Goal: Task Accomplishment & Management: Complete application form

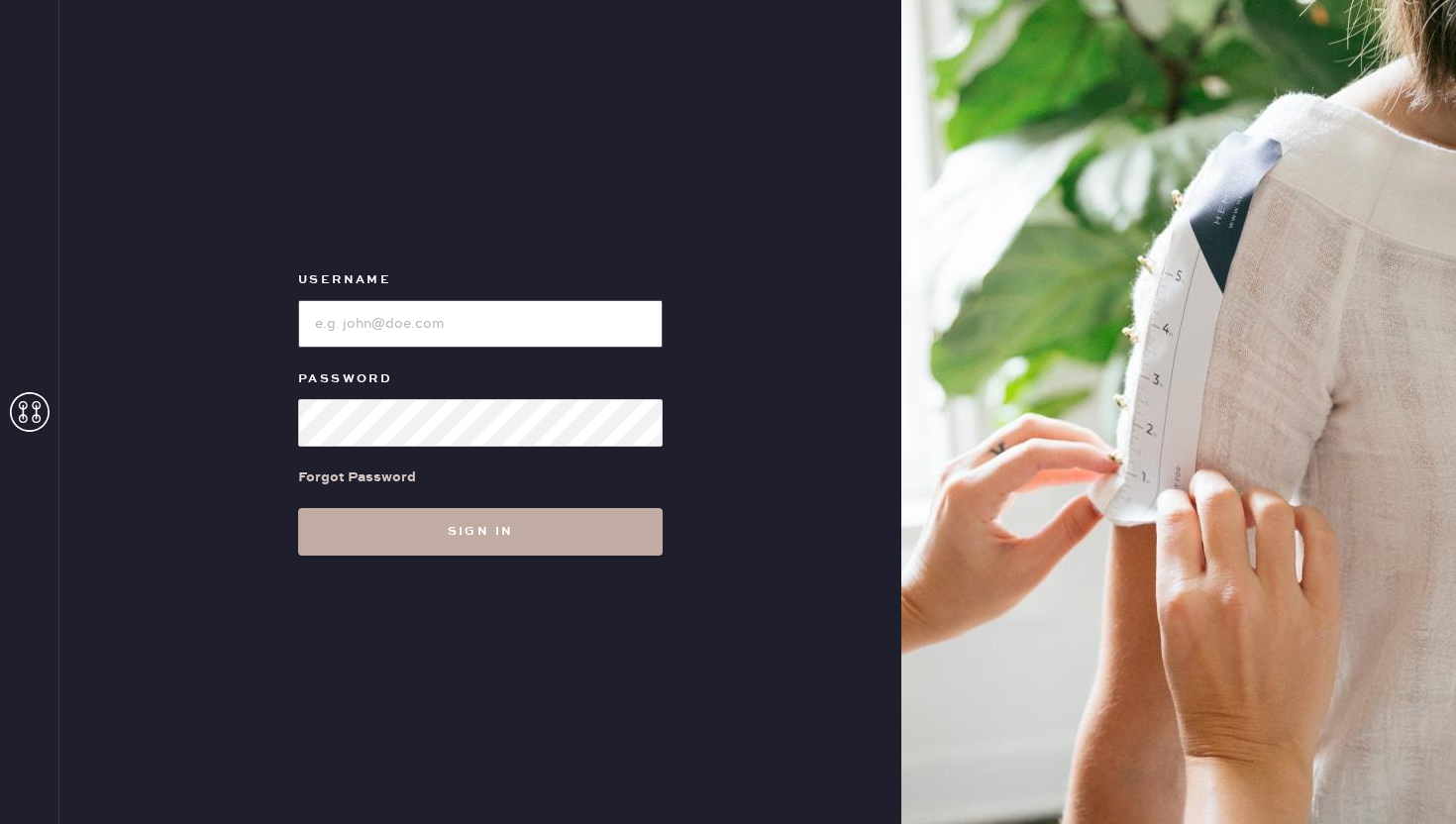
type input "reformationponce"
click at [471, 544] on button "Sign in" at bounding box center [480, 532] width 365 height 48
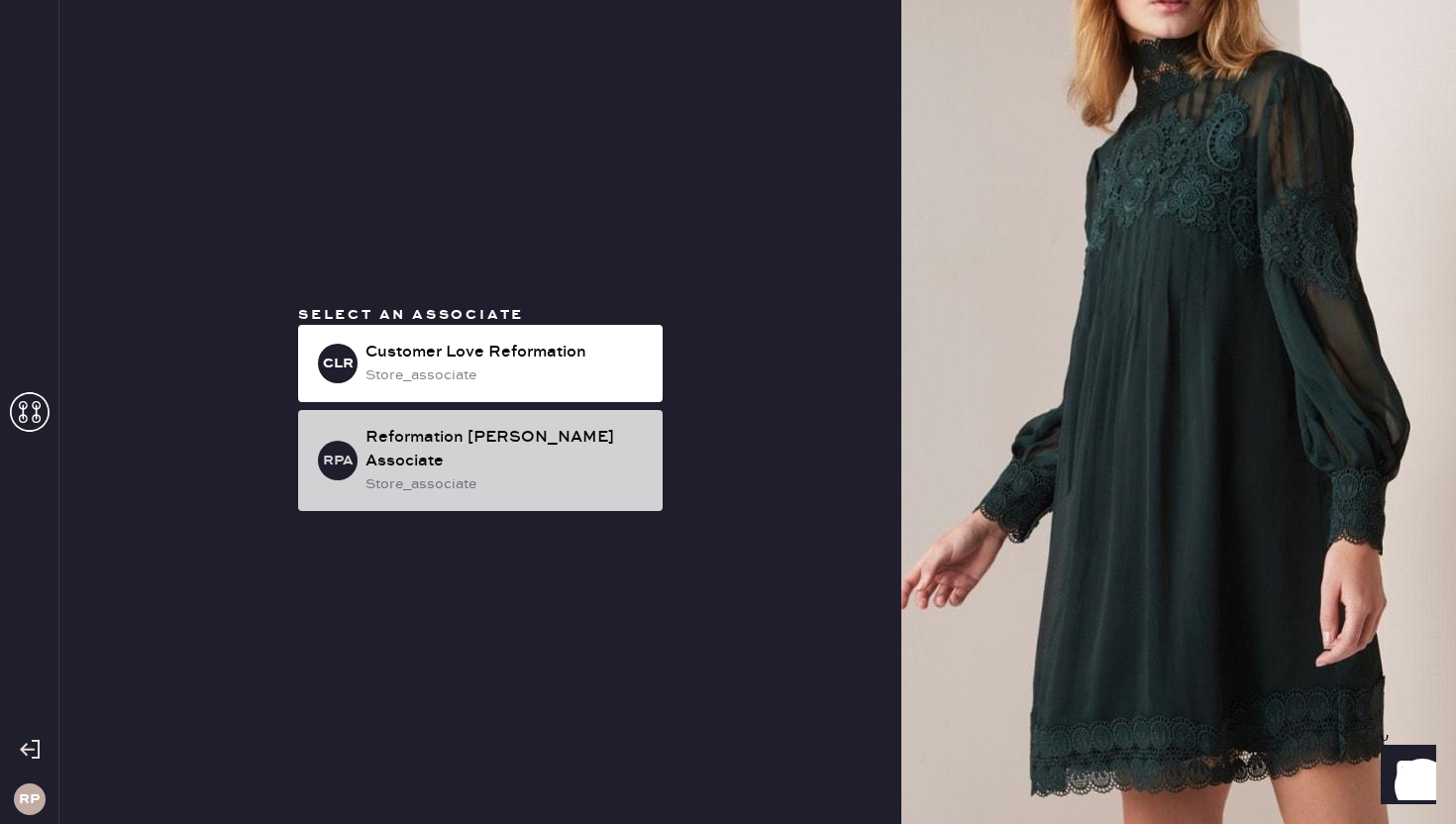
click at [500, 447] on div "Reformation [PERSON_NAME] Associate" at bounding box center [506, 450] width 281 height 48
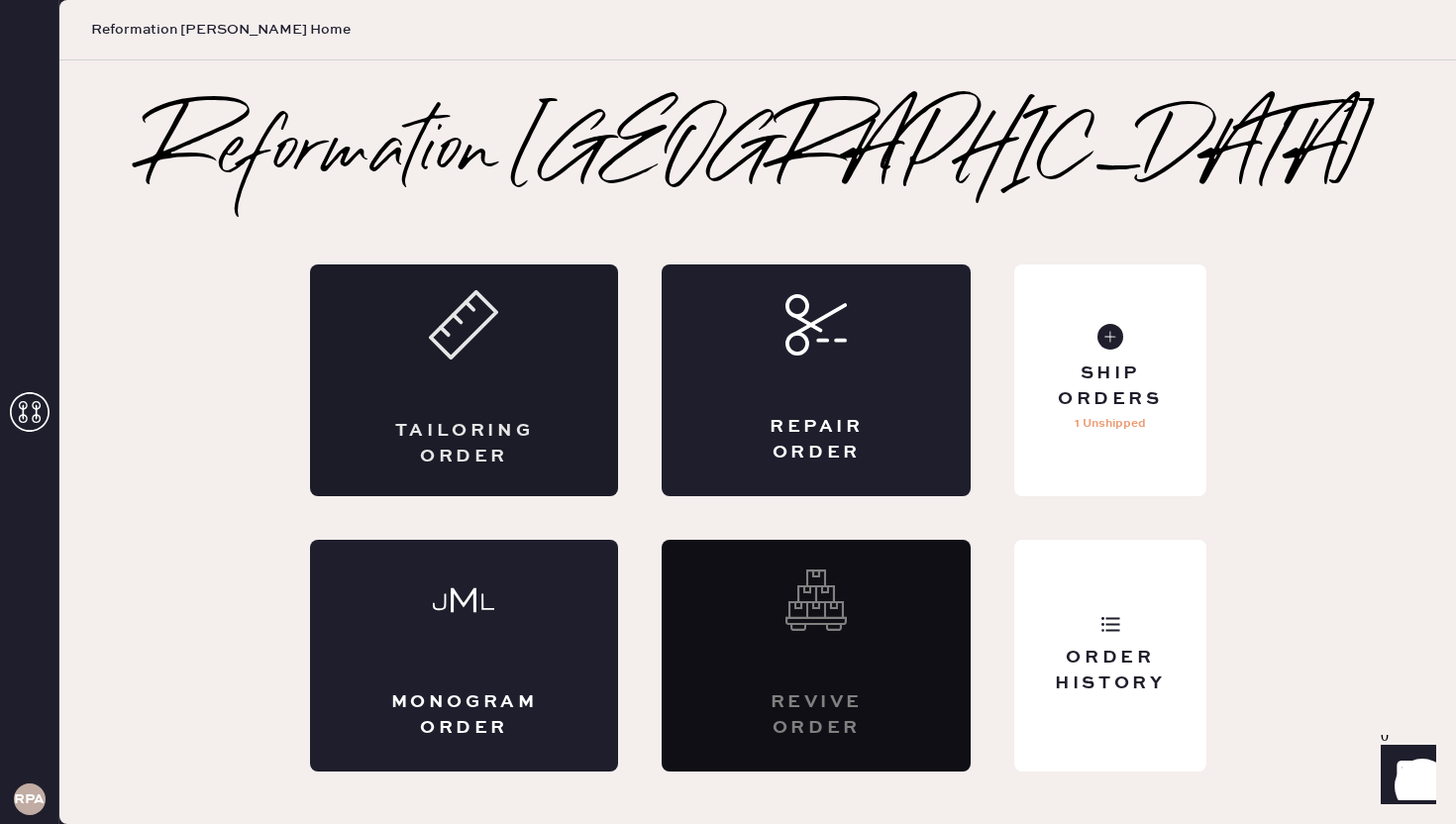
click at [492, 435] on div "Tailoring Order" at bounding box center [464, 444] width 150 height 50
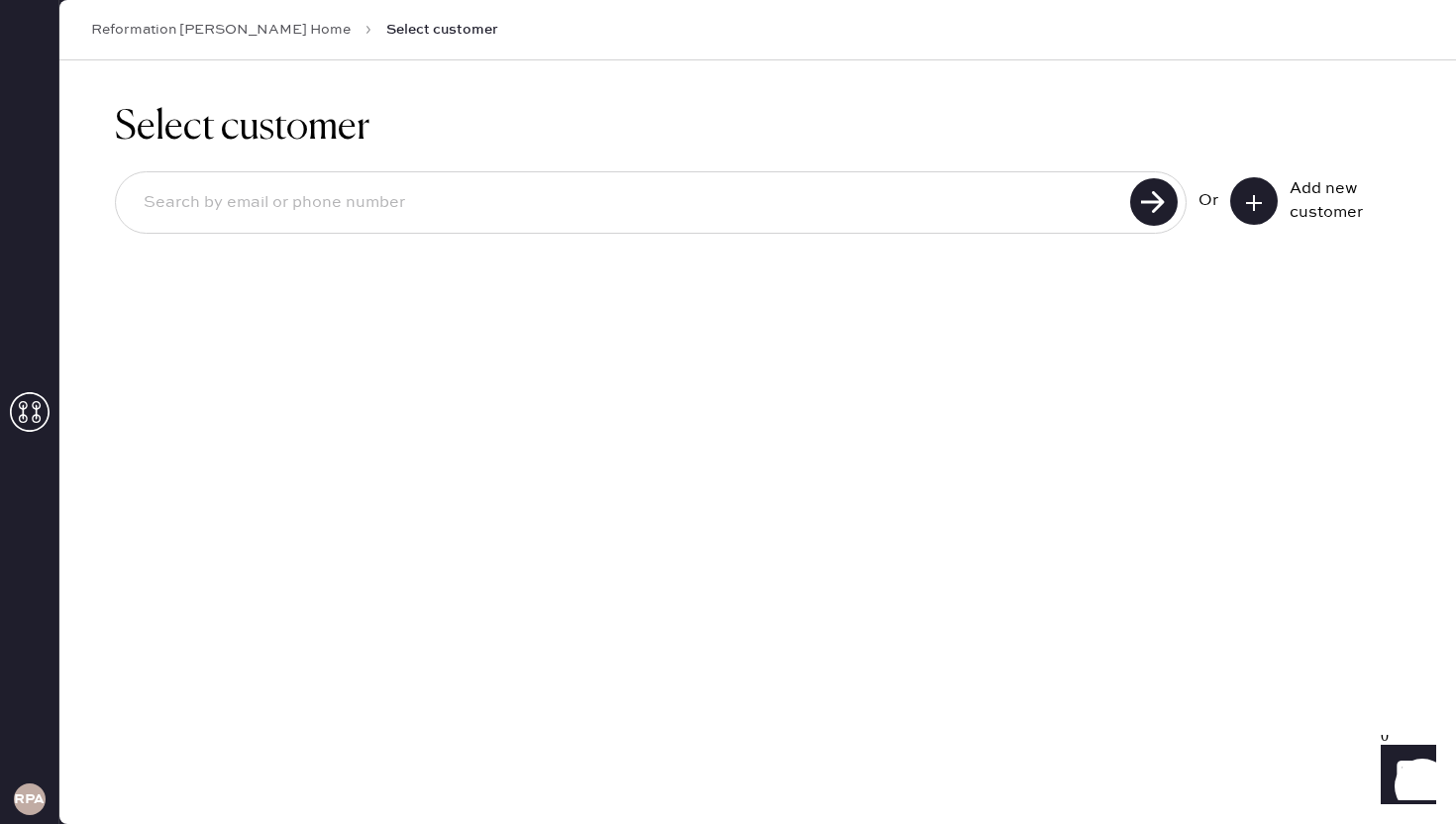
click at [919, 208] on input at bounding box center [626, 203] width 997 height 46
type input "[EMAIL_ADDRESS][DOMAIN_NAME]"
click at [1165, 193] on use at bounding box center [1154, 202] width 48 height 48
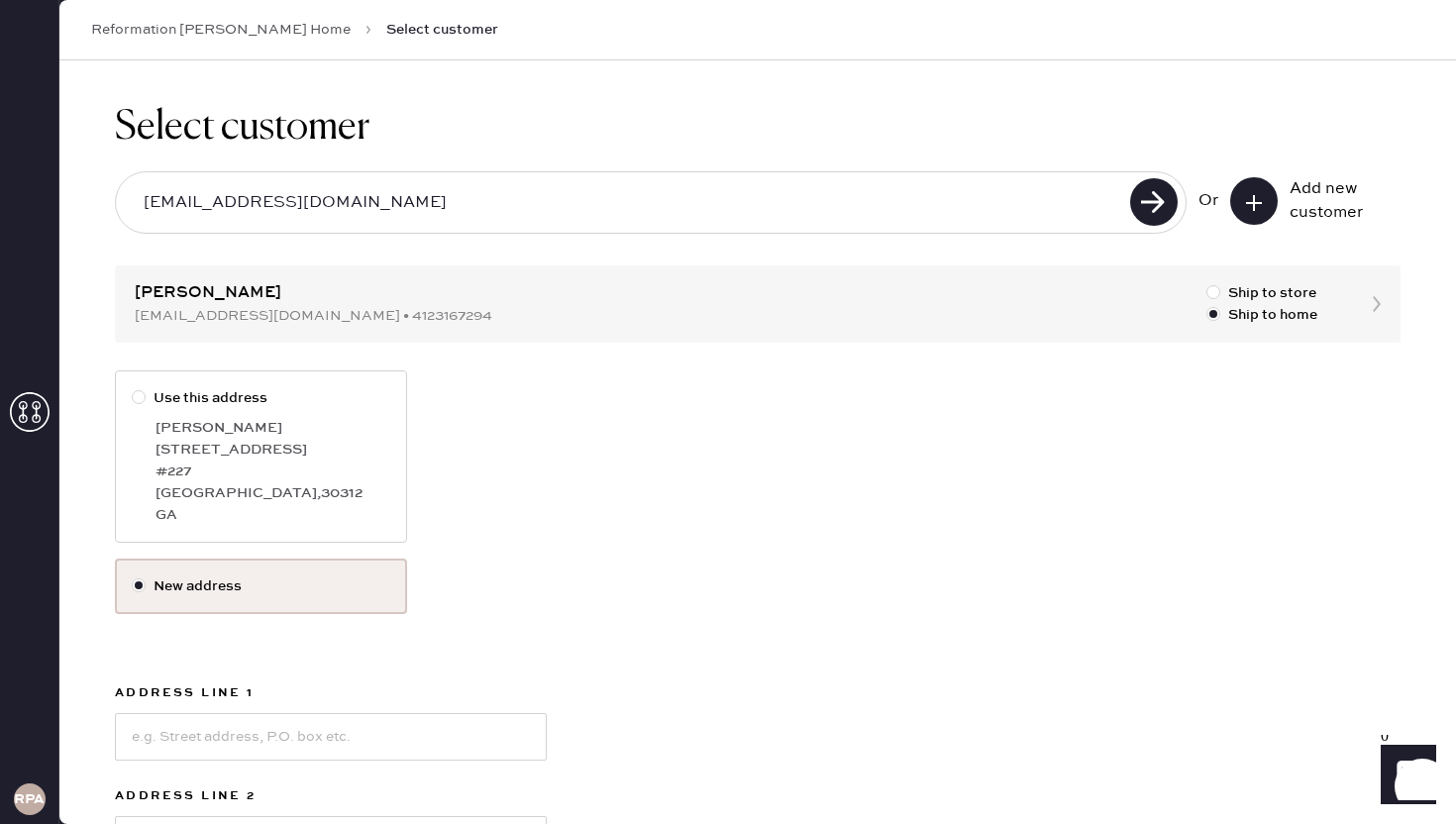
click at [141, 395] on div at bounding box center [139, 398] width 14 height 14
click at [133, 389] on input "Use this address" at bounding box center [132, 388] width 1 height 1
radio input "true"
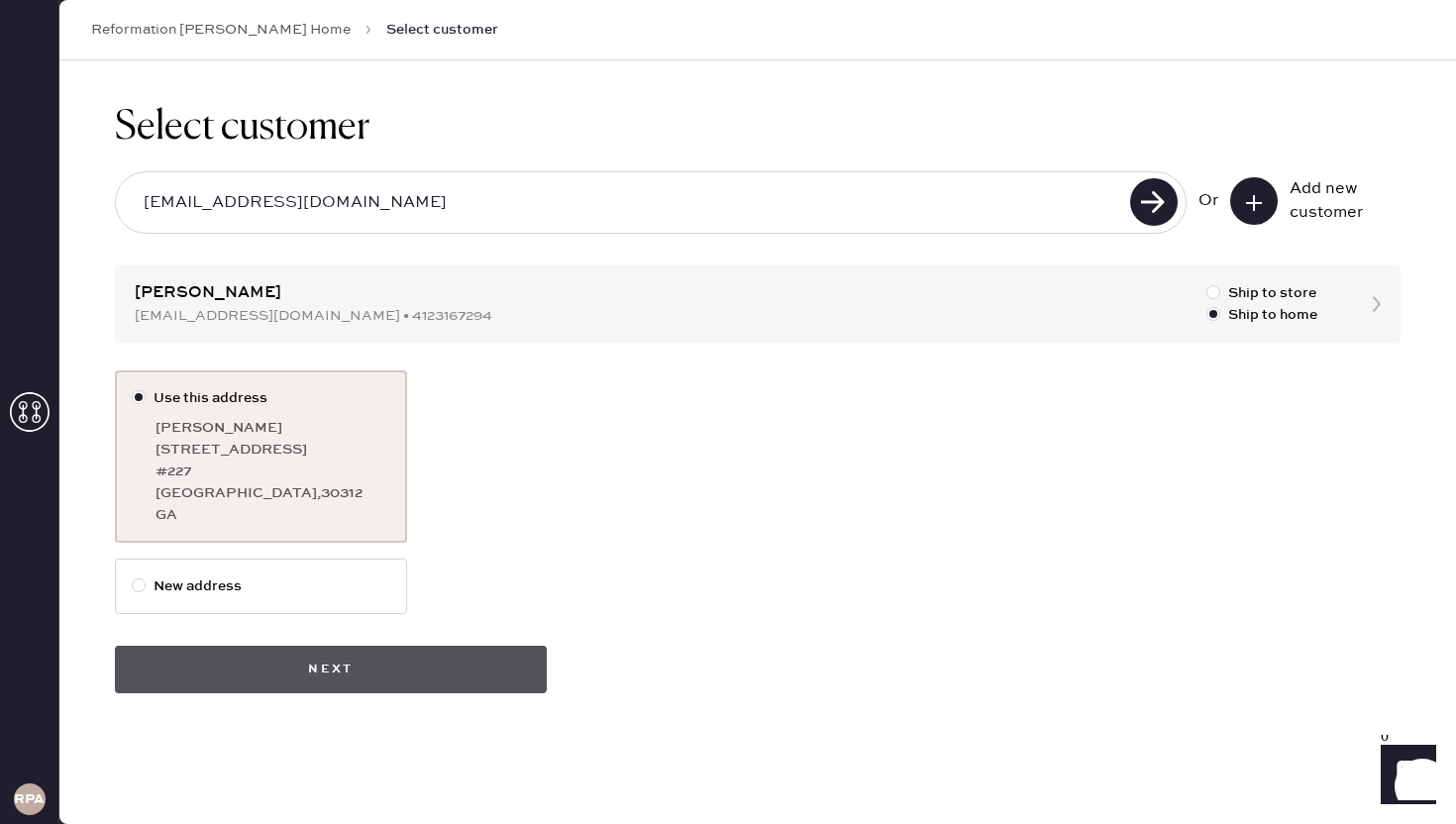
click at [434, 666] on button "Next" at bounding box center [331, 670] width 432 height 48
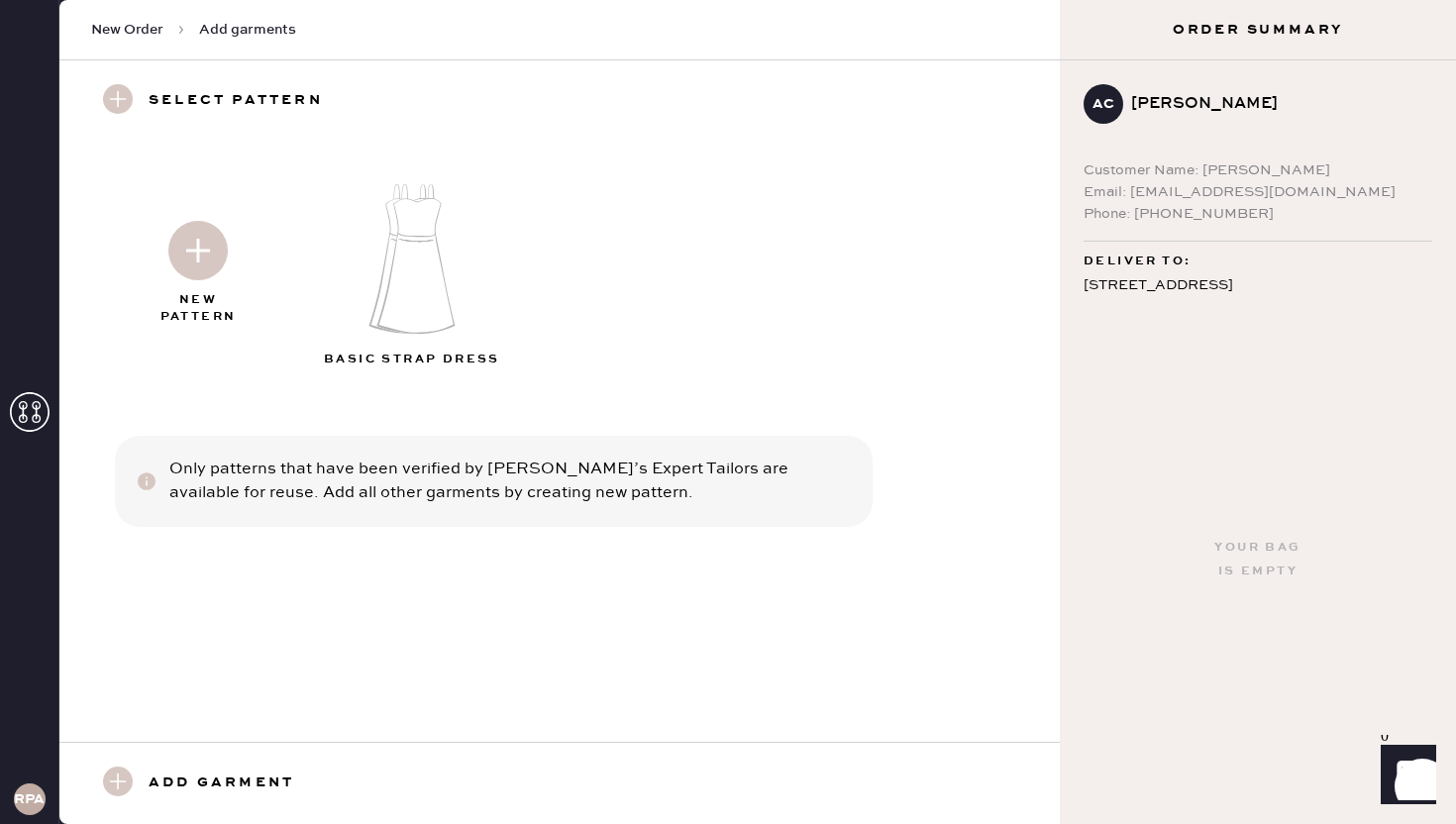
click at [241, 772] on h3 "Add garment" at bounding box center [222, 783] width 146 height 34
click at [227, 776] on h3 "Add garment" at bounding box center [222, 783] width 146 height 34
click at [194, 292] on div "New Pattern" at bounding box center [199, 309] width 99 height 34
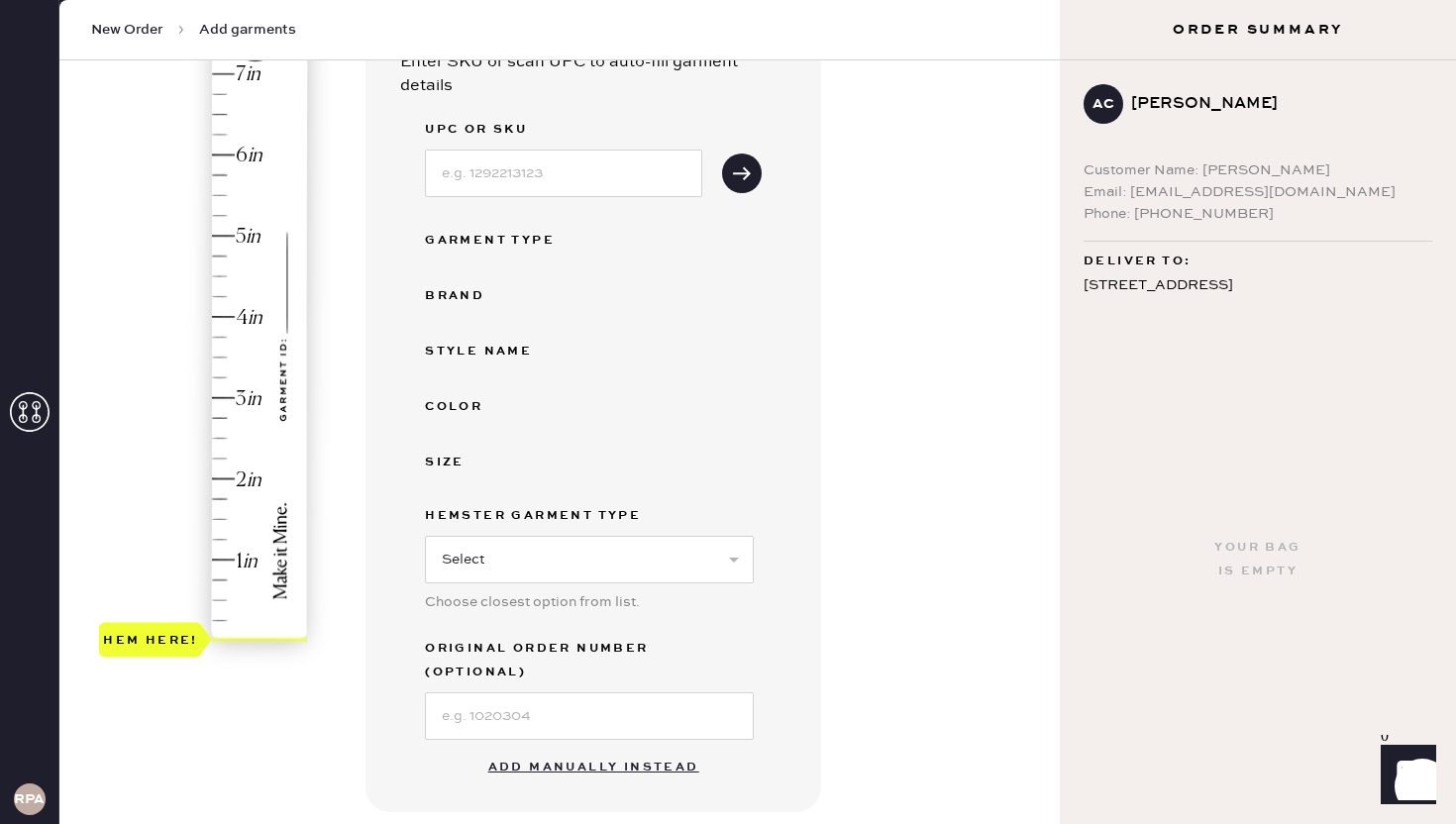
scroll to position [232, 0]
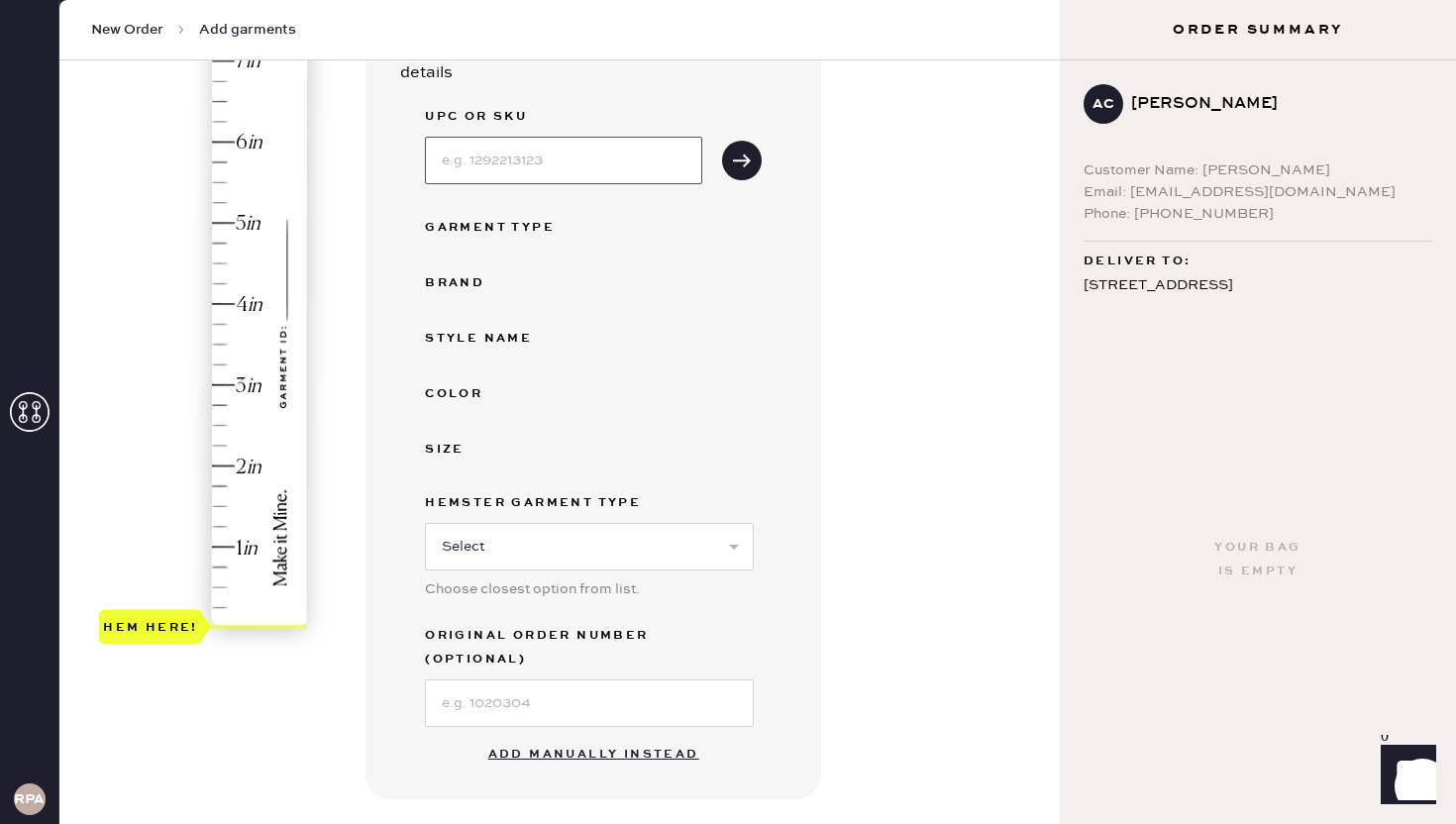
click at [539, 158] on input at bounding box center [564, 161] width 277 height 48
click at [508, 345] on div "Style name" at bounding box center [504, 339] width 158 height 24
click at [556, 159] on input at bounding box center [564, 161] width 277 height 48
type input "1313451SMT026"
click at [751, 154] on button "submit" at bounding box center [742, 161] width 40 height 40
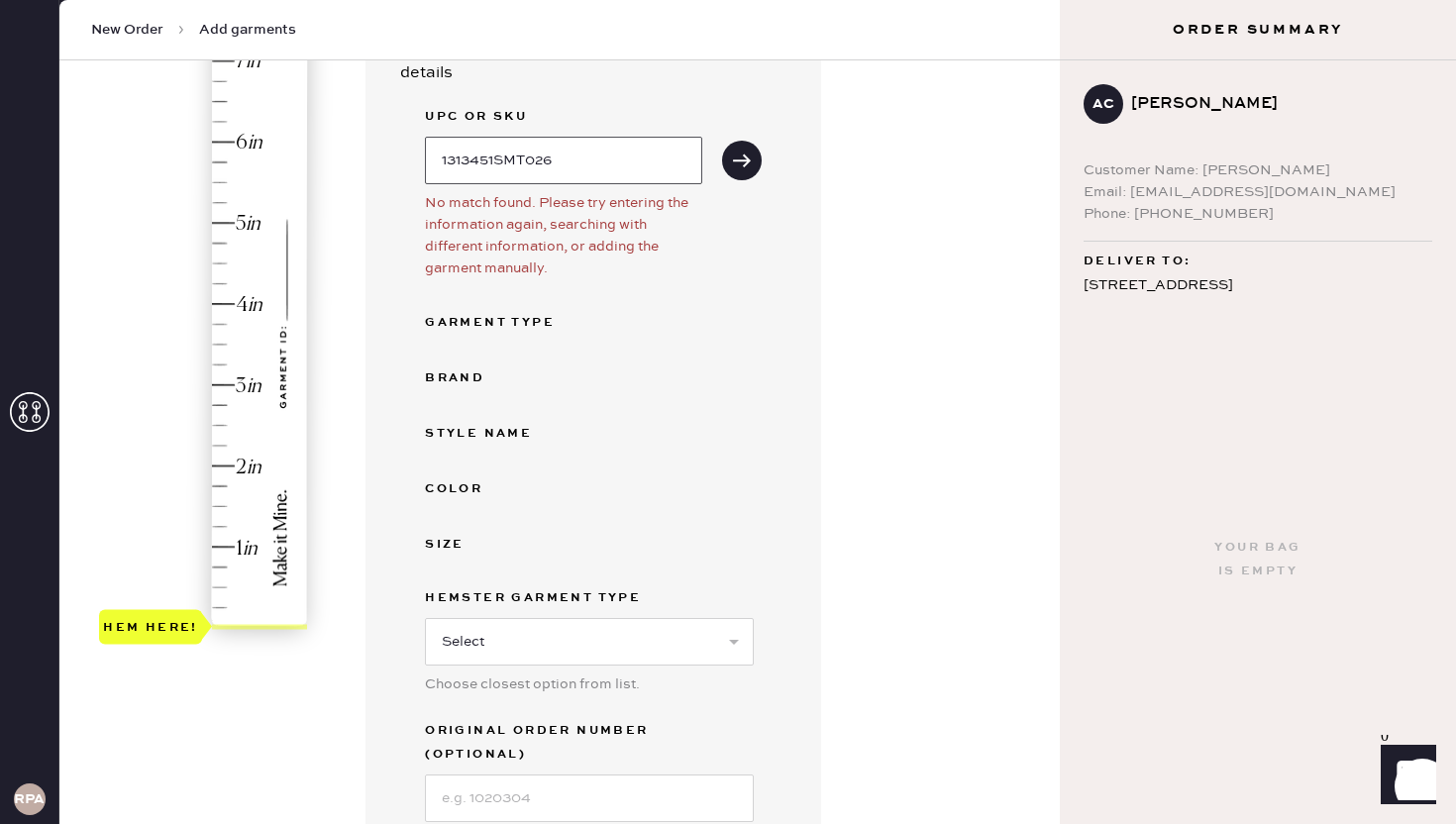
drag, startPoint x: 596, startPoint y: 162, endPoint x: 398, endPoint y: 155, distance: 198.1
click at [398, 155] on div "Garment details Enter SKU or scan UPC to auto-fill garment details UPC or SKU 1…" at bounding box center [593, 429] width 455 height 929
click at [529, 622] on select "Select Basic Skirt Jeans Leggings Pants Shorts Basic Sleeved Dress Basic Sleeve…" at bounding box center [589, 642] width 329 height 48
select select "2"
click at [425, 618] on select "Select Basic Skirt Jeans Leggings Pants Shorts Basic Sleeved Dress Basic Sleeve…" at bounding box center [589, 642] width 329 height 48
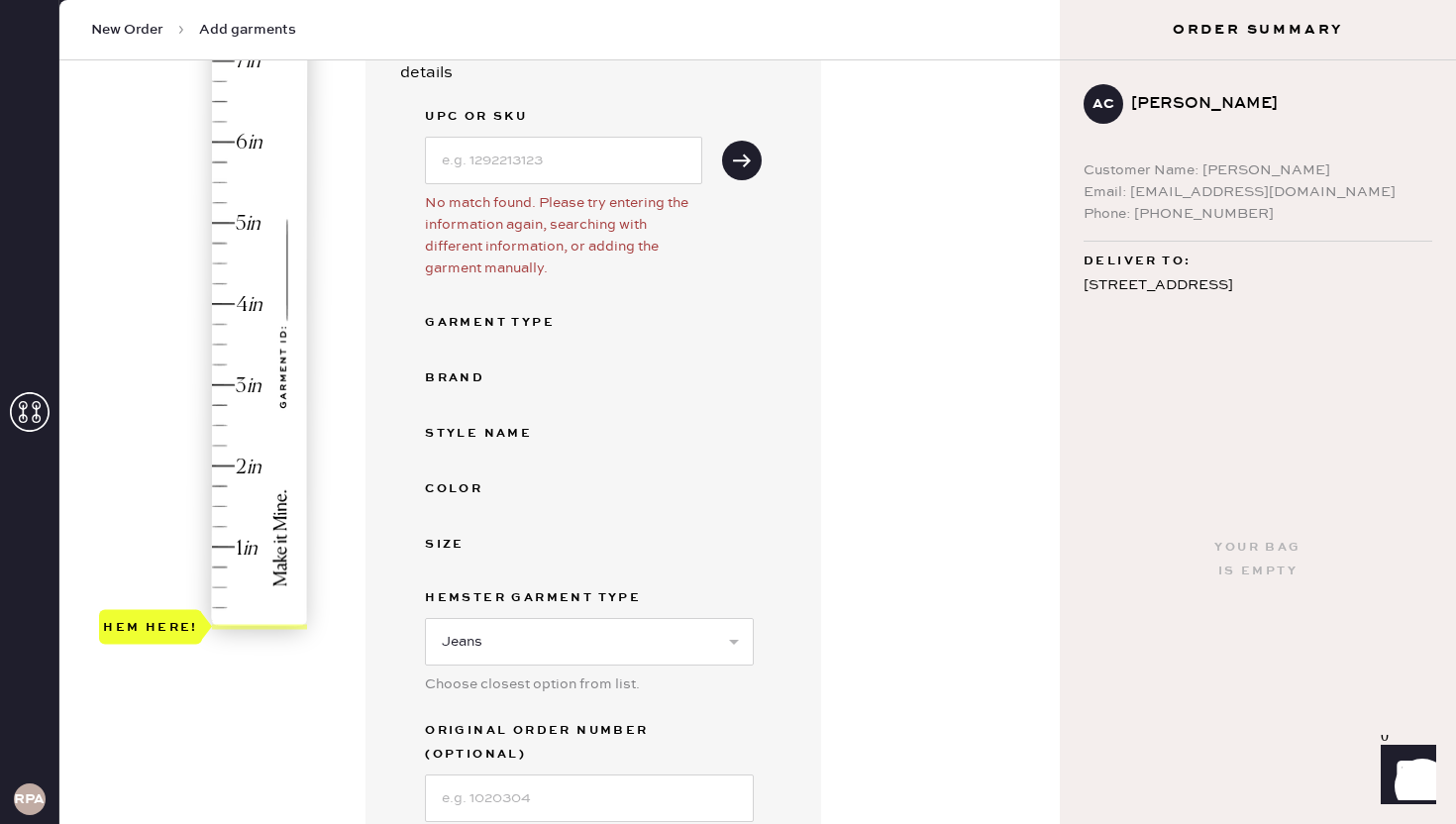
click at [594, 479] on div "Color" at bounding box center [593, 489] width 337 height 24
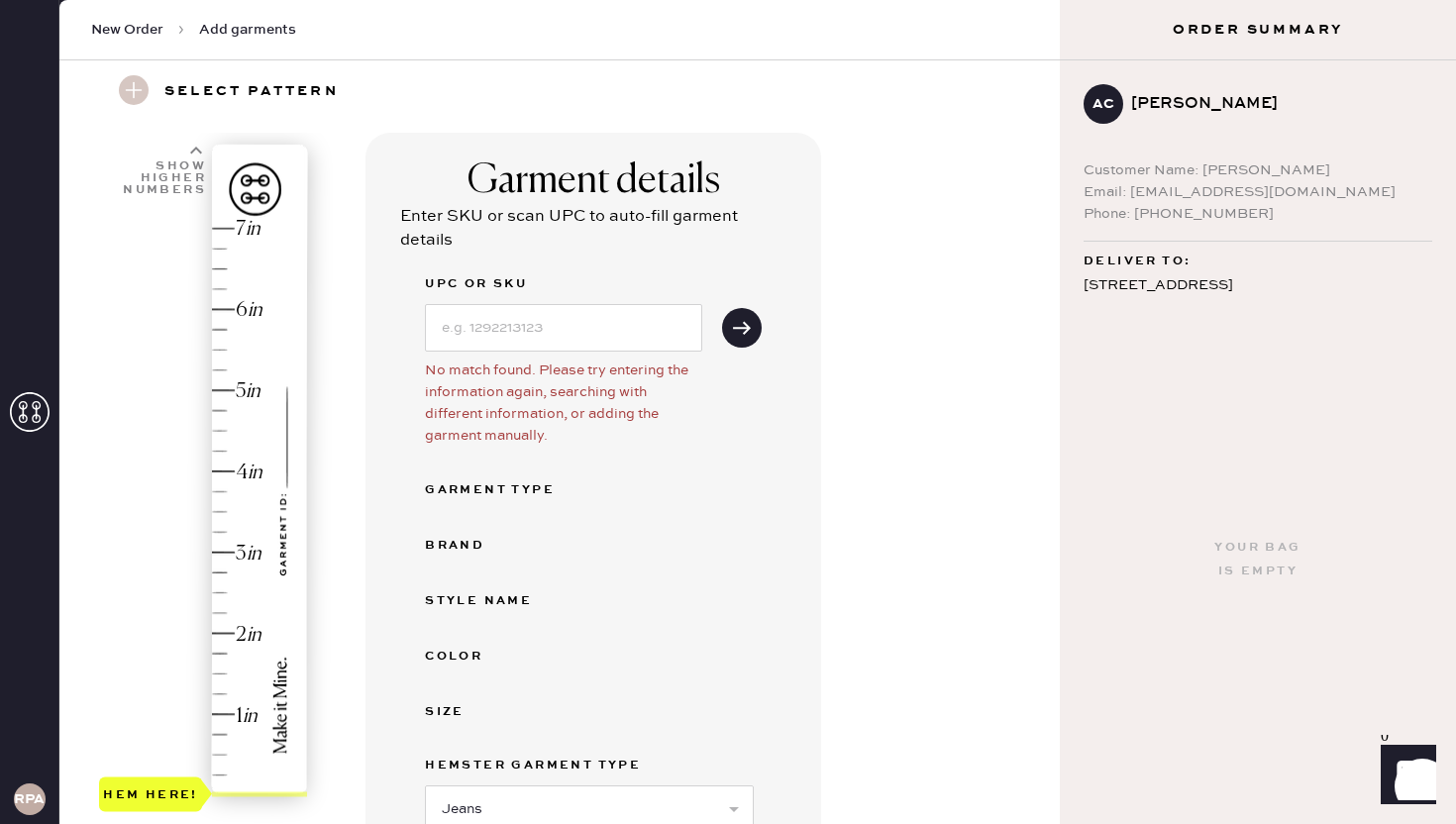
scroll to position [19, 0]
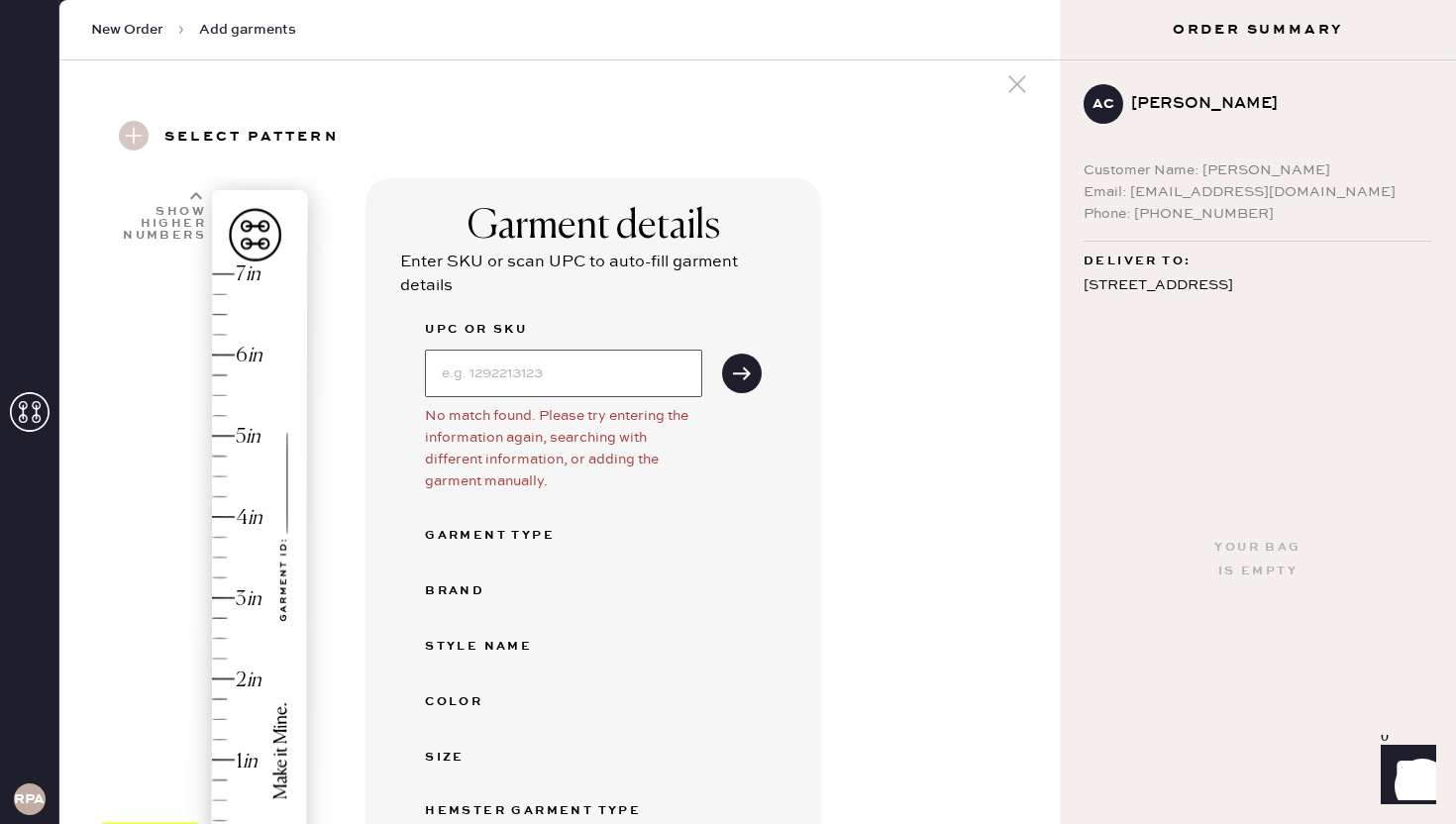
click at [594, 381] on input at bounding box center [564, 374] width 277 height 48
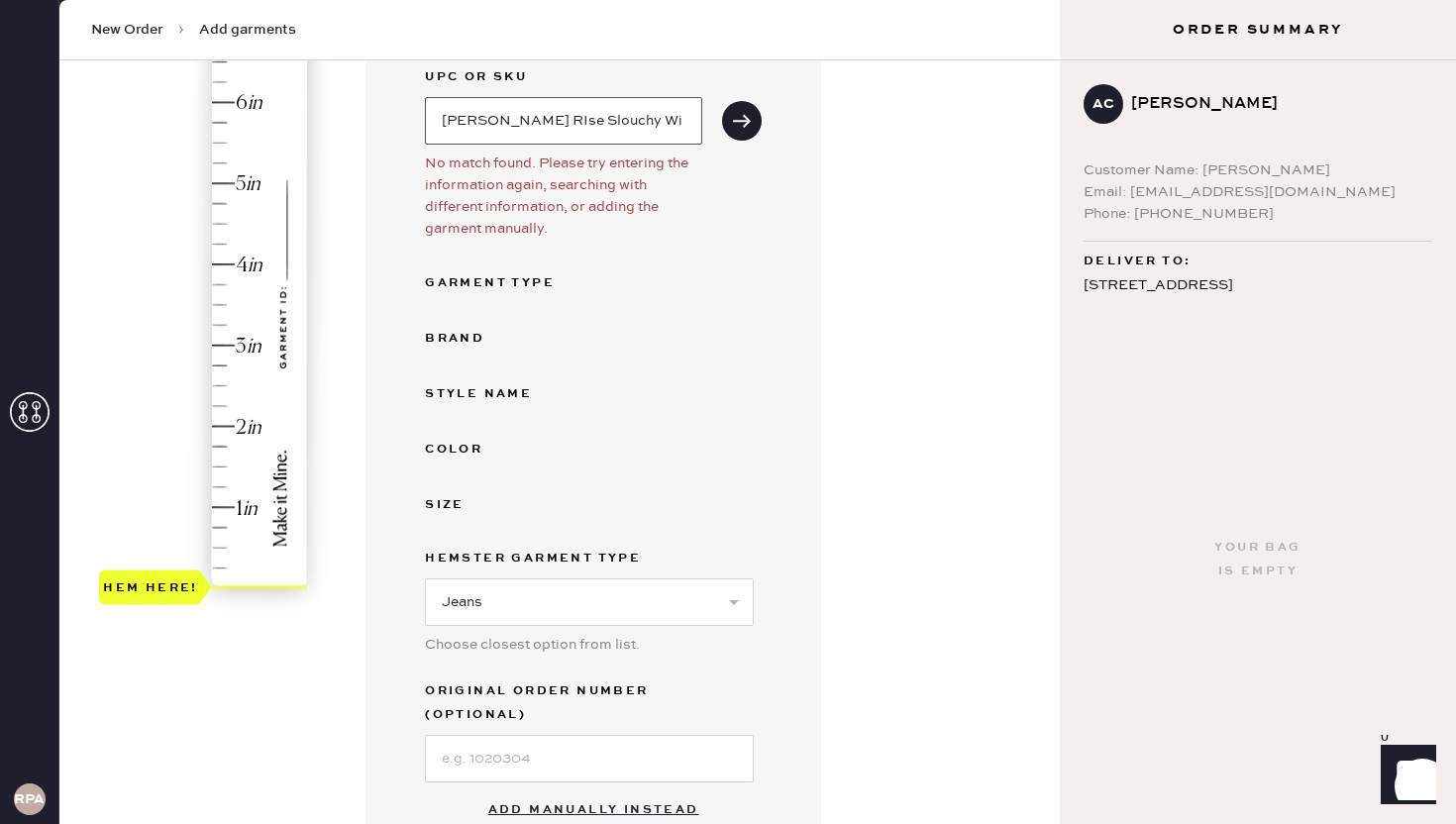
scroll to position [376, 0]
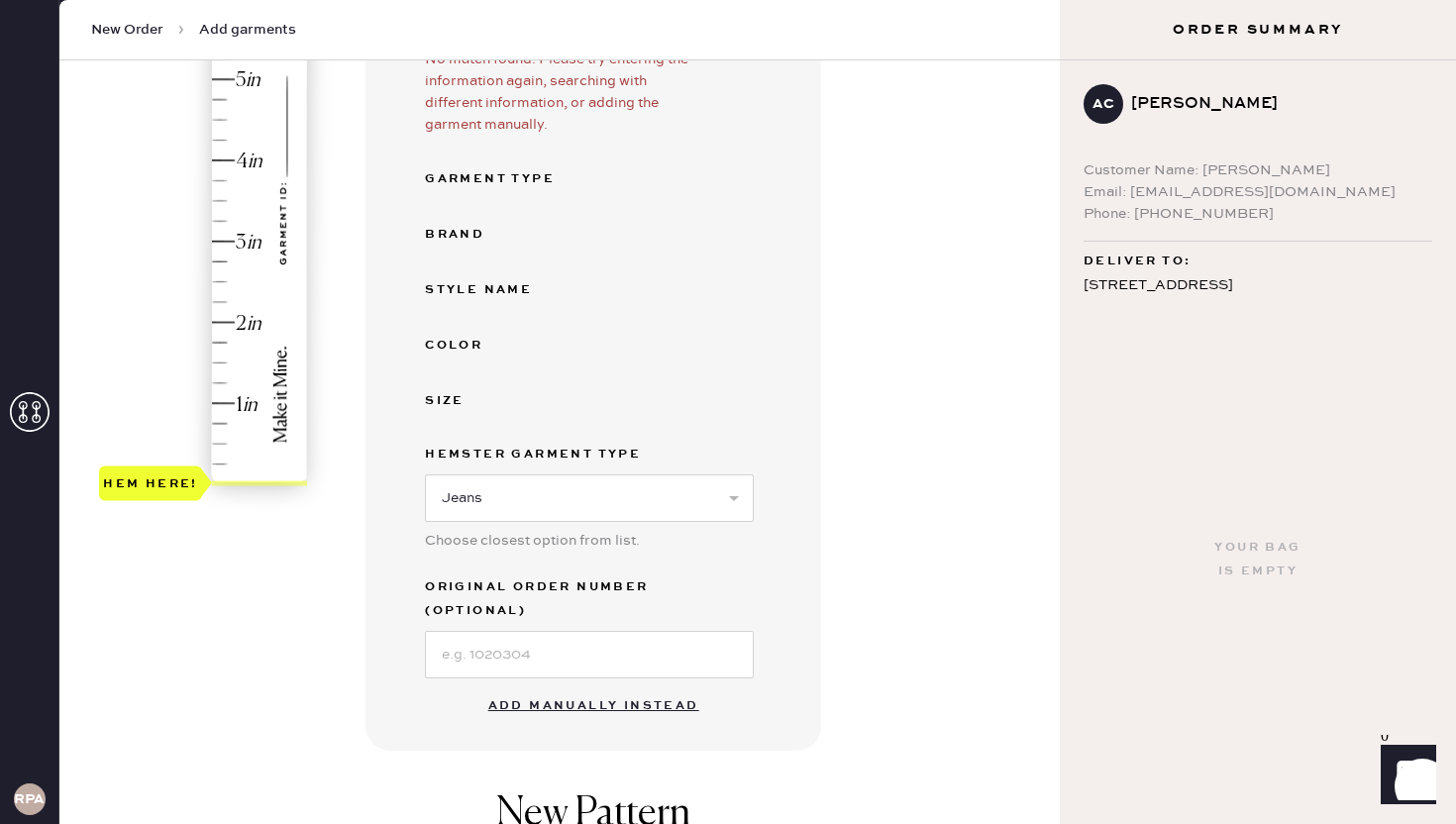
type input "[PERSON_NAME] RIse Slouchy Wide Leg"
click at [511, 645] on input at bounding box center [589, 655] width 329 height 48
click at [800, 500] on div "Garment details Enter SKU or scan UPC to auto-fill garment details UPC or SKU […" at bounding box center [593, 286] width 455 height 929
click at [549, 638] on input at bounding box center [589, 655] width 329 height 48
click at [788, 423] on div "Garment details Enter SKU or scan UPC to auto-fill garment details UPC or SKU […" at bounding box center [593, 286] width 455 height 929
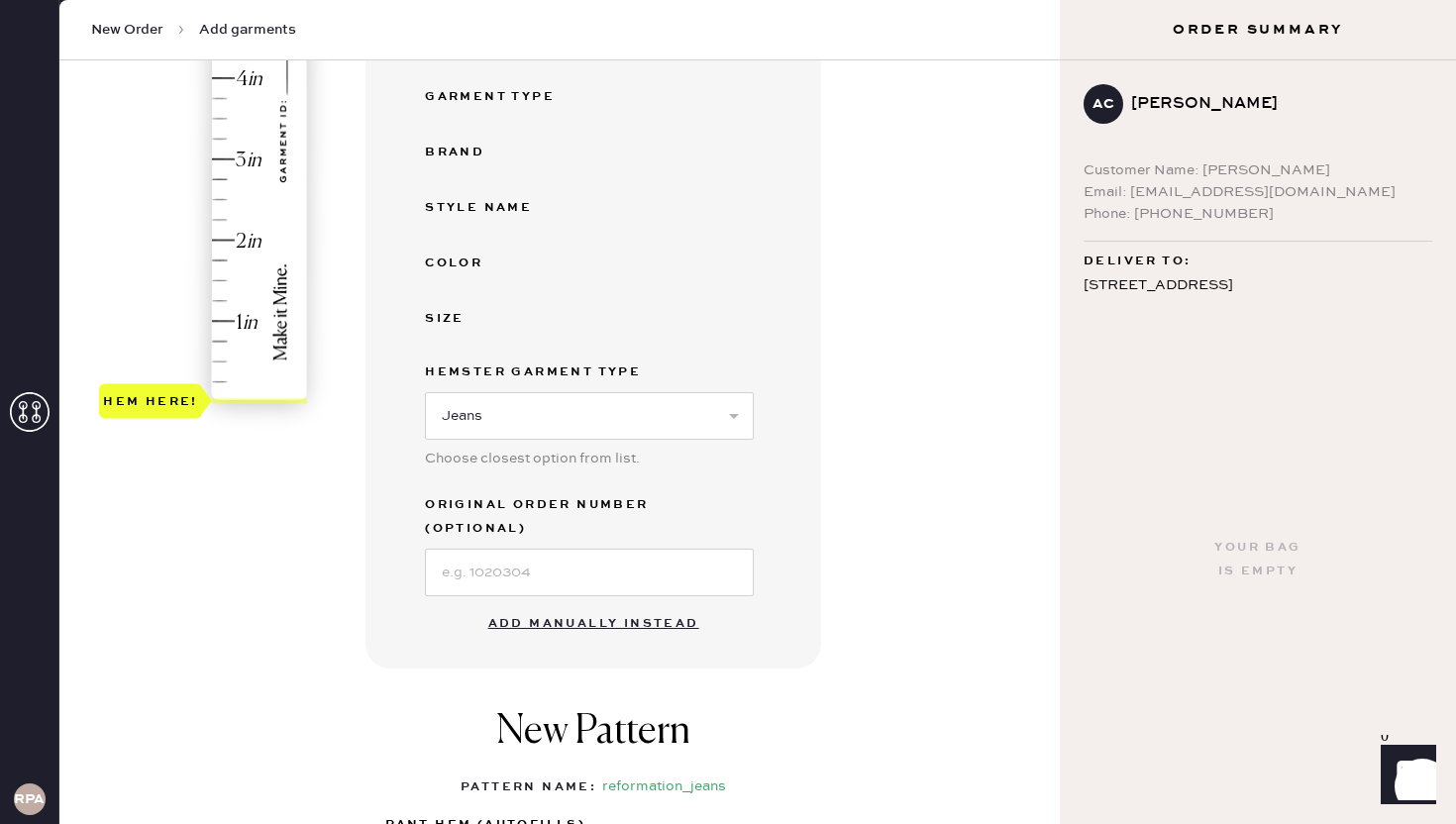
scroll to position [409, 0]
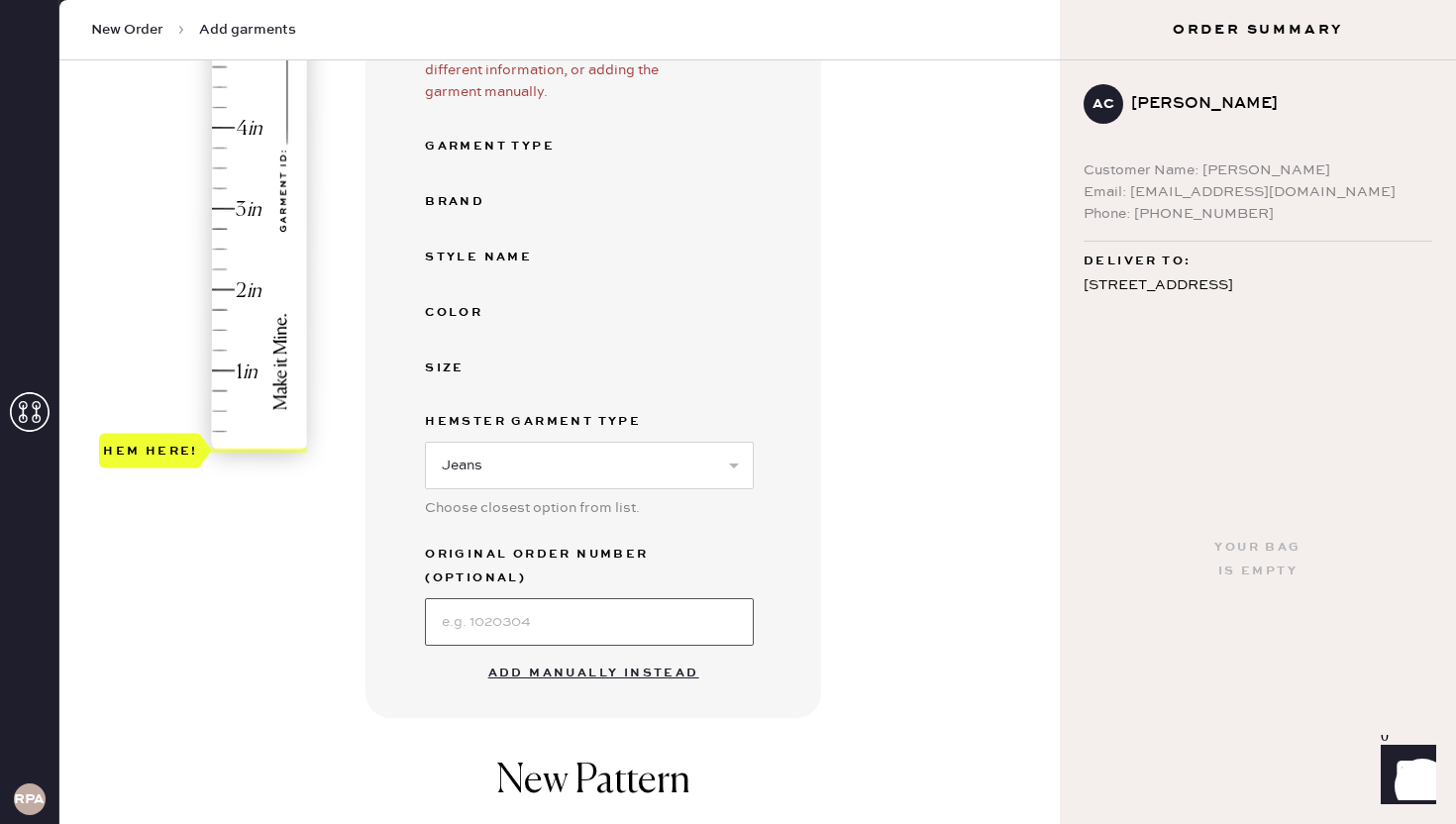
click at [575, 604] on input at bounding box center [589, 622] width 329 height 48
type input "S"
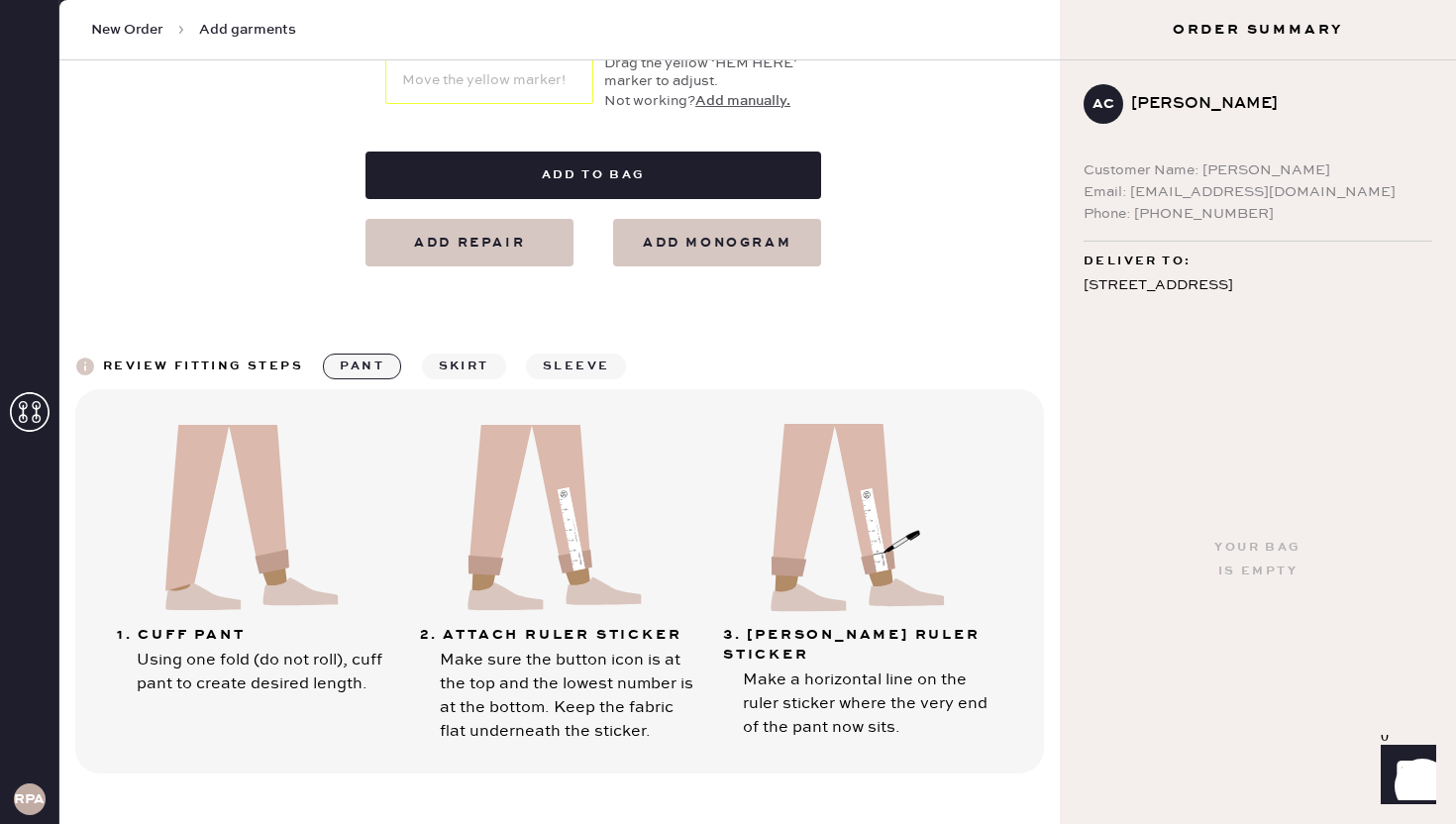
scroll to position [729, 0]
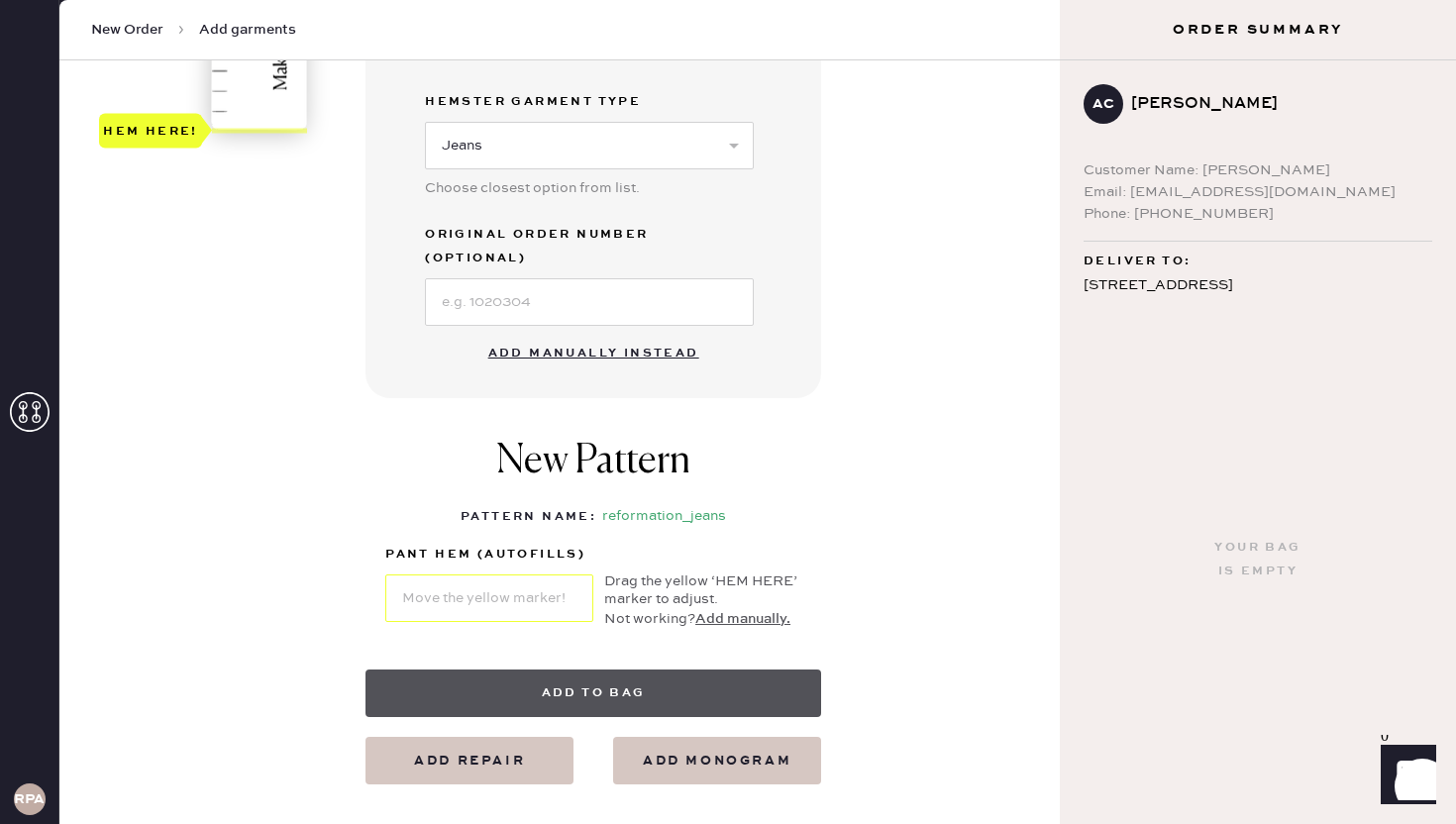
click at [640, 670] on button "Add to bag" at bounding box center [593, 694] width 455 height 48
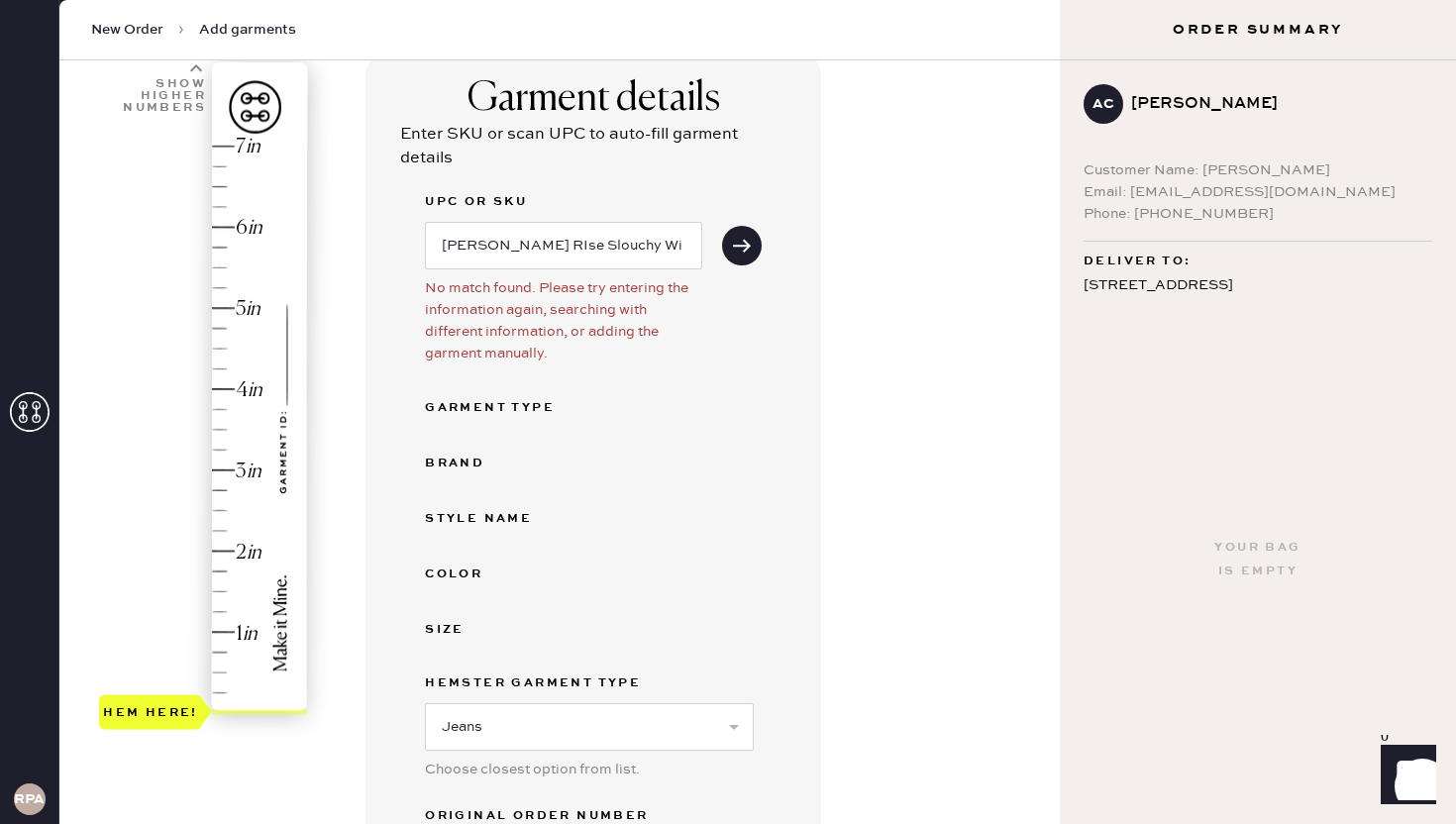
scroll to position [81, 0]
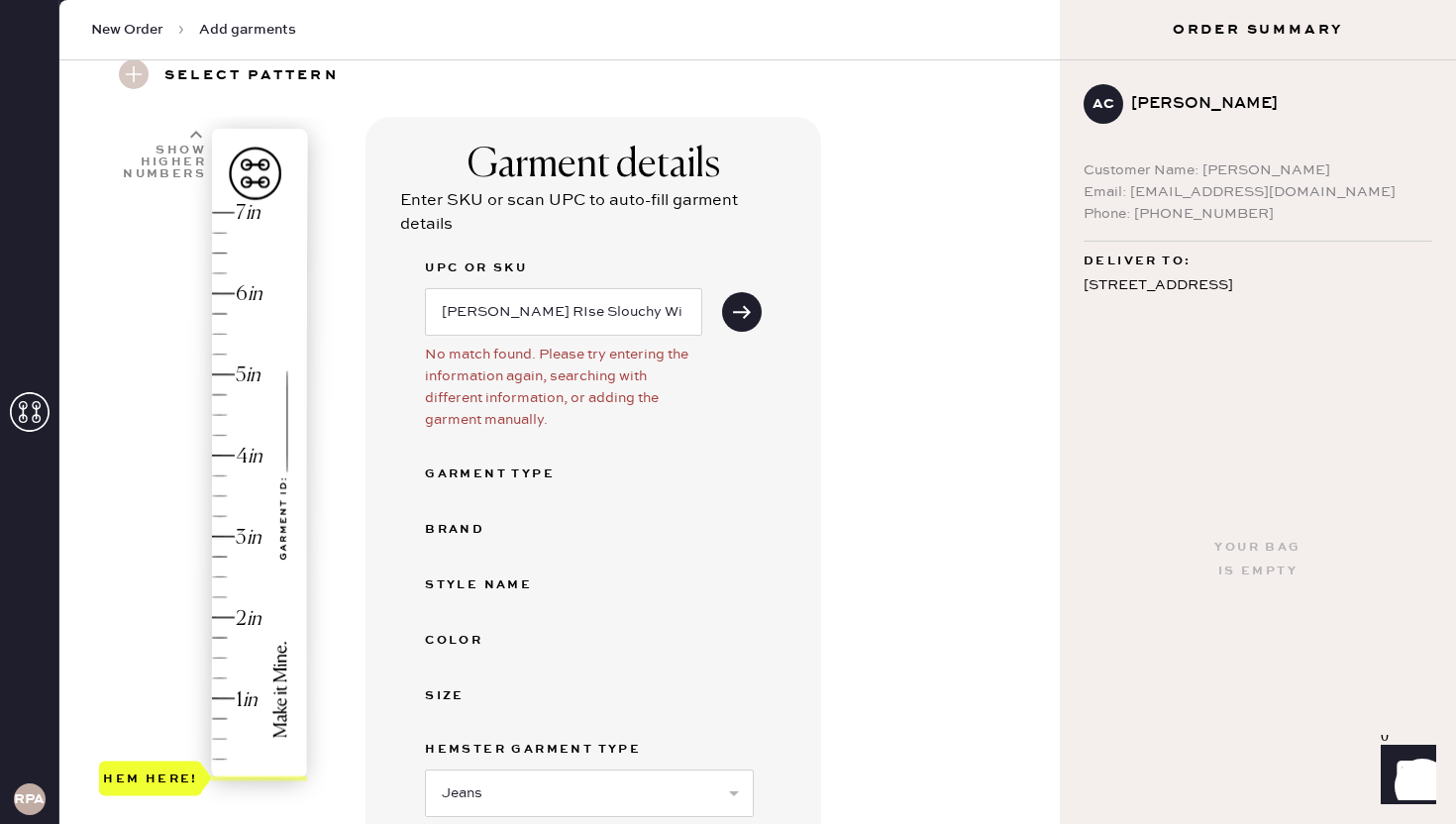
type input "2"
click at [241, 614] on div "Hem here!" at bounding box center [205, 496] width 211 height 584
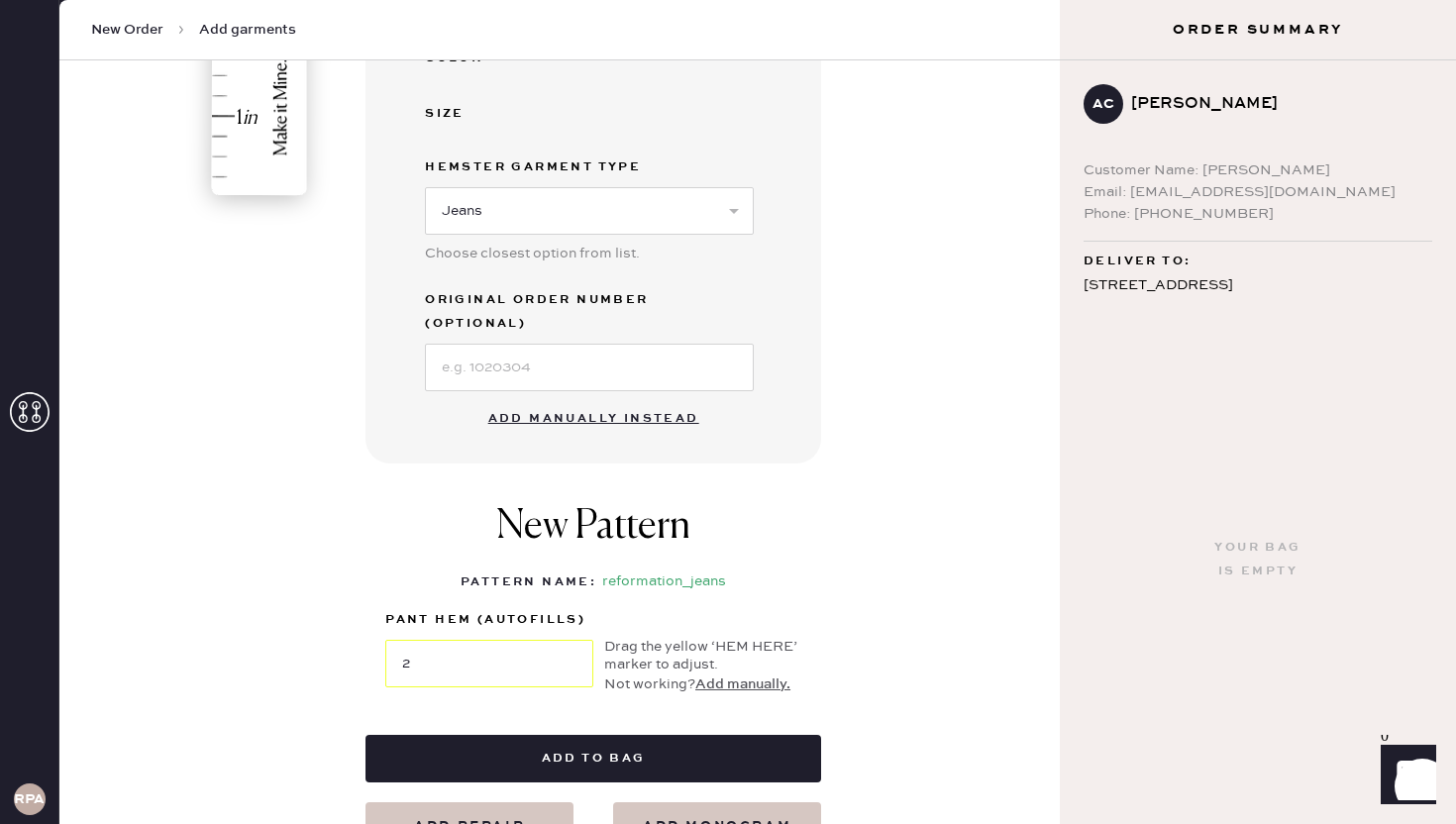
scroll to position [1071, 0]
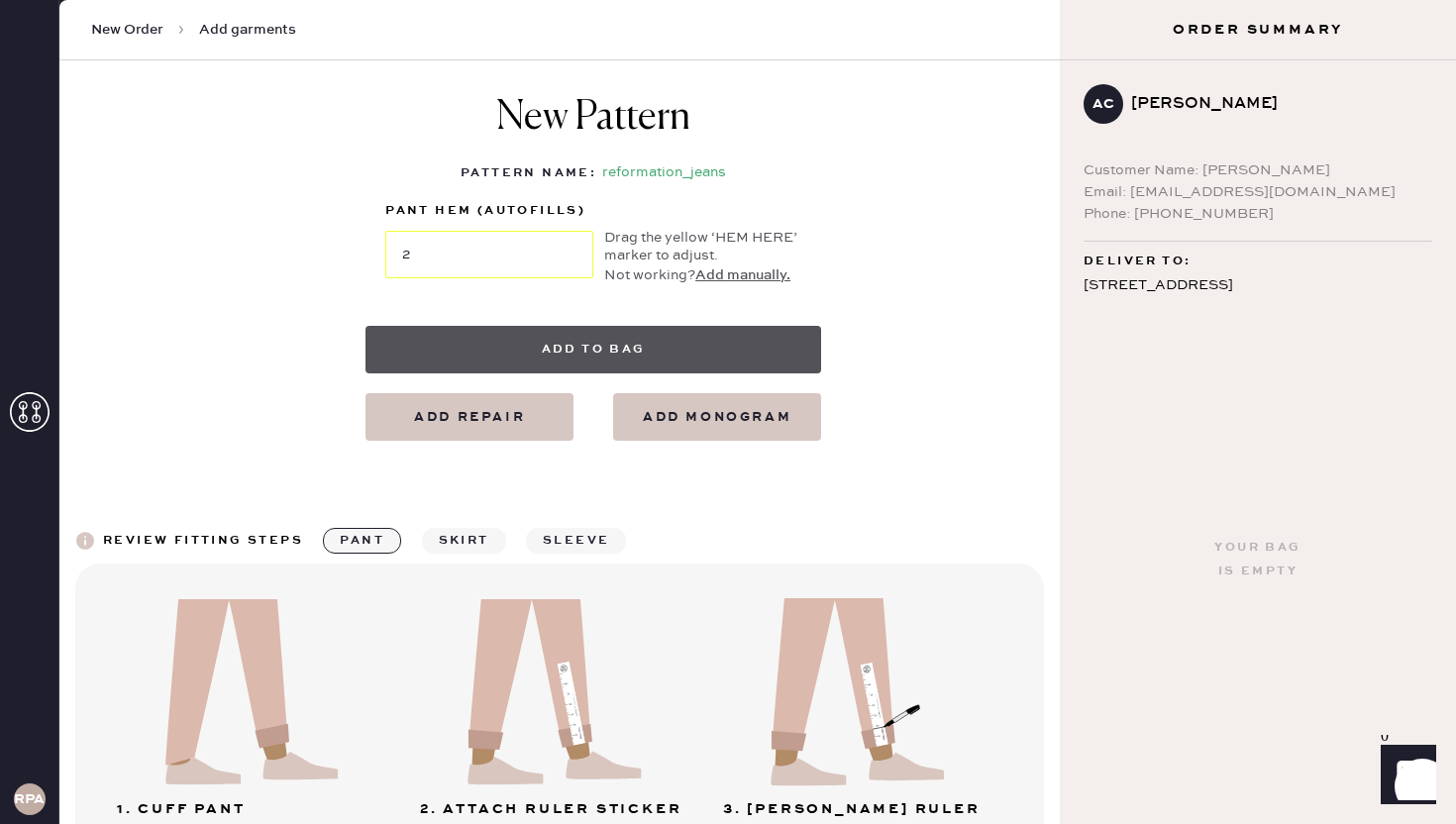
click at [645, 329] on button "Add to bag" at bounding box center [593, 350] width 455 height 48
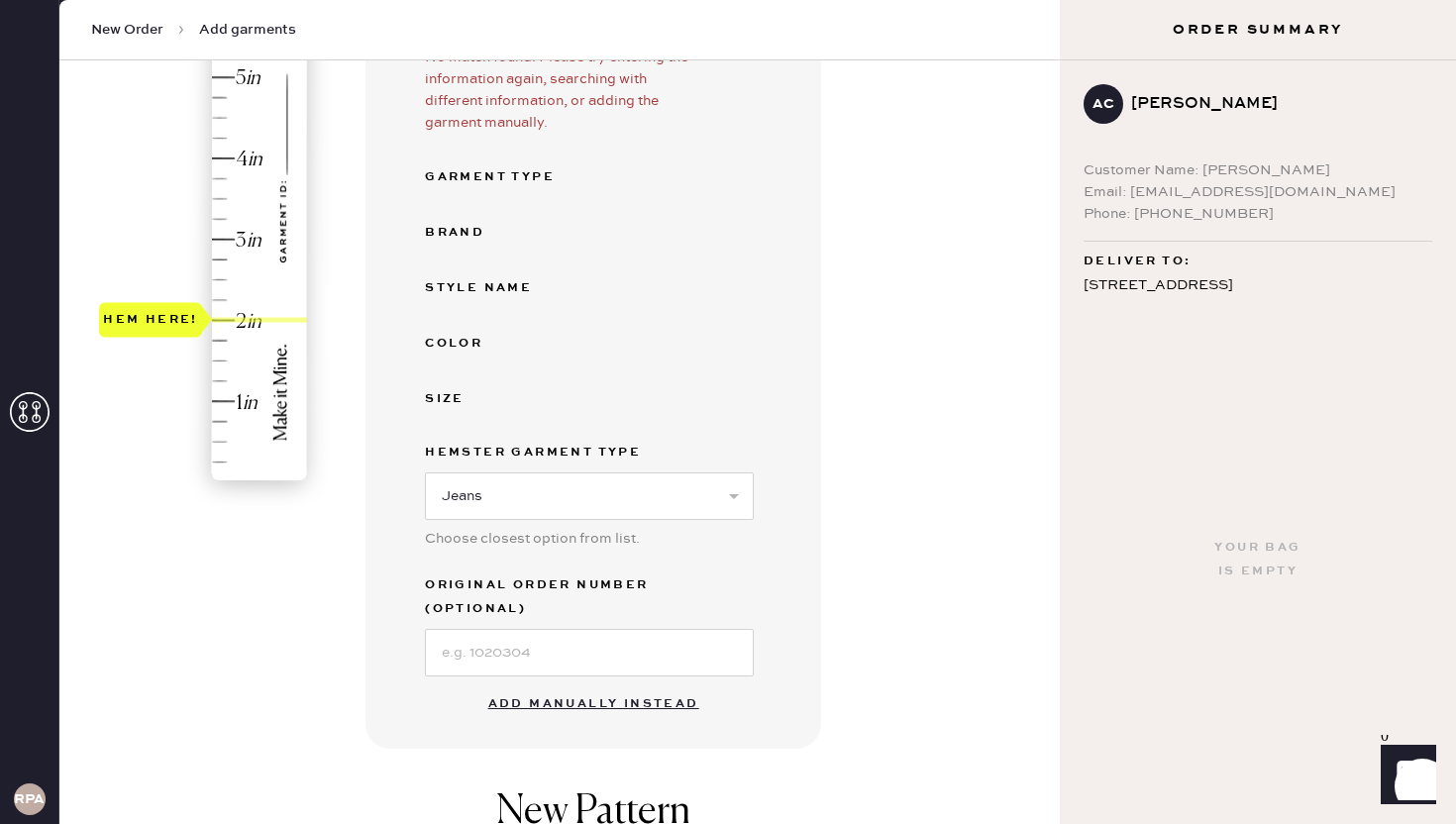
scroll to position [6, 0]
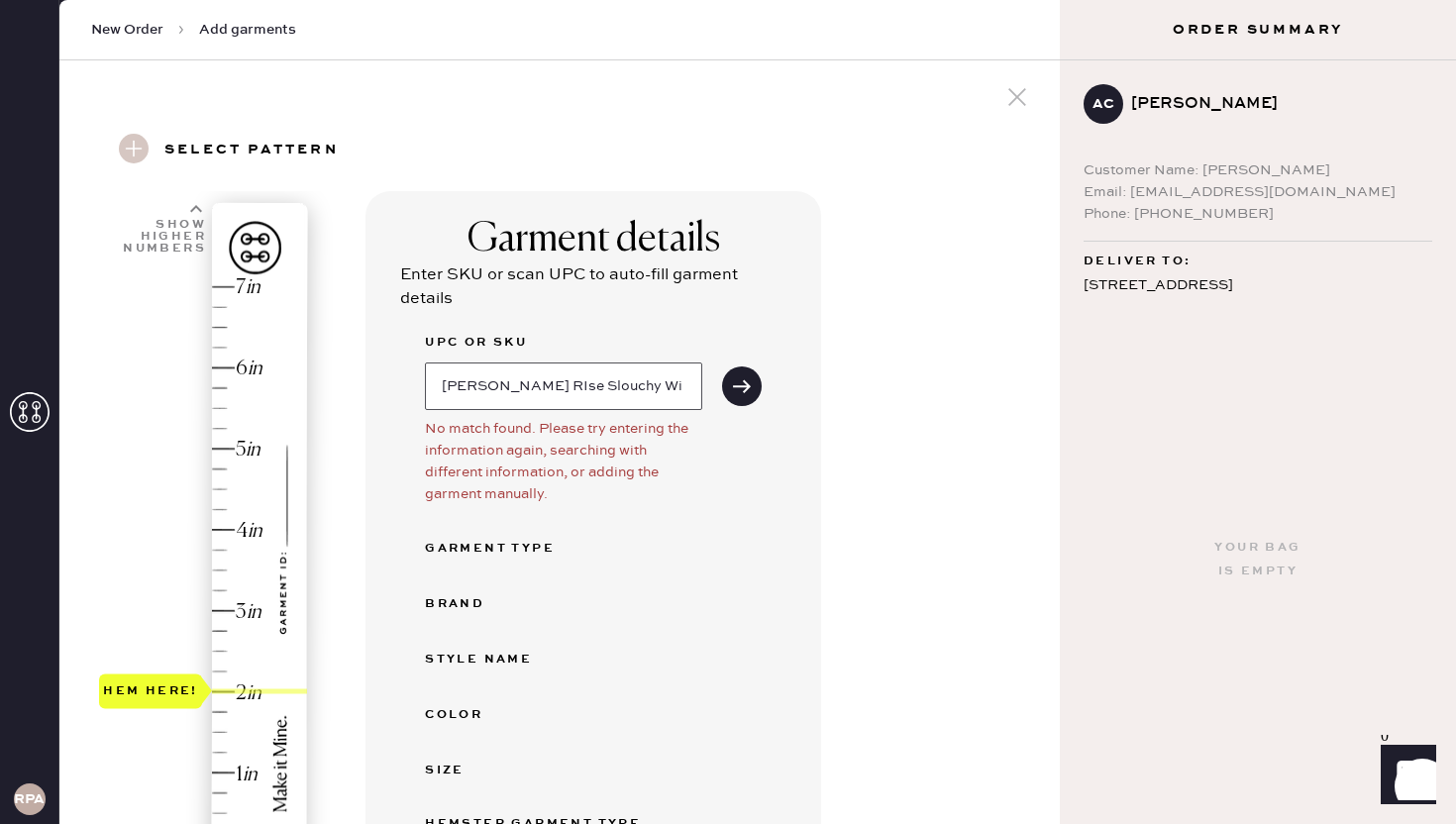
click at [640, 398] on input "[PERSON_NAME] RIse Slouchy Wide Leg" at bounding box center [564, 387] width 277 height 48
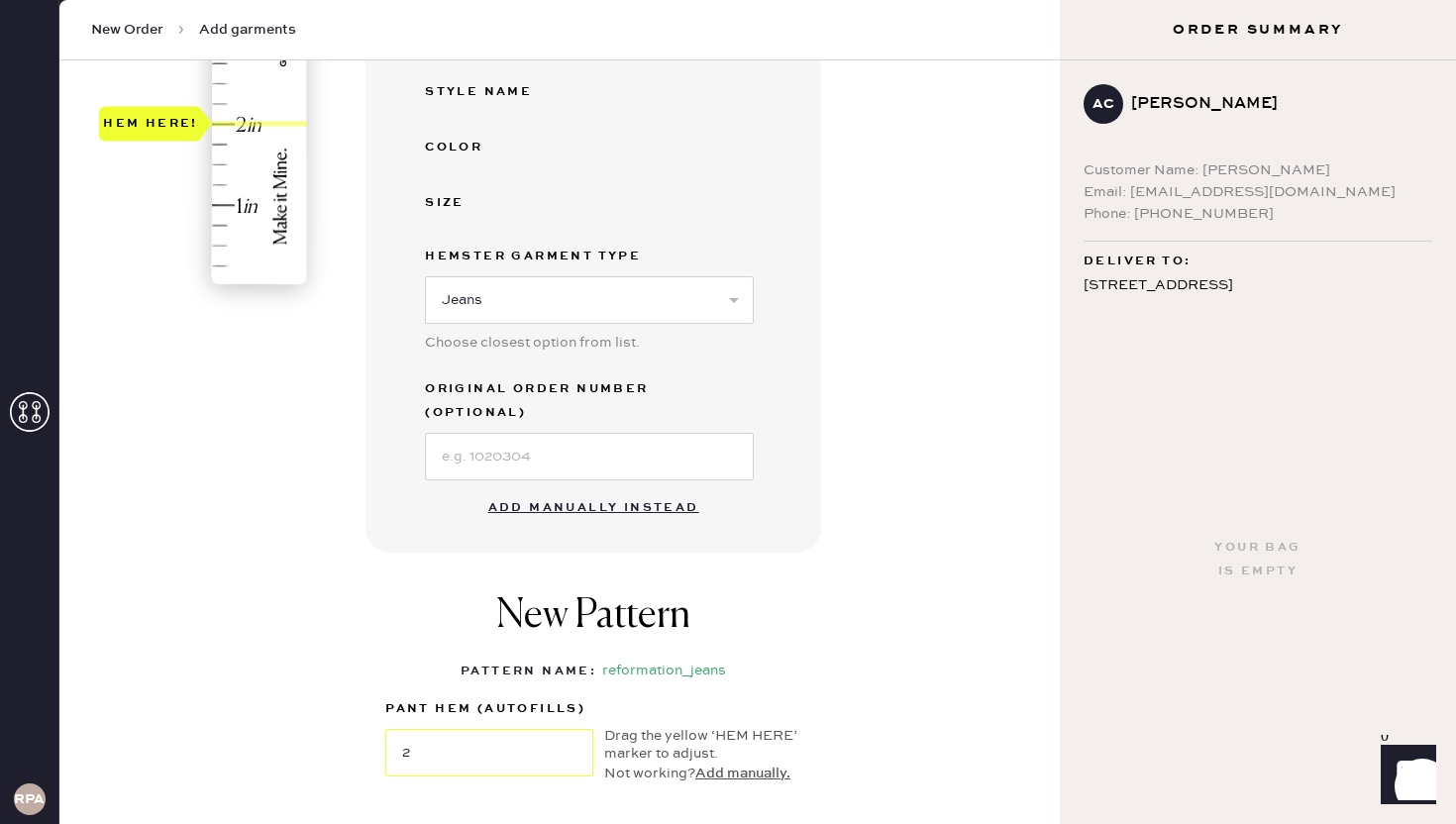
scroll to position [981, 0]
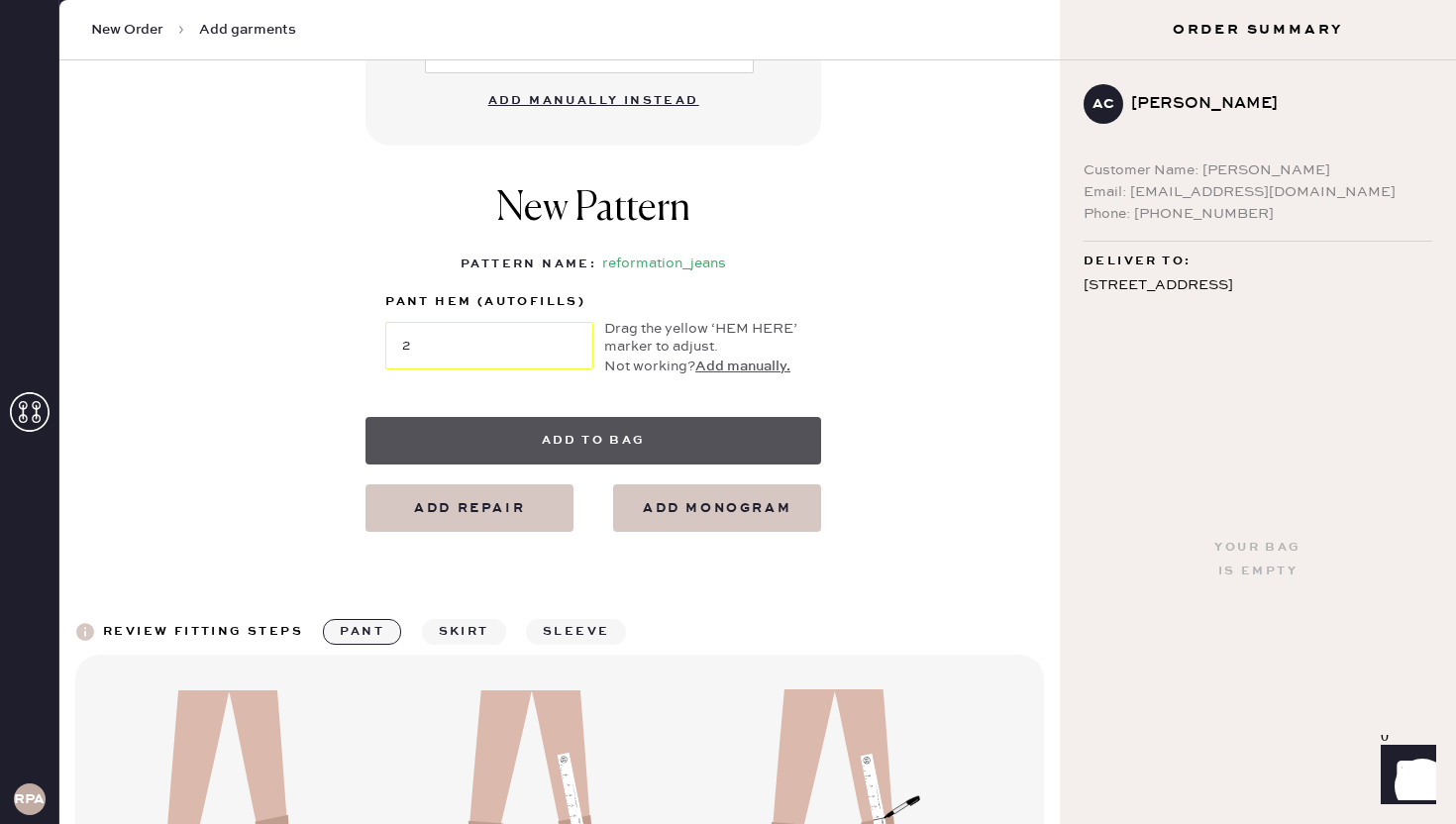
click at [661, 418] on button "Add to bag" at bounding box center [593, 441] width 455 height 48
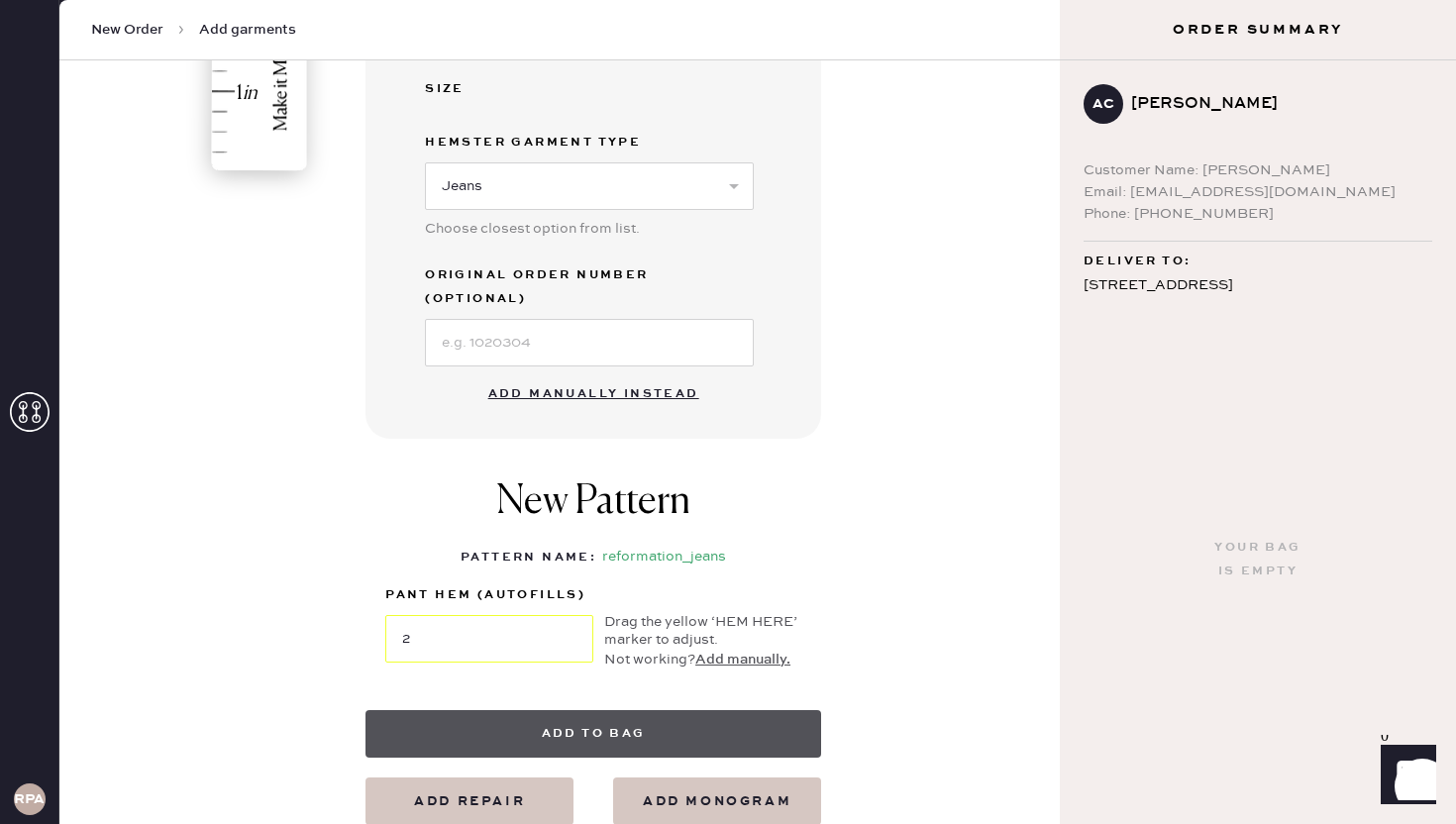
scroll to position [656, 0]
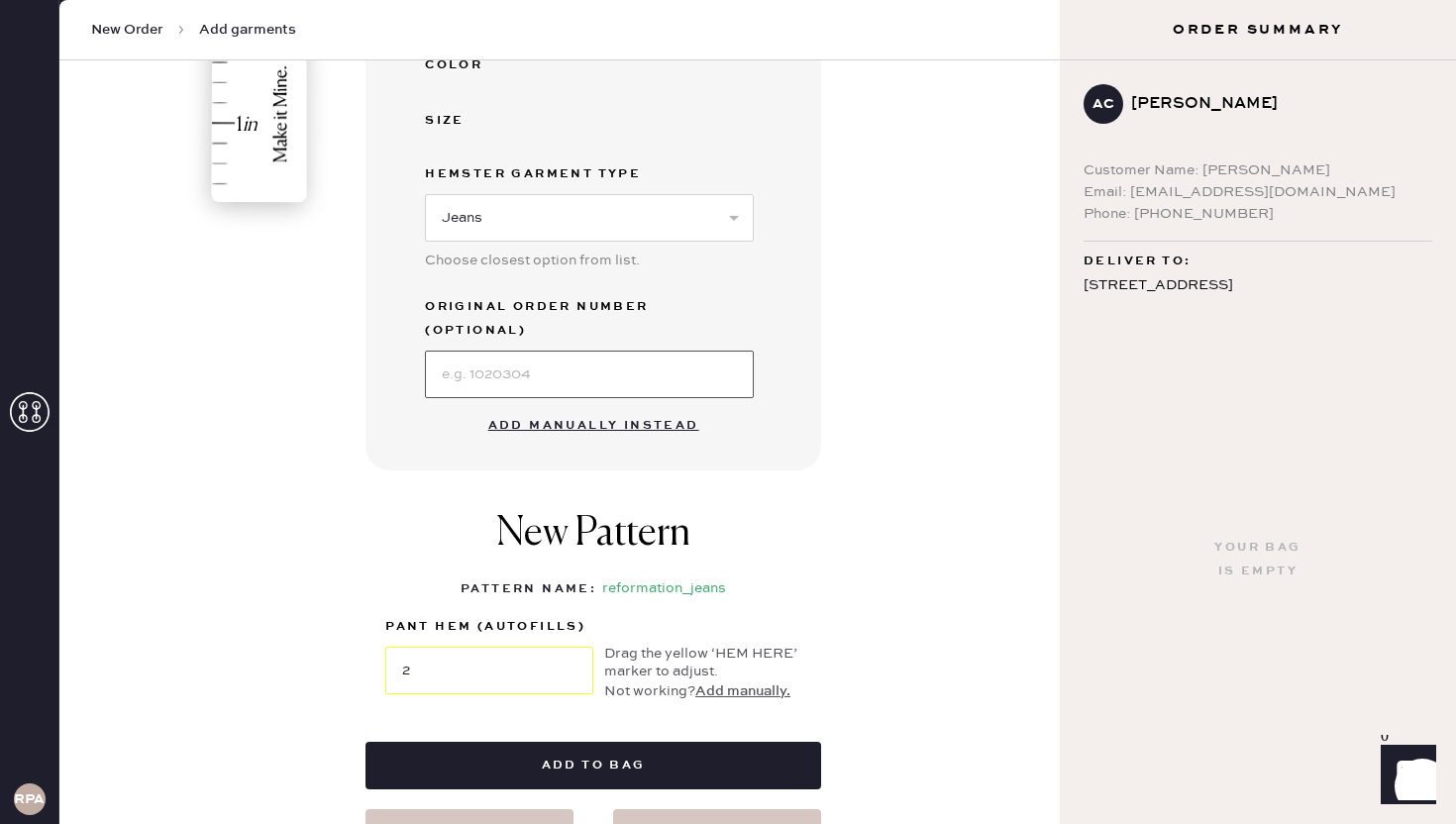
click at [599, 357] on input at bounding box center [589, 375] width 329 height 48
click at [783, 347] on div "Garment details Enter SKU or scan UPC to auto-fill garment details UPC or SKU […" at bounding box center [593, 6] width 455 height 929
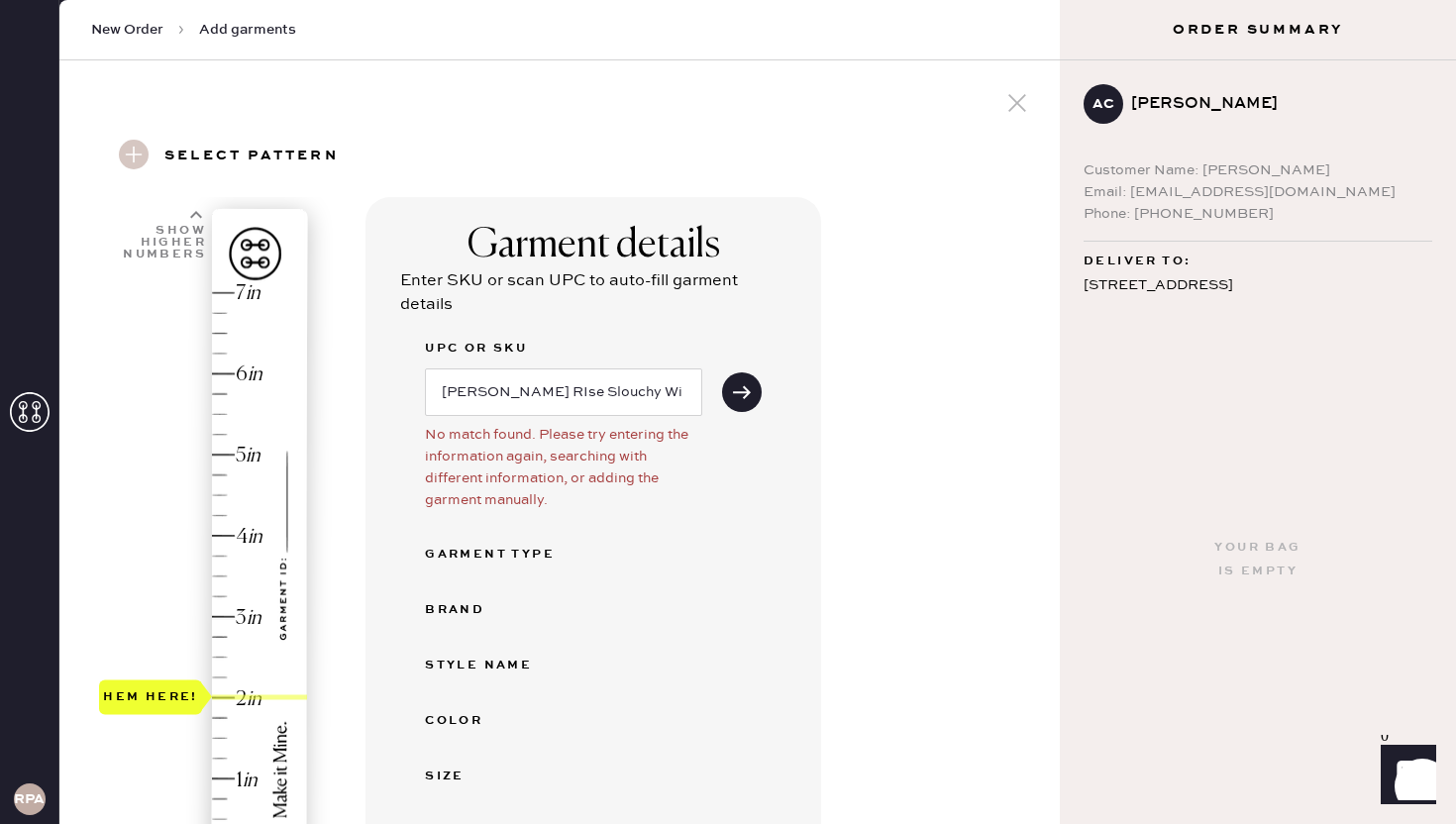
scroll to position [74, 0]
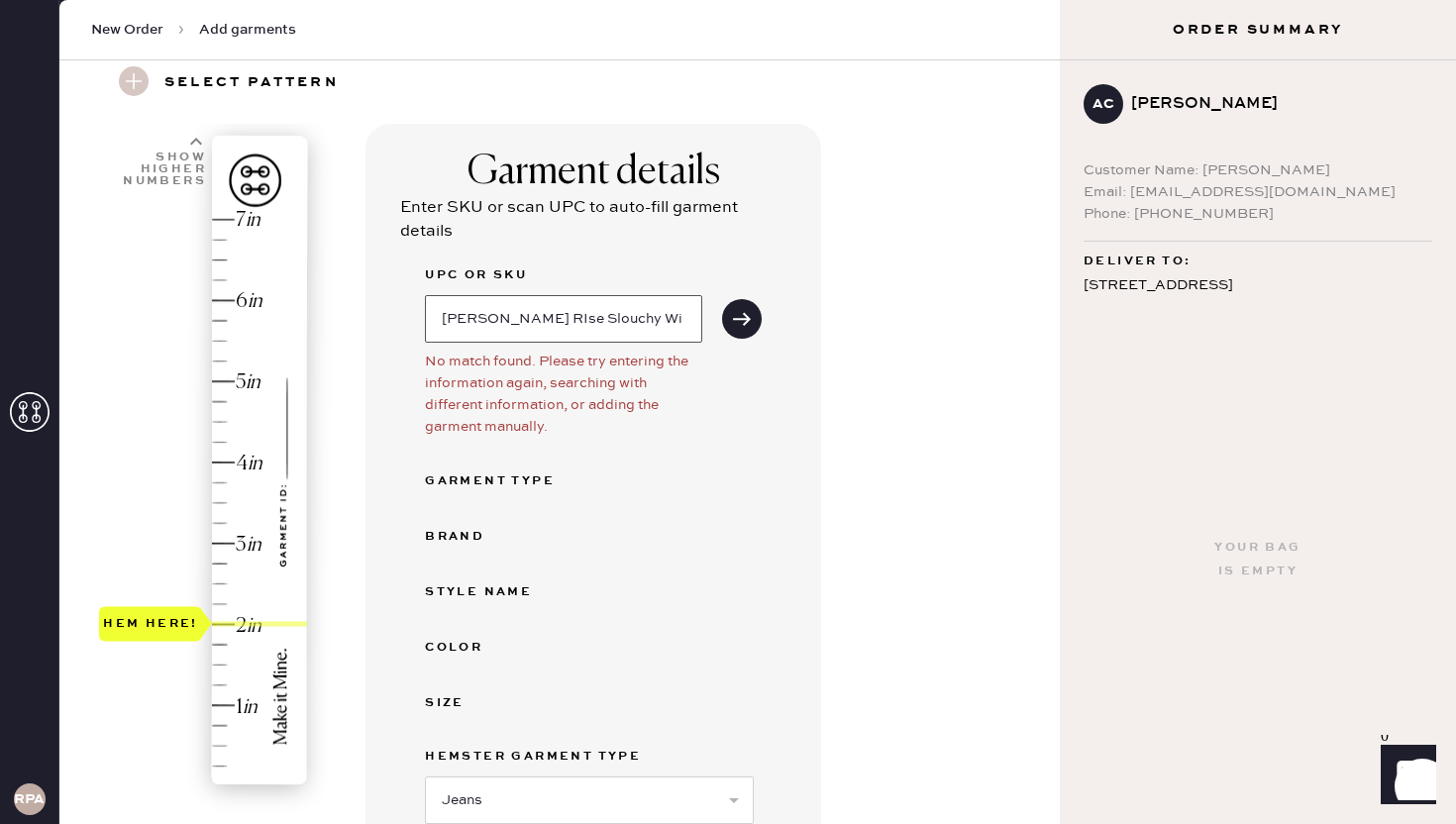
click at [669, 318] on input "[PERSON_NAME] RIse Slouchy Wide Leg" at bounding box center [564, 319] width 277 height 48
drag, startPoint x: 686, startPoint y: 322, endPoint x: 388, endPoint y: 321, distance: 298.0
click at [388, 321] on div "Garment details Enter SKU or scan UPC to auto-fill garment details UPC or SKU […" at bounding box center [593, 588] width 455 height 929
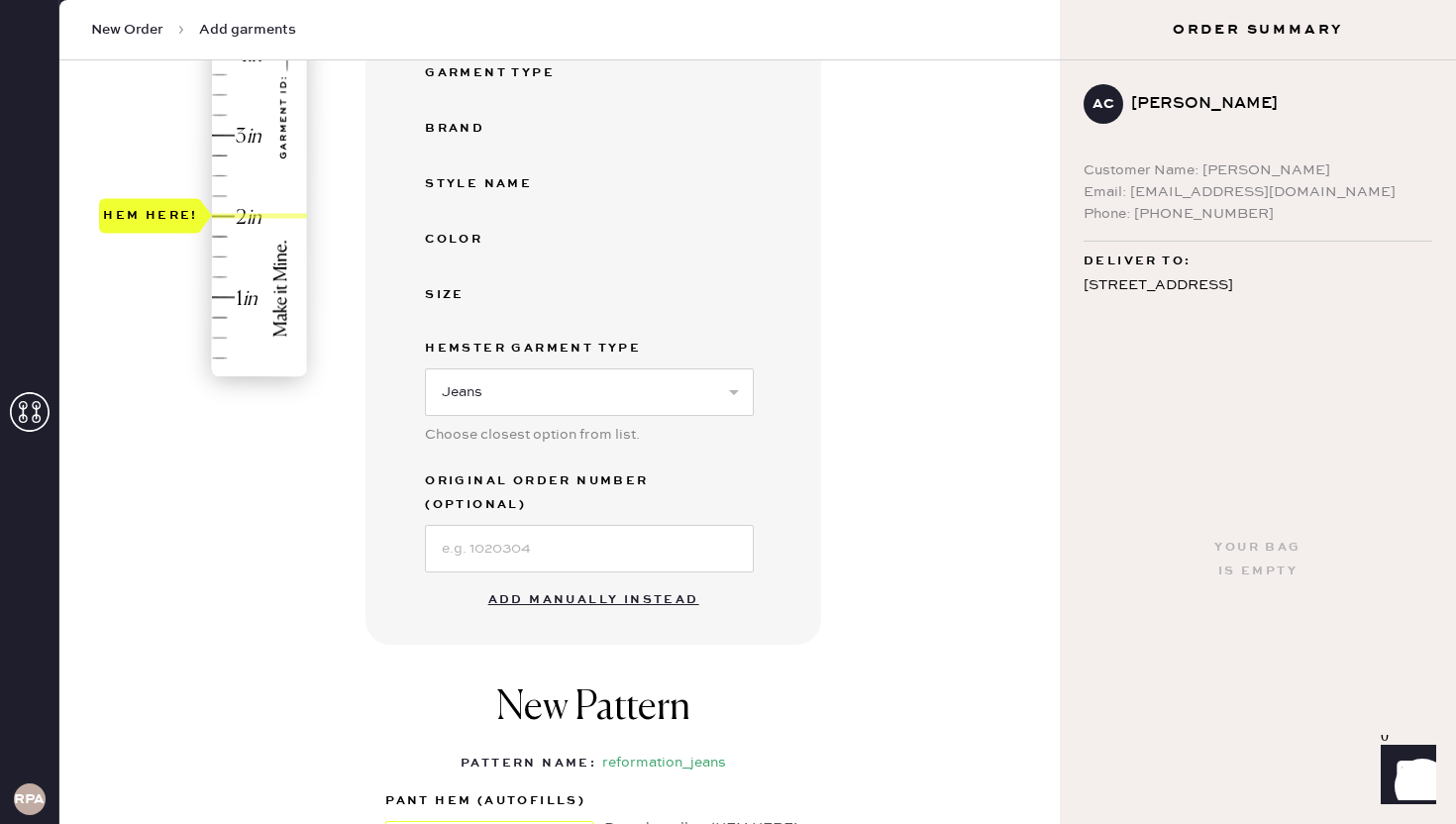
scroll to position [480, 0]
click at [613, 581] on button "Add manually instead" at bounding box center [593, 601] width 235 height 40
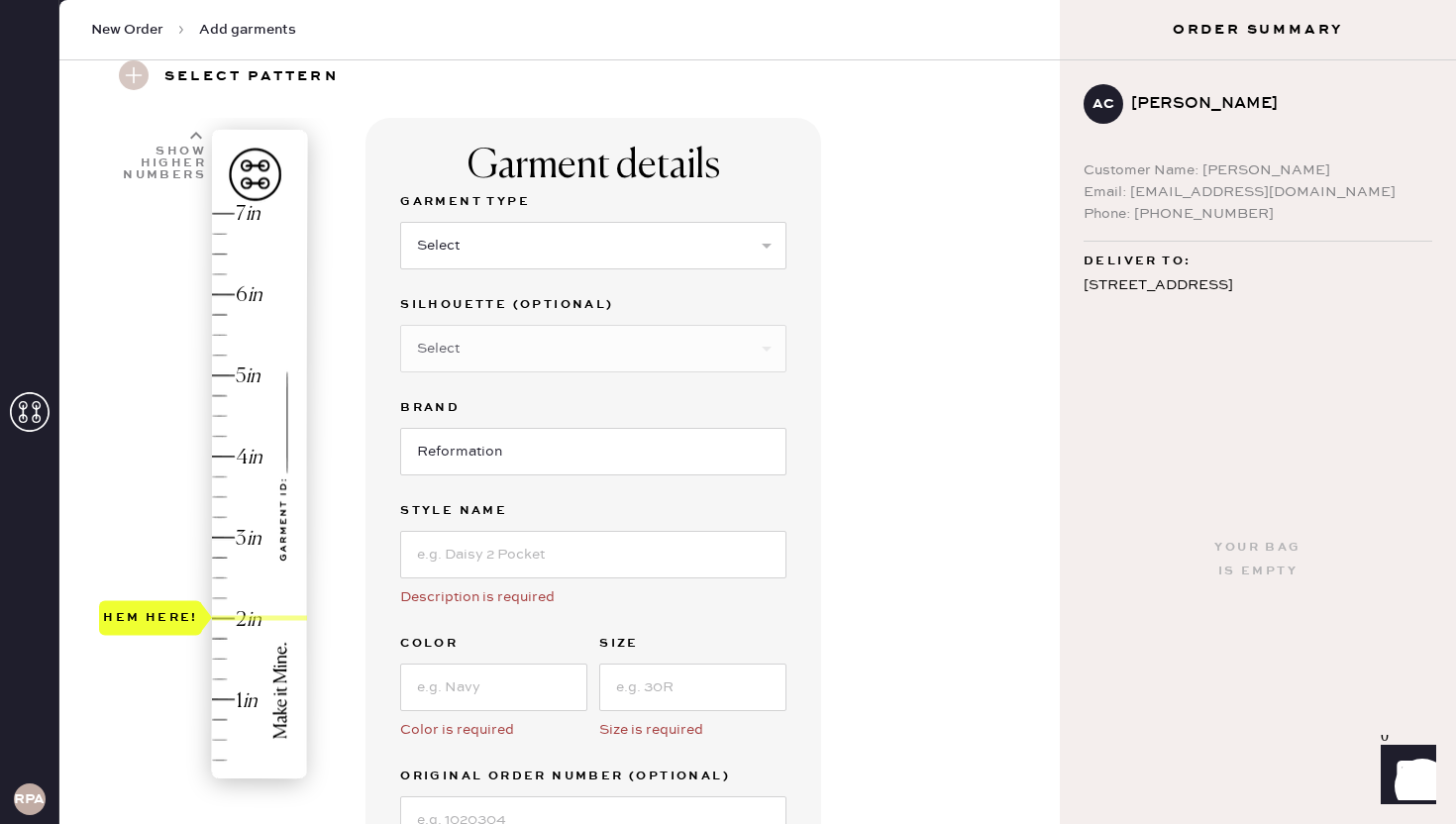
scroll to position [75, 0]
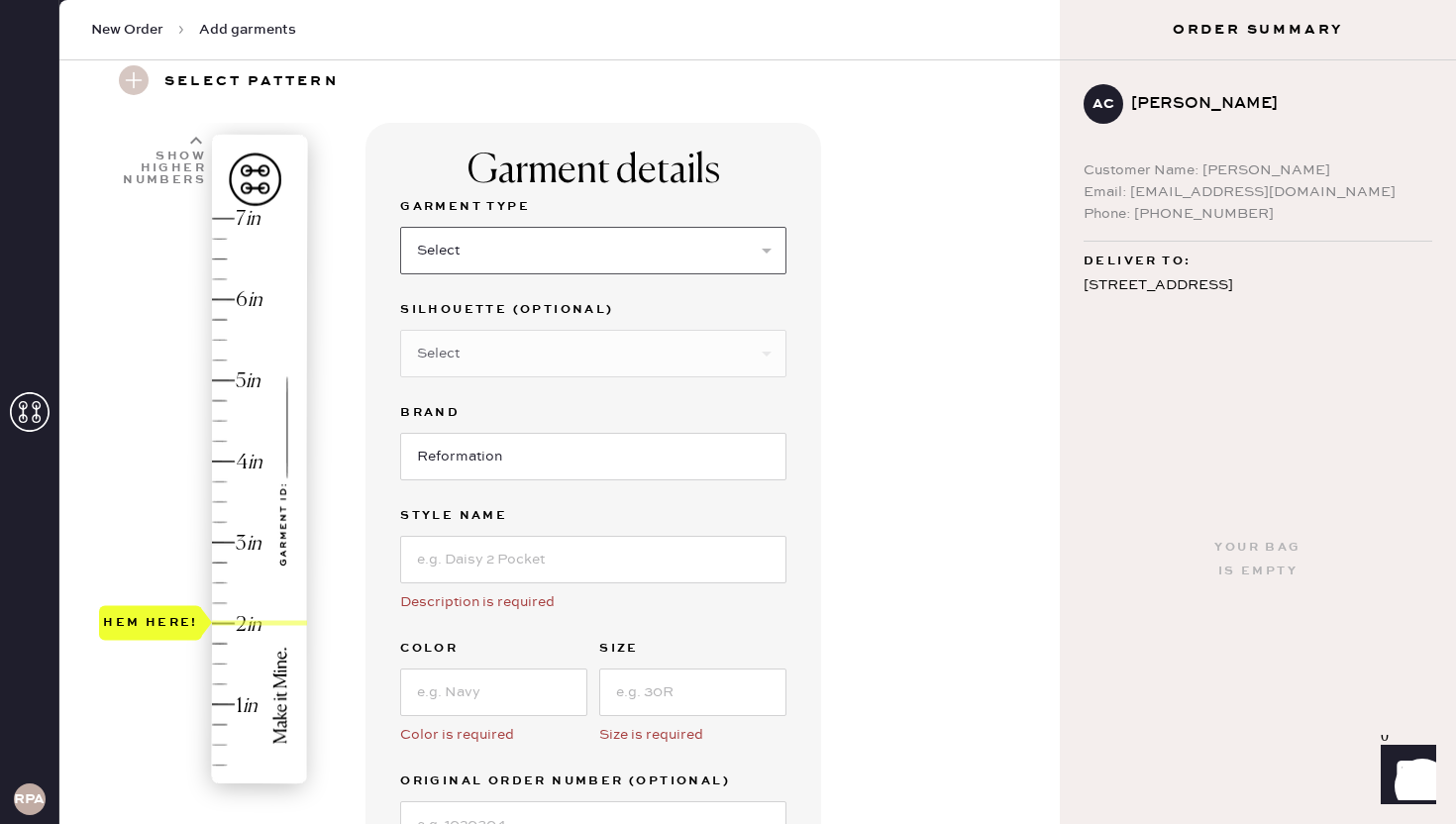
click at [586, 232] on select "Select Basic Skirt Jeans Leggings Pants Shorts Basic Sleeved Dress Basic Sleeve…" at bounding box center [593, 250] width 387 height 48
select select "2"
click at [401, 227] on select "Select Basic Skirt Jeans Leggings Pants Shorts Basic Sleeved Dress Basic Sleeve…" at bounding box center [593, 250] width 387 height 48
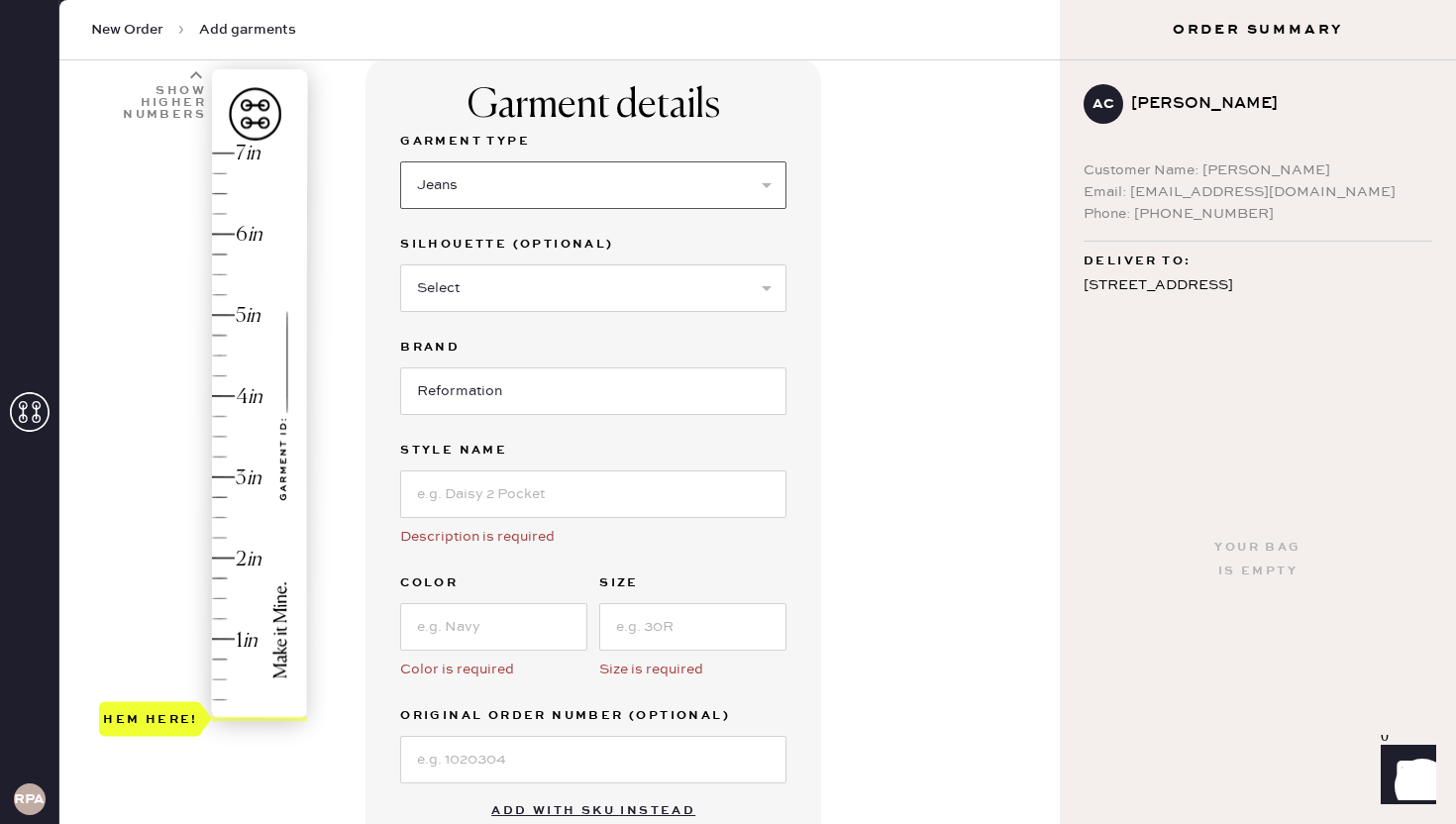
scroll to position [142, 0]
click at [630, 389] on input "Reformation" at bounding box center [593, 390] width 387 height 48
click at [659, 486] on input at bounding box center [593, 492] width 387 height 48
type input "[PERSON_NAME] Low Rise"
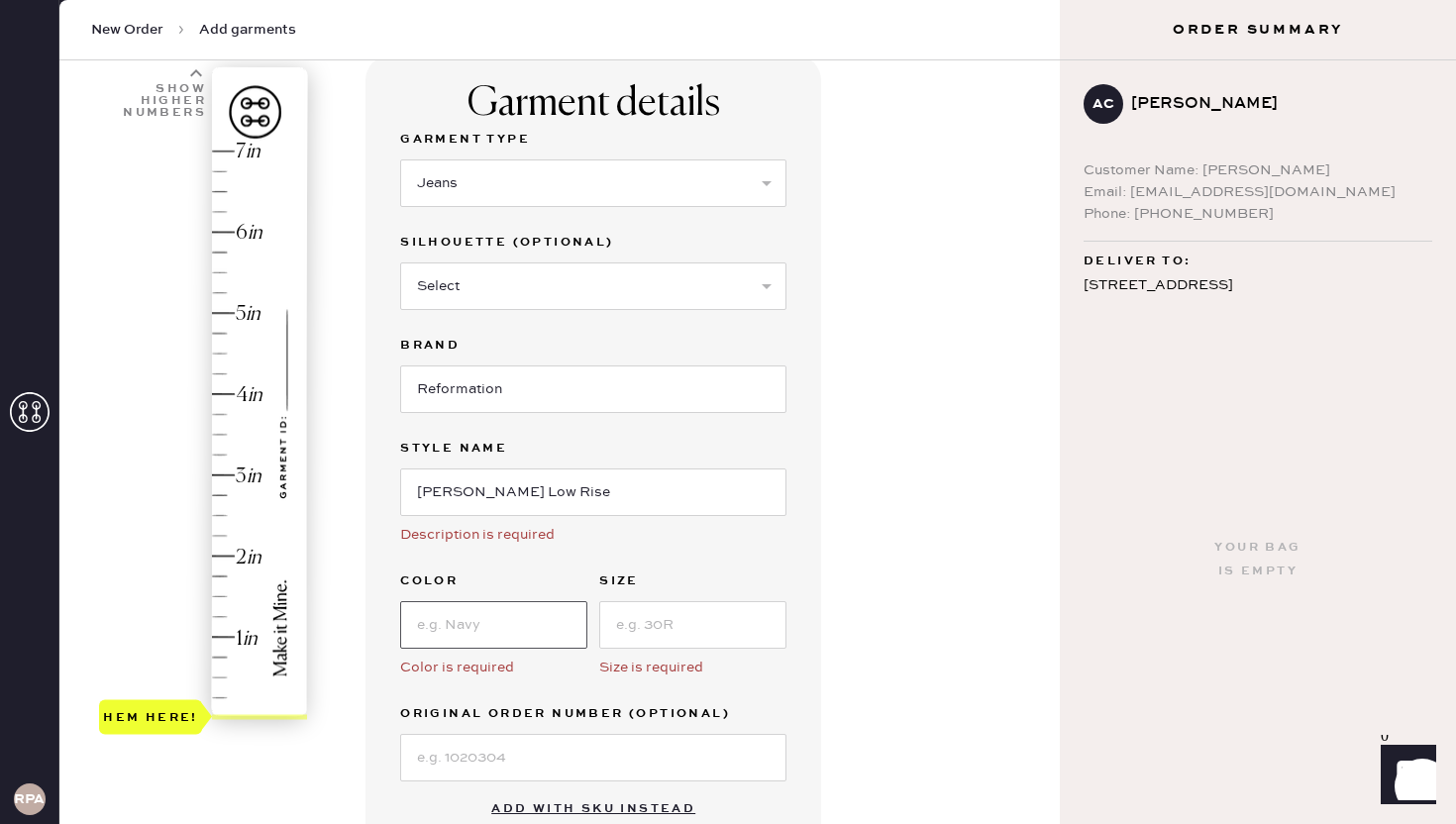
click at [545, 629] on input at bounding box center [494, 625] width 187 height 48
type input "Summit"
click at [715, 630] on input at bounding box center [693, 625] width 187 height 48
type input "26"
click at [761, 703] on label "Original Order Number (Optional)" at bounding box center [593, 715] width 387 height 24
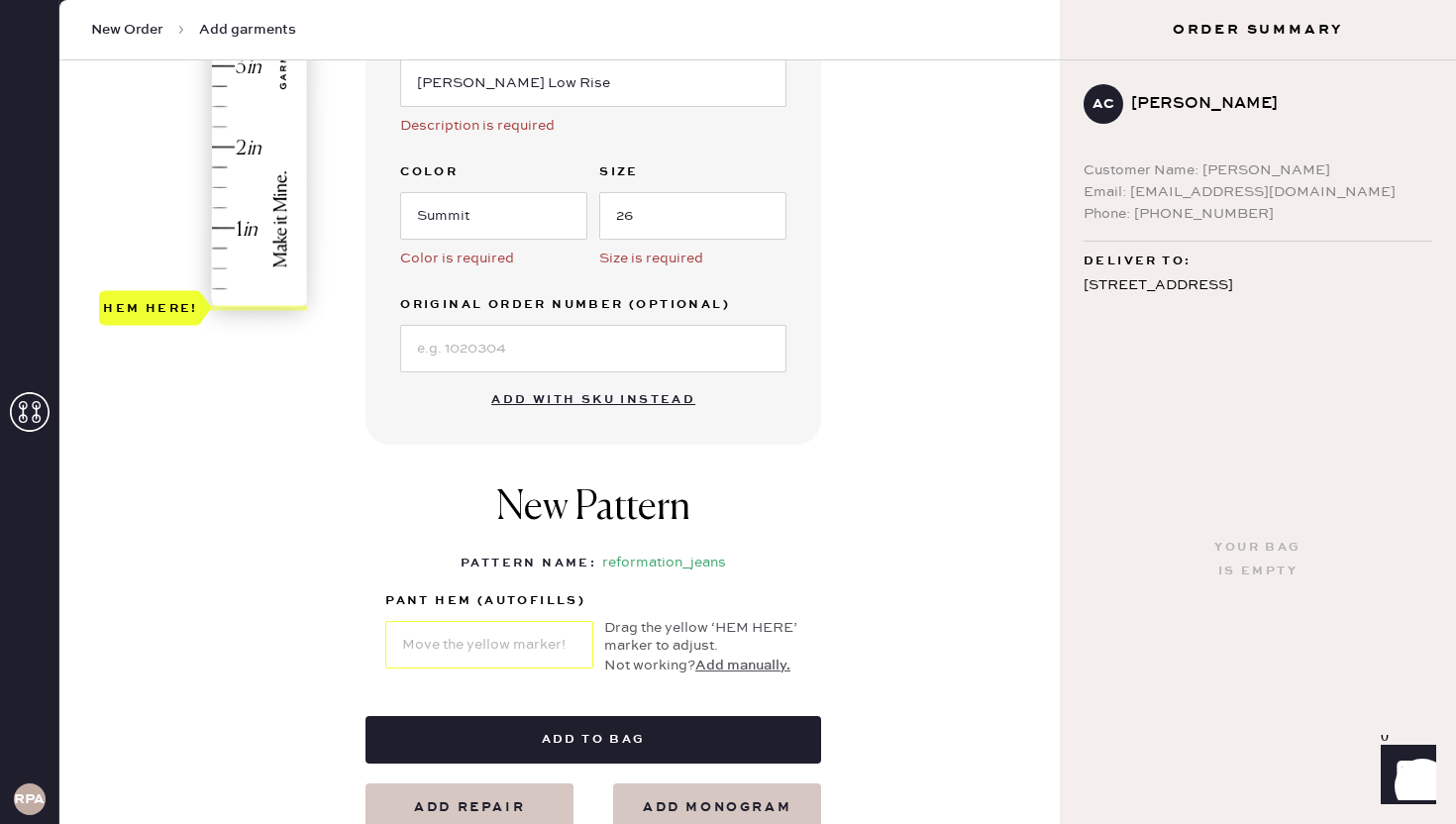
scroll to position [492, 0]
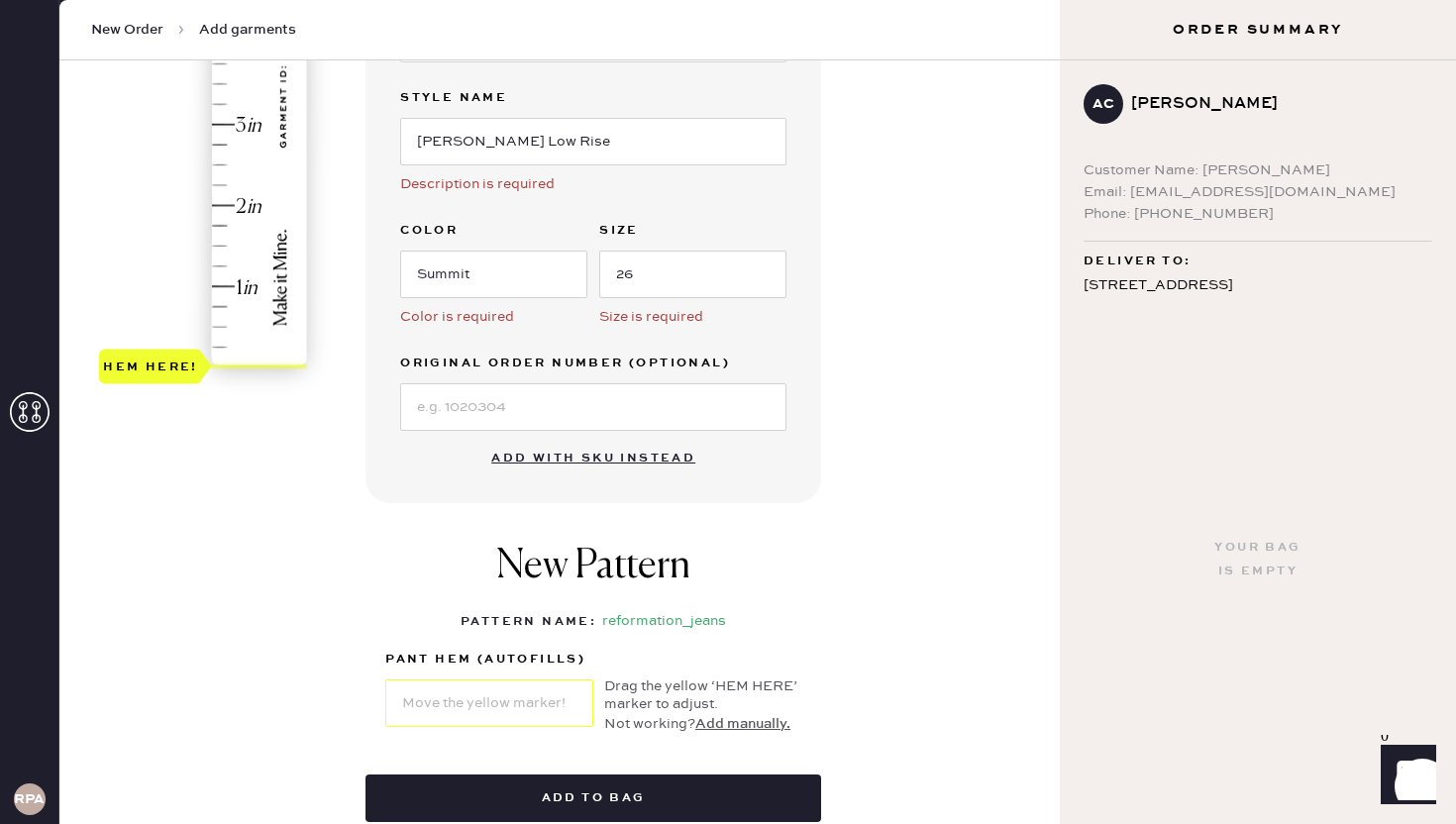
type input "2"
click at [242, 201] on div "Hem here!" at bounding box center [205, 84] width 211 height 584
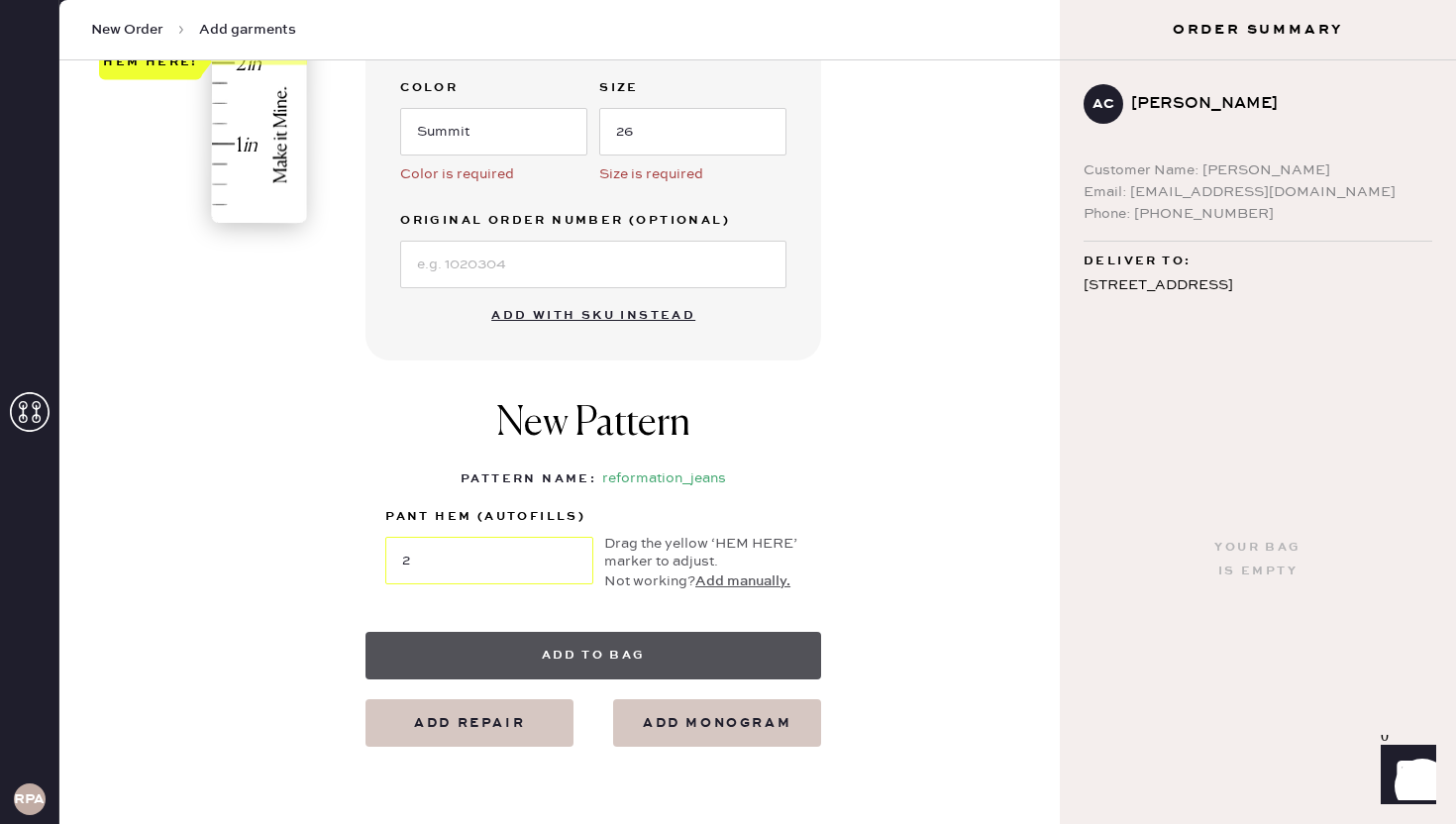
click at [739, 656] on button "Add to bag" at bounding box center [593, 656] width 455 height 48
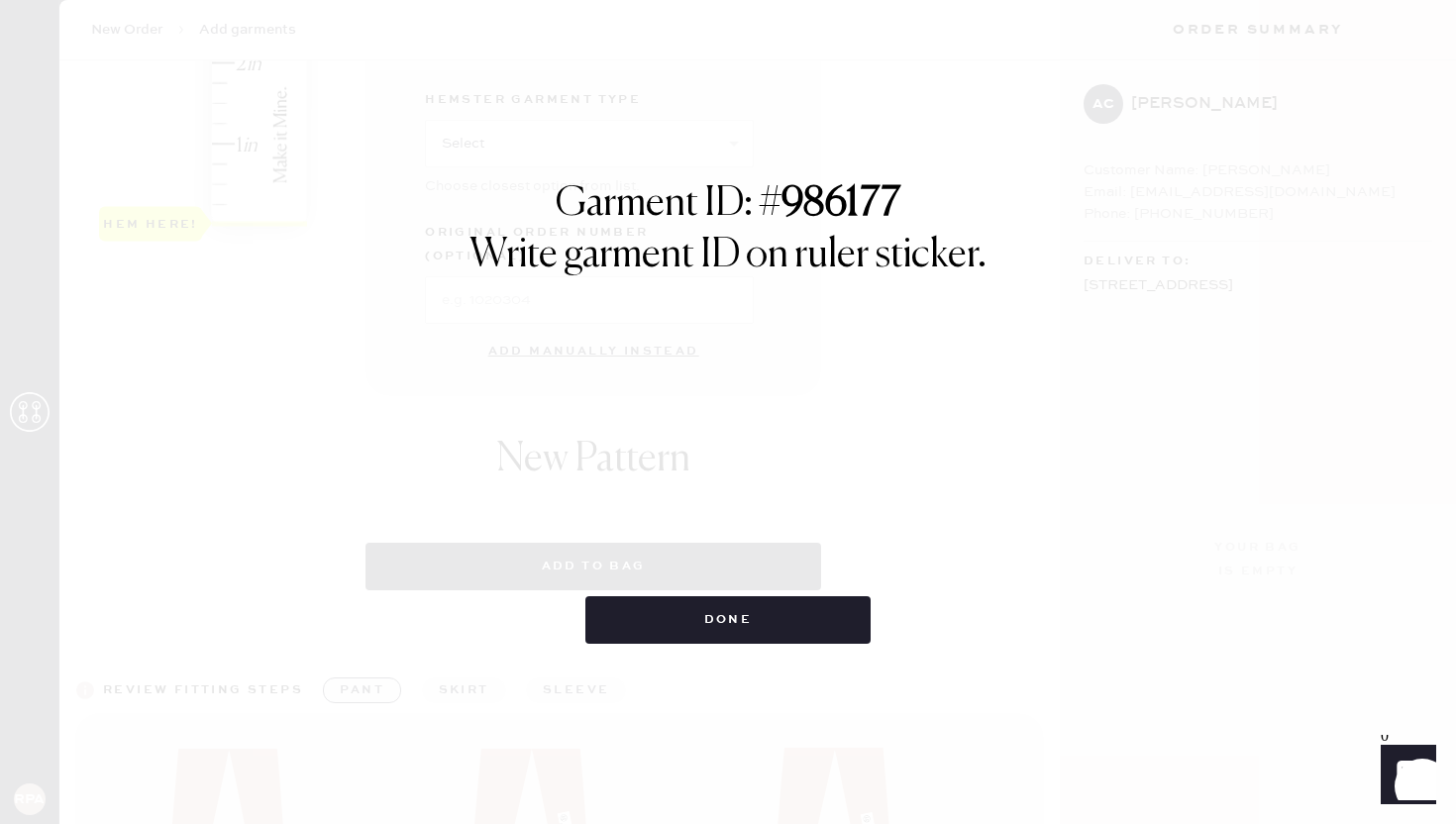
select select "2"
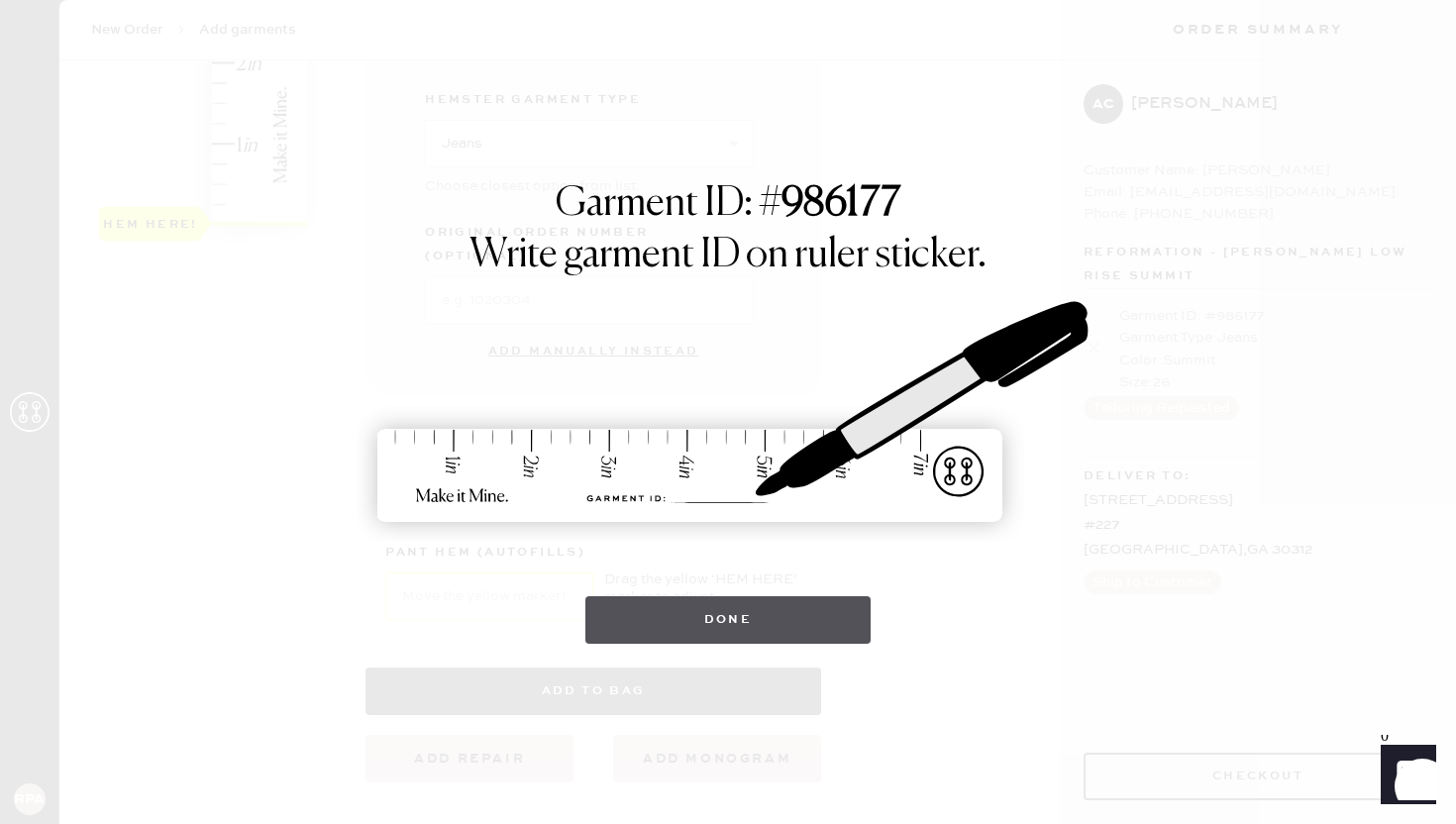
click at [807, 606] on button "Done" at bounding box center [728, 620] width 286 height 48
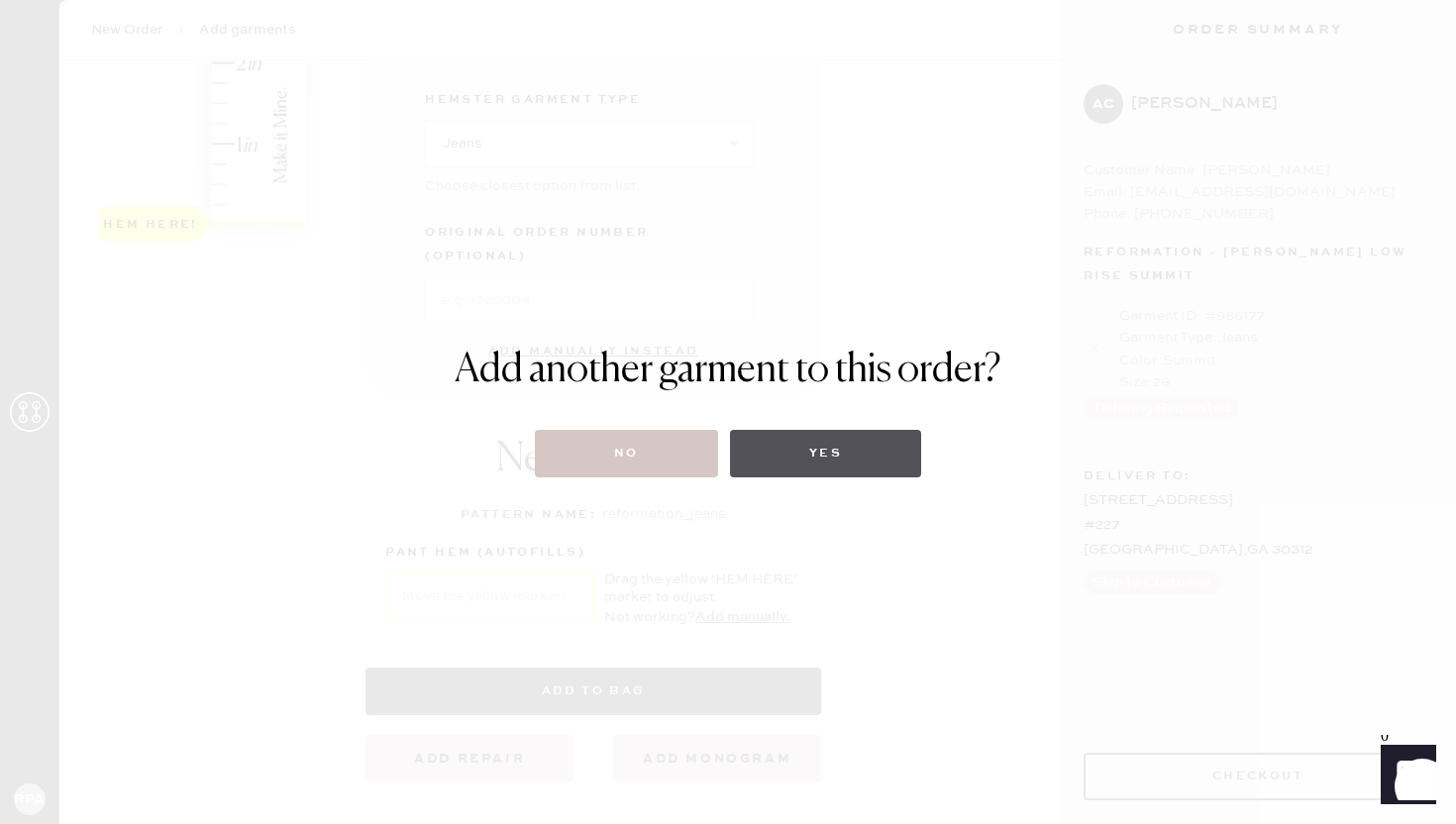
click at [800, 459] on button "Yes" at bounding box center [826, 454] width 191 height 48
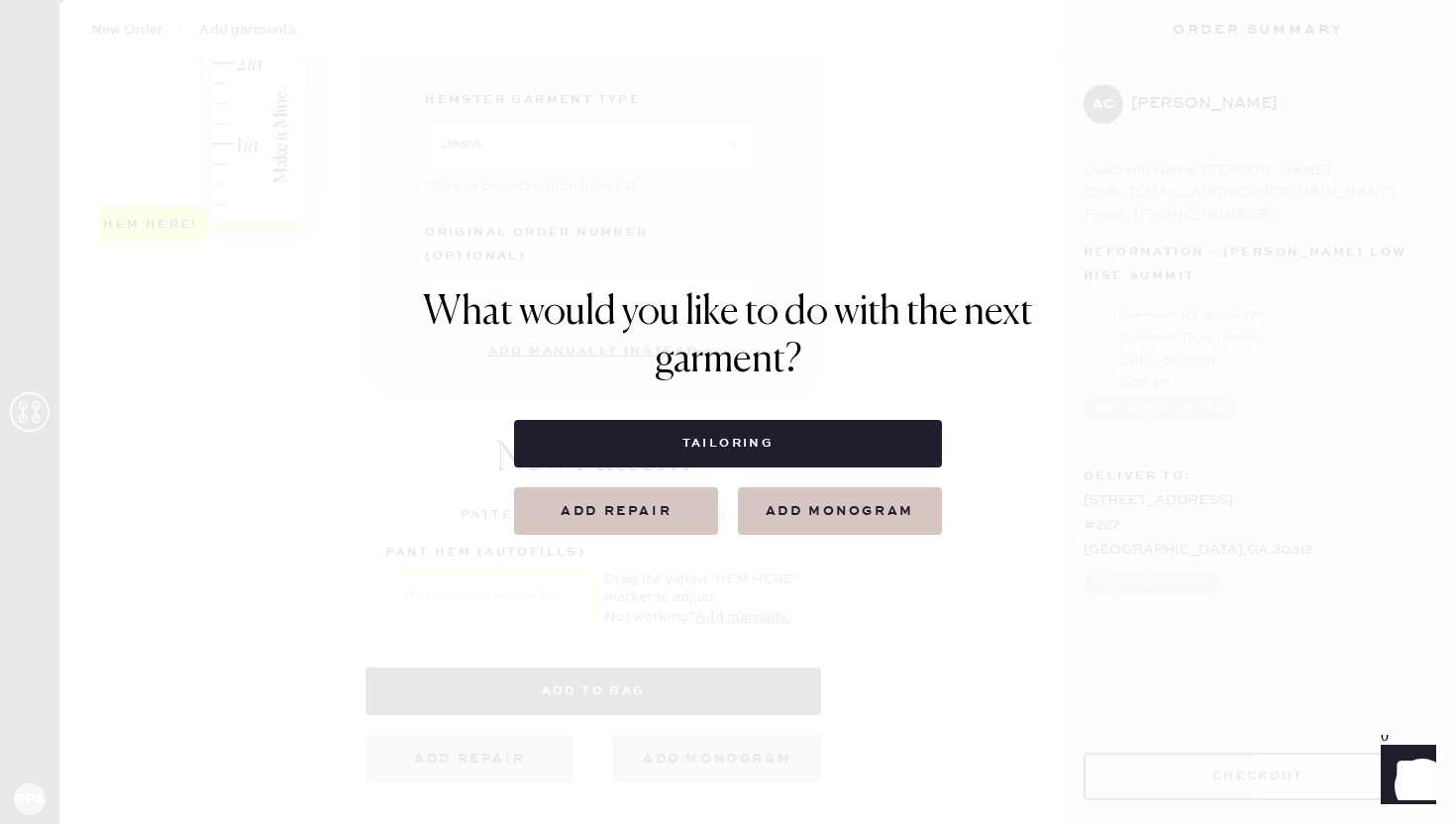
click at [800, 459] on button "Tailoring" at bounding box center [728, 444] width 427 height 48
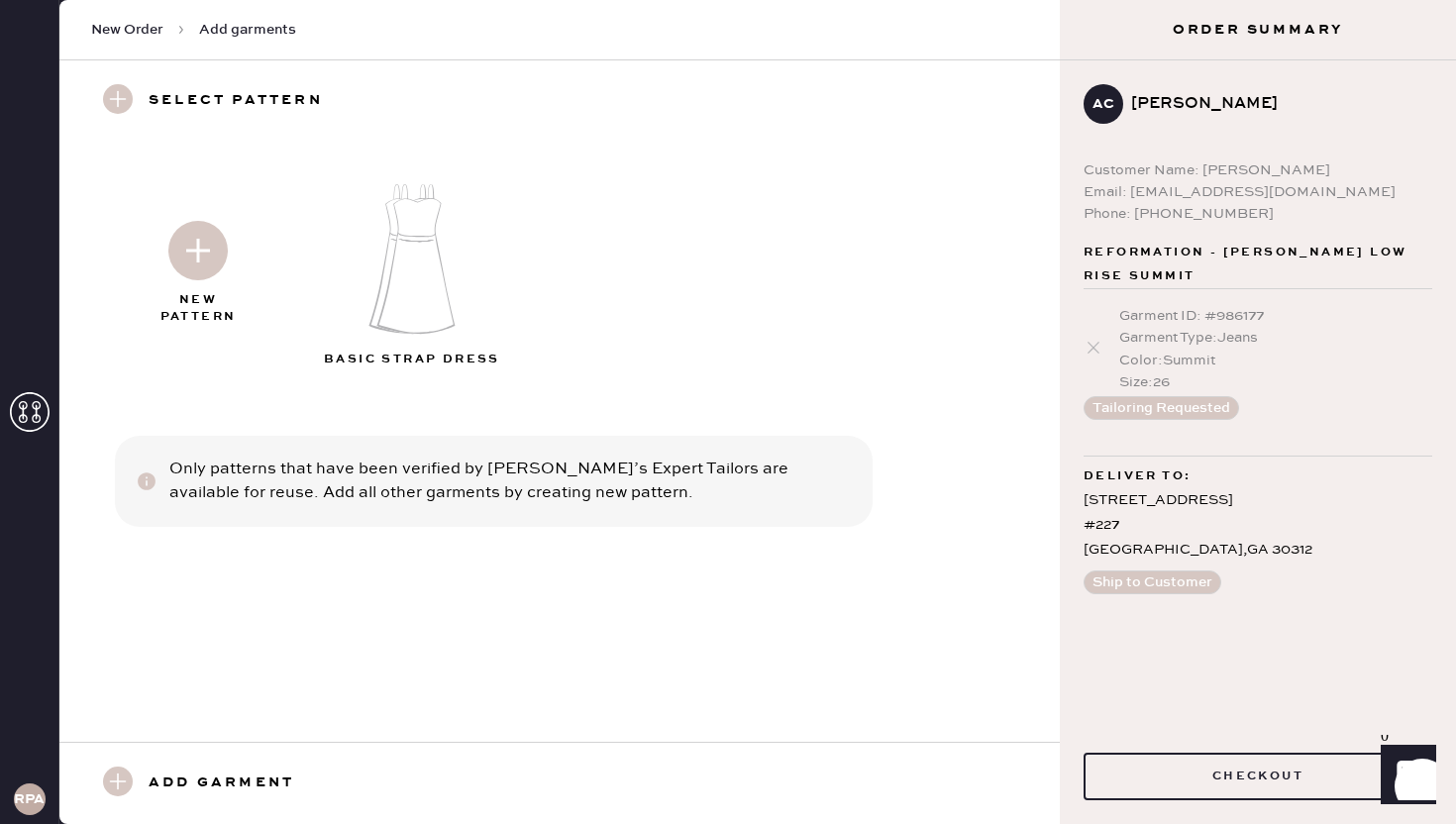
click at [245, 779] on h3 "Add garment" at bounding box center [222, 783] width 146 height 34
click at [132, 776] on div "Add garment" at bounding box center [211, 783] width 239 height 34
click at [215, 243] on img at bounding box center [198, 250] width 60 height 60
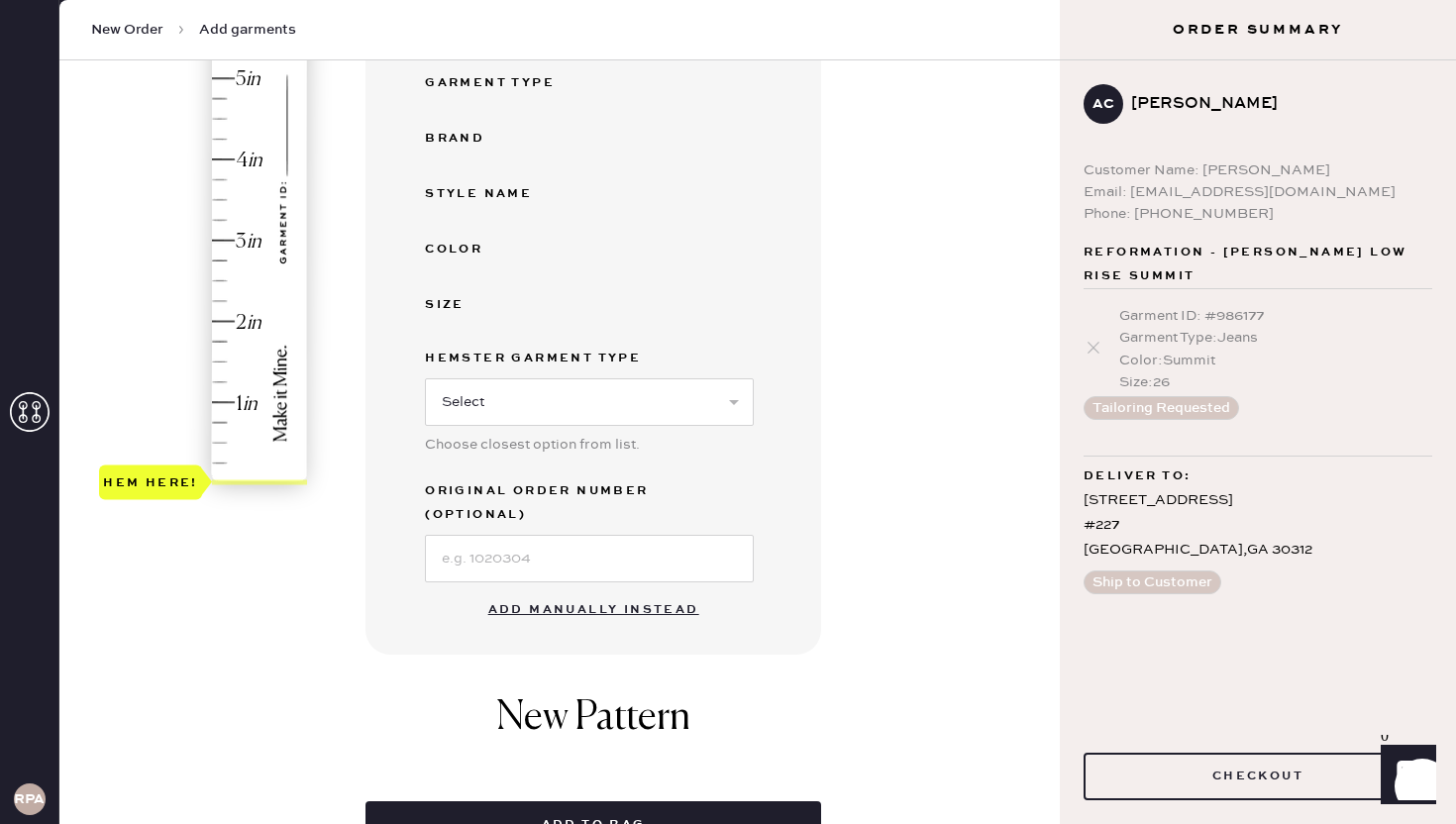
scroll to position [415, 0]
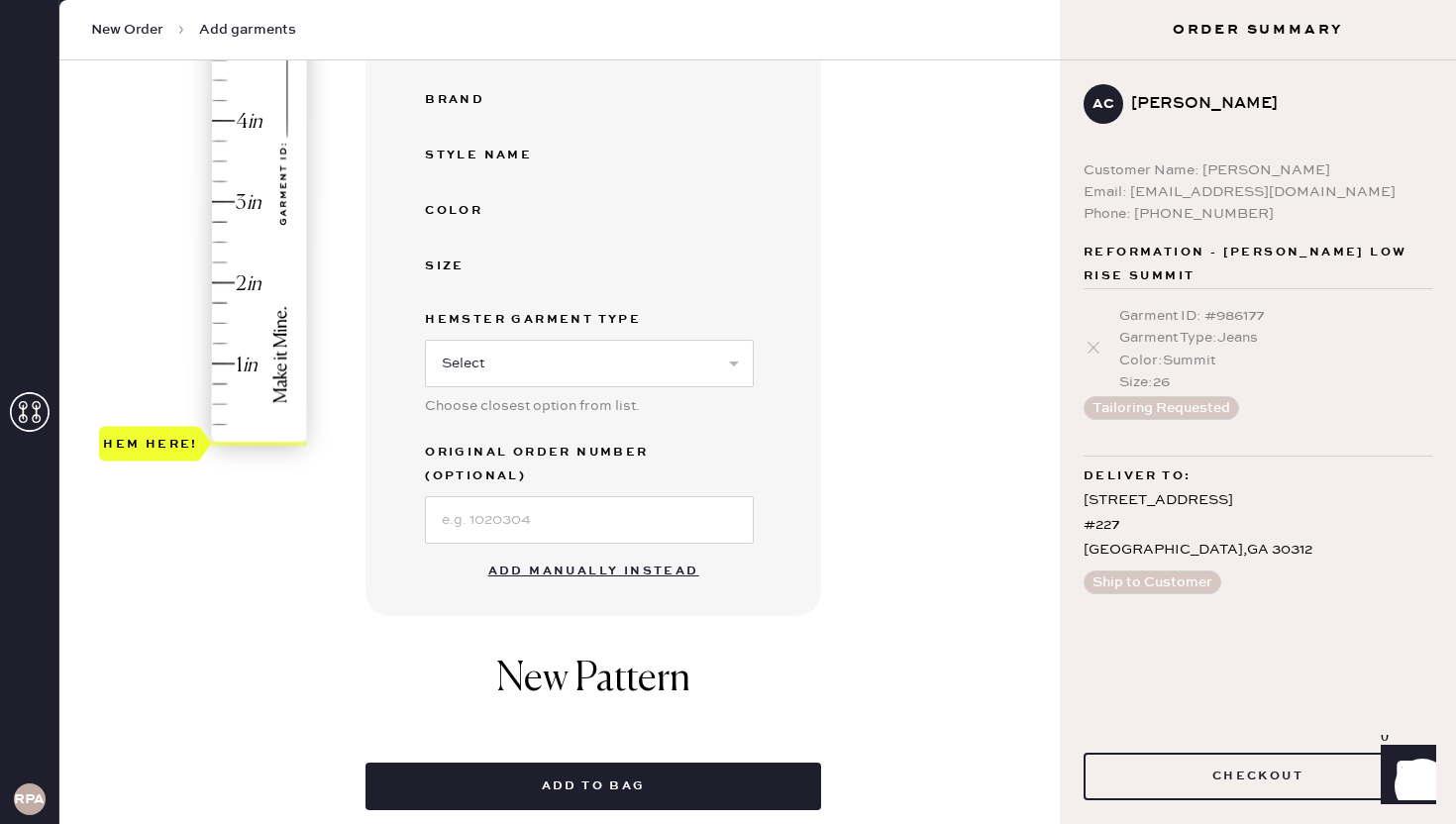
click at [542, 552] on button "Add manually instead" at bounding box center [593, 572] width 235 height 40
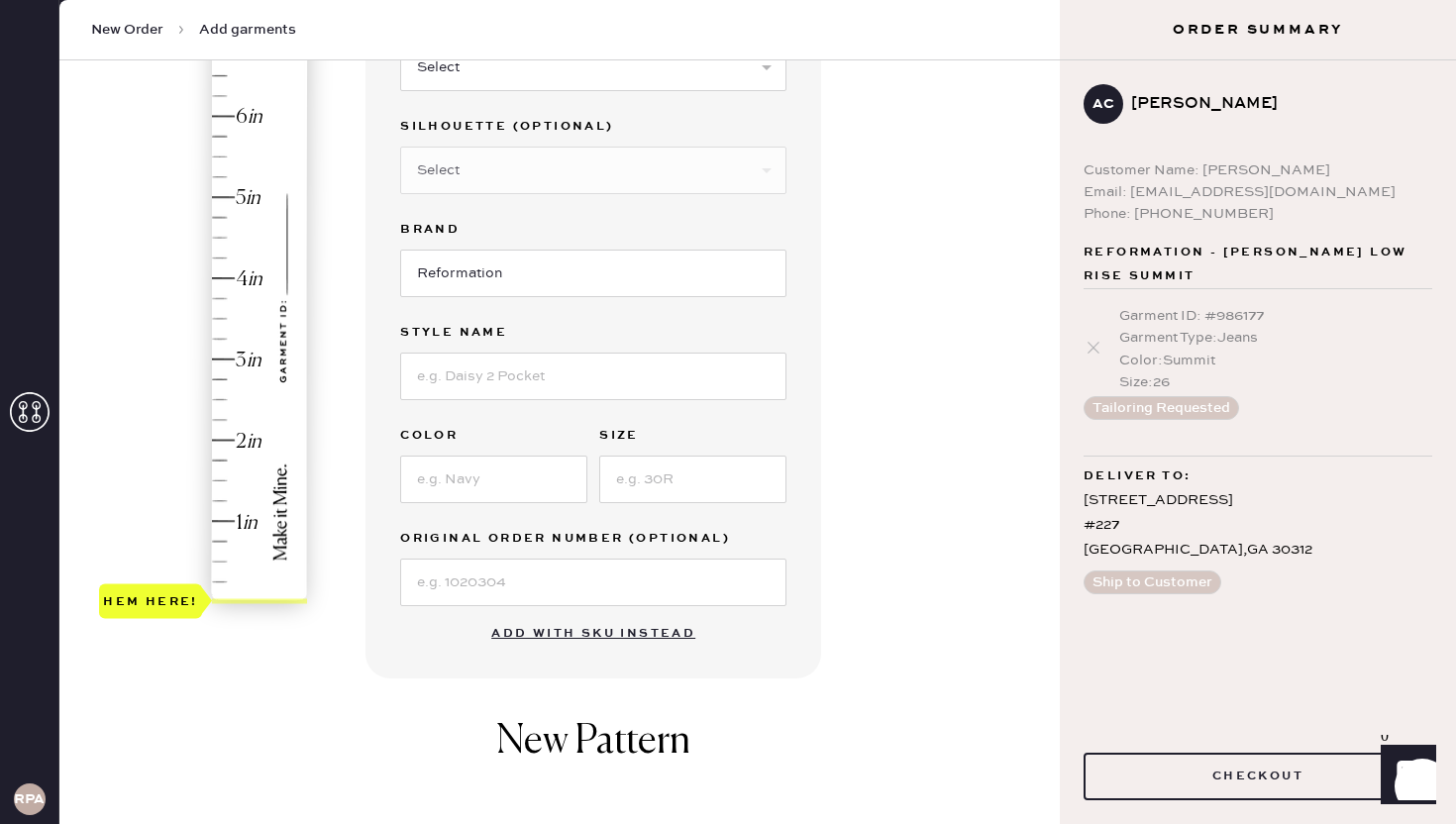
scroll to position [0, 0]
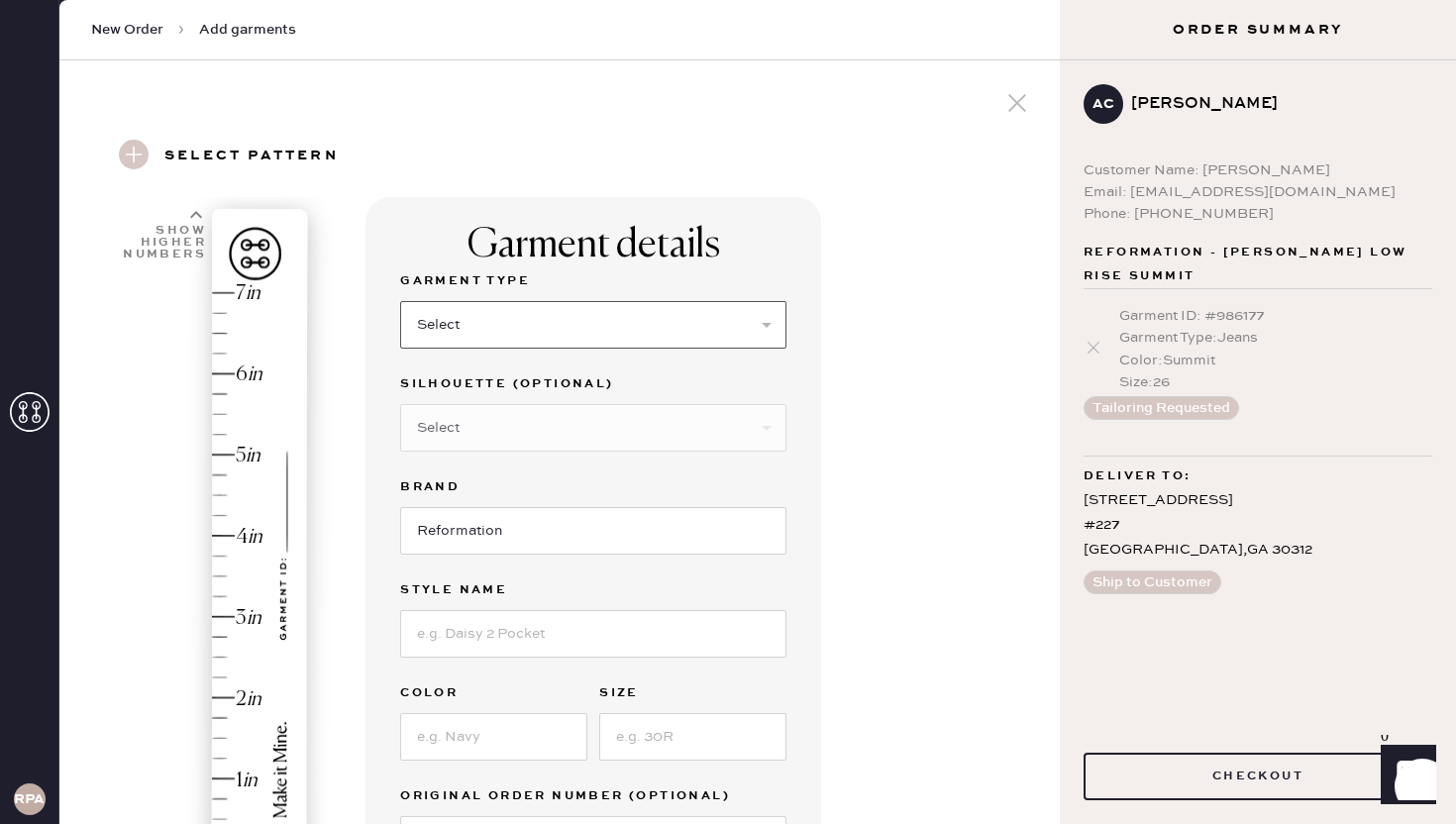
click at [496, 327] on select "Select Basic Skirt Jeans Leggings Pants Shorts Basic Sleeved Dress Basic Sleeve…" at bounding box center [593, 325] width 387 height 48
select select "2"
click at [401, 301] on select "Select Basic Skirt Jeans Leggings Pants Shorts Basic Sleeved Dress Basic Sleeve…" at bounding box center [593, 325] width 387 height 48
click at [501, 429] on select "Select Shorts Cropped Flare Boot Cut Straight Skinny Other" at bounding box center [593, 428] width 387 height 48
click at [513, 636] on input at bounding box center [593, 634] width 387 height 48
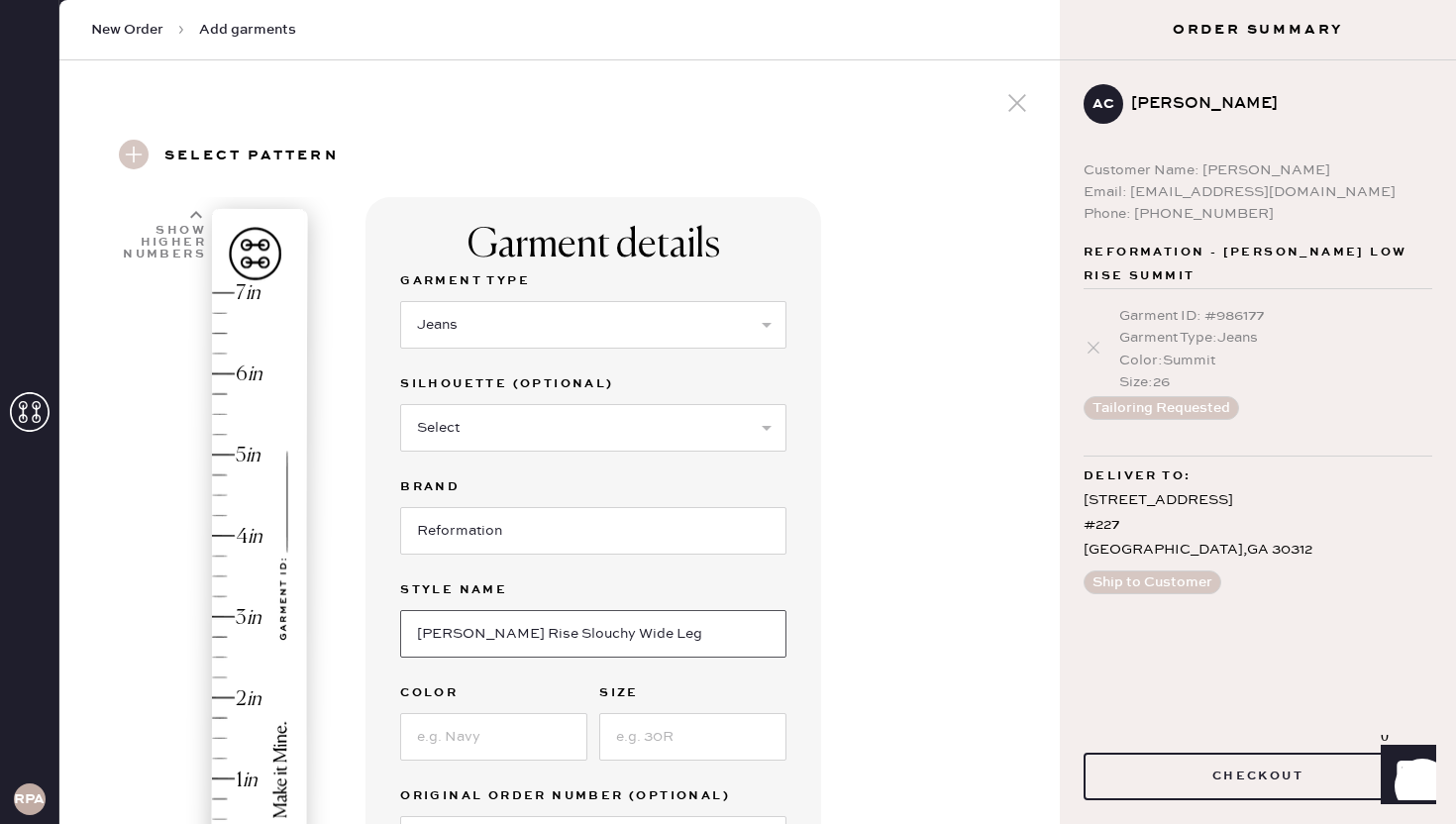
scroll to position [361, 0]
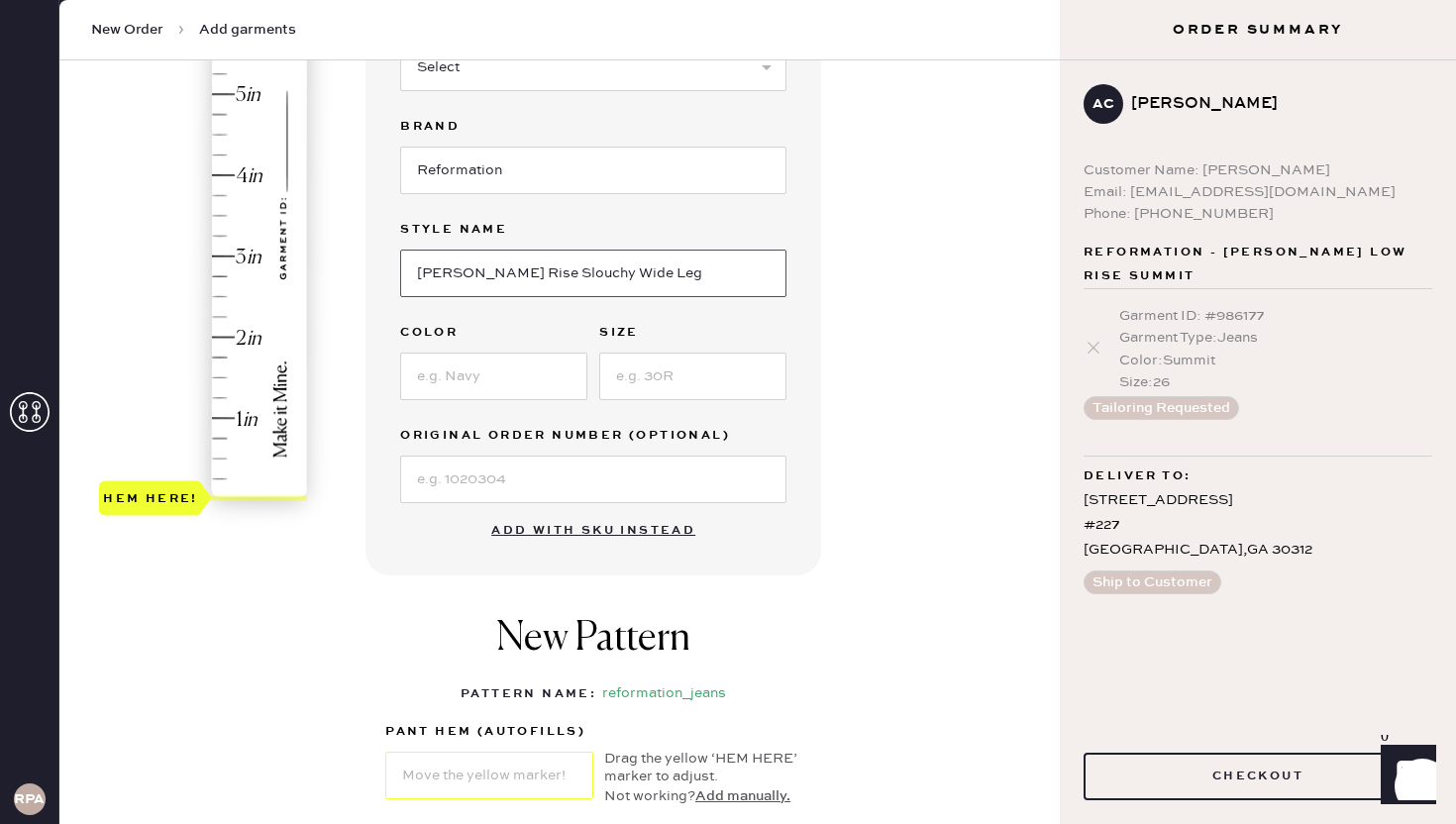
type input "[PERSON_NAME] Rise Slouchy Wide Leg"
click at [468, 376] on input at bounding box center [494, 377] width 187 height 48
type input "Blackberry"
click at [644, 376] on input at bounding box center [693, 377] width 187 height 48
type input "26"
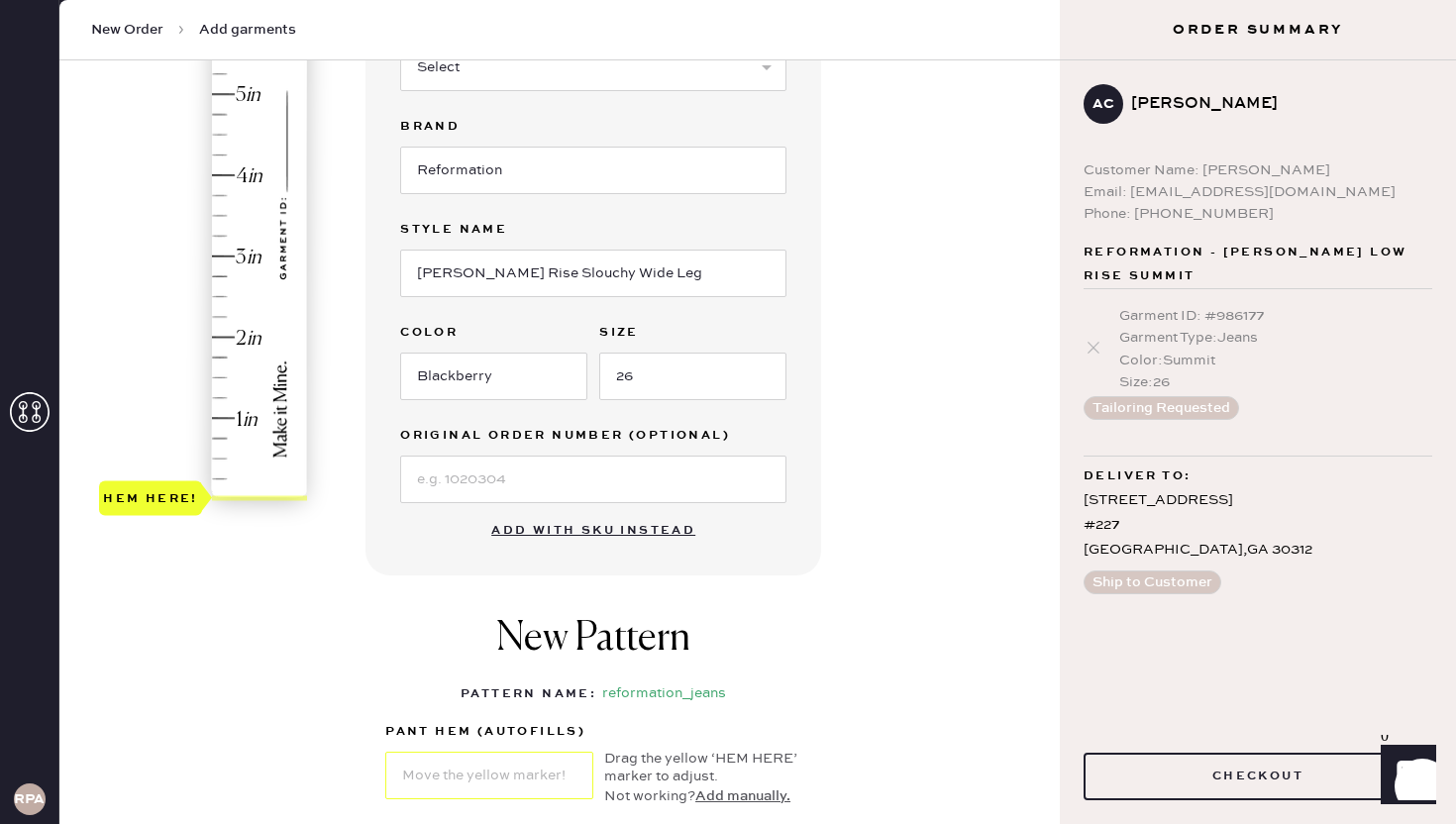
click at [817, 542] on div "Garment details Garment Type Select Basic Skirt Jeans Leggings Pants Shorts Bas…" at bounding box center [593, 207] width 455 height 740
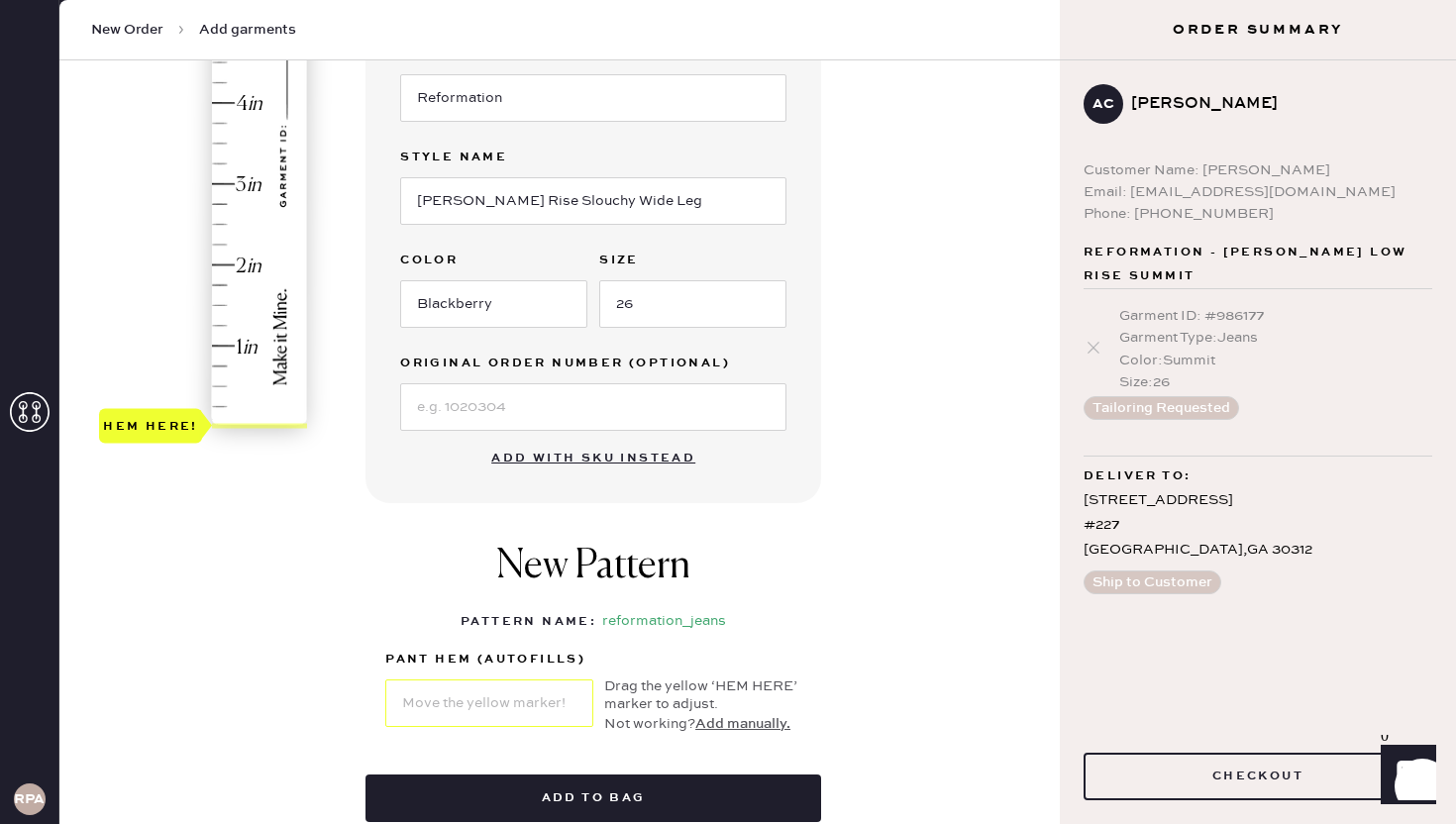
scroll to position [547, 0]
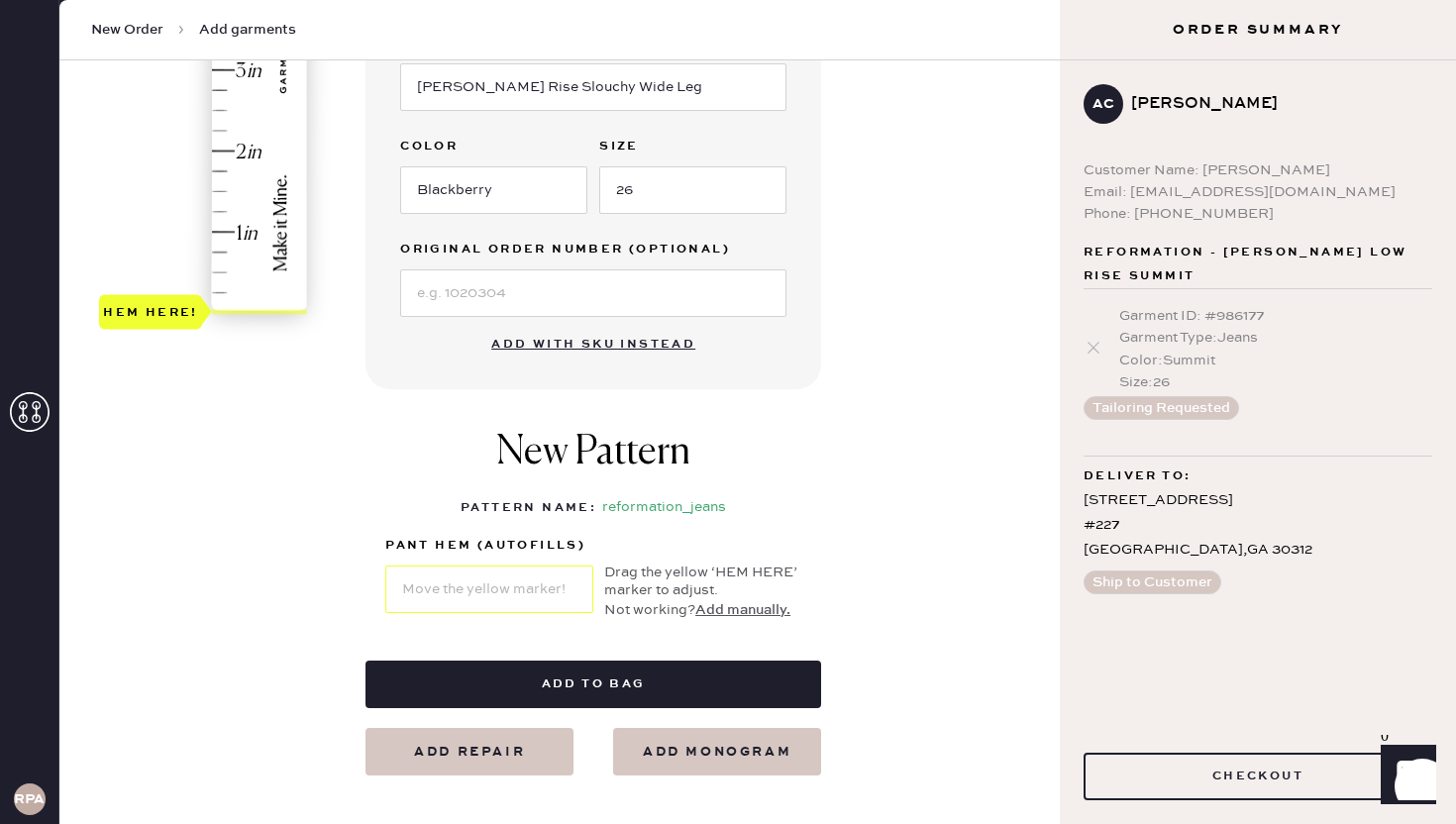
type input "2"
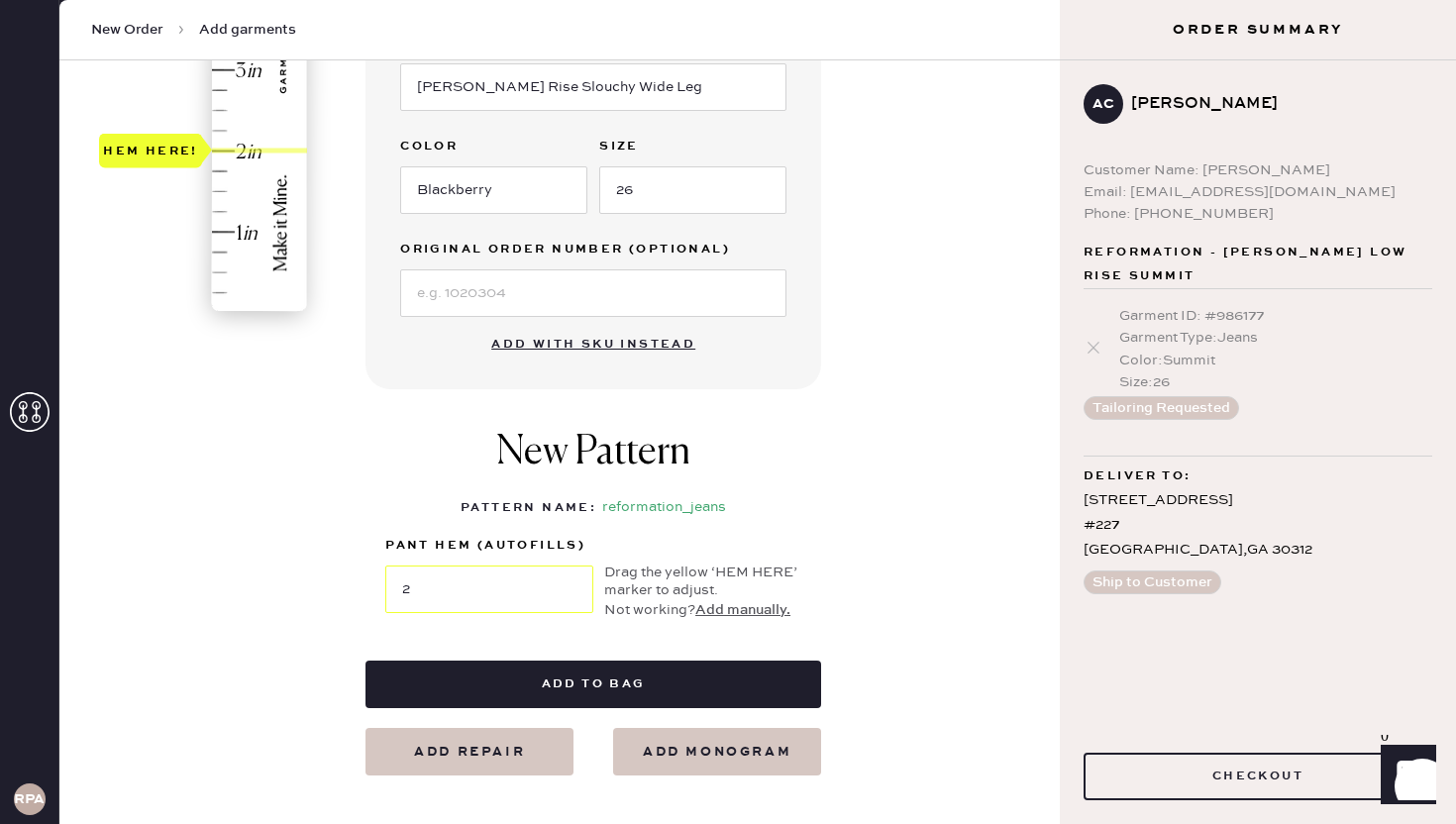
click at [221, 151] on div "Hem here!" at bounding box center [205, 30] width 211 height 584
click at [955, 292] on div "Garment details Garment Type Select Basic Skirt Jeans Leggings Pants Shorts Bas…" at bounding box center [705, 213] width 679 height 1125
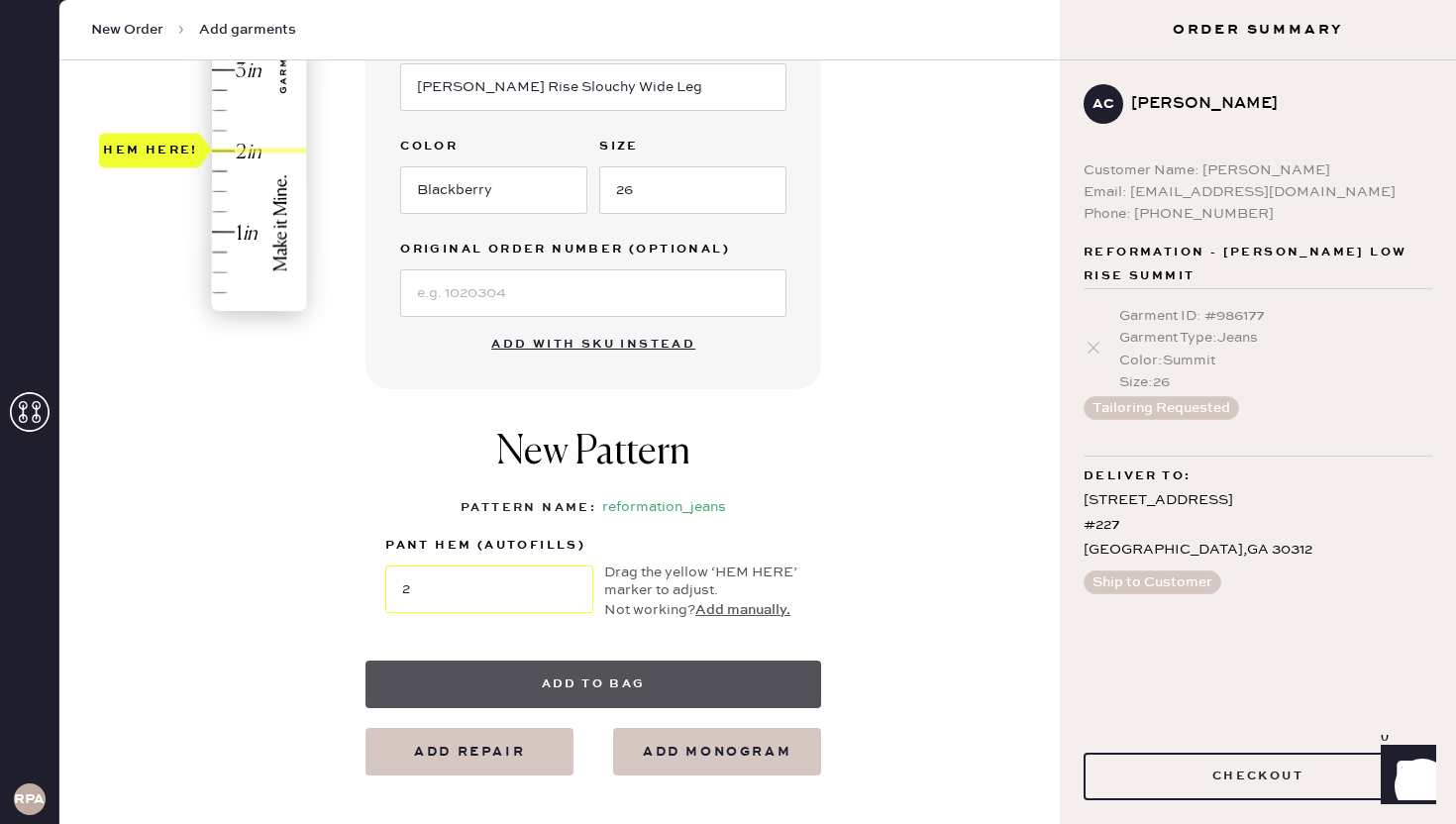
click at [719, 689] on button "Add to bag" at bounding box center [593, 685] width 455 height 48
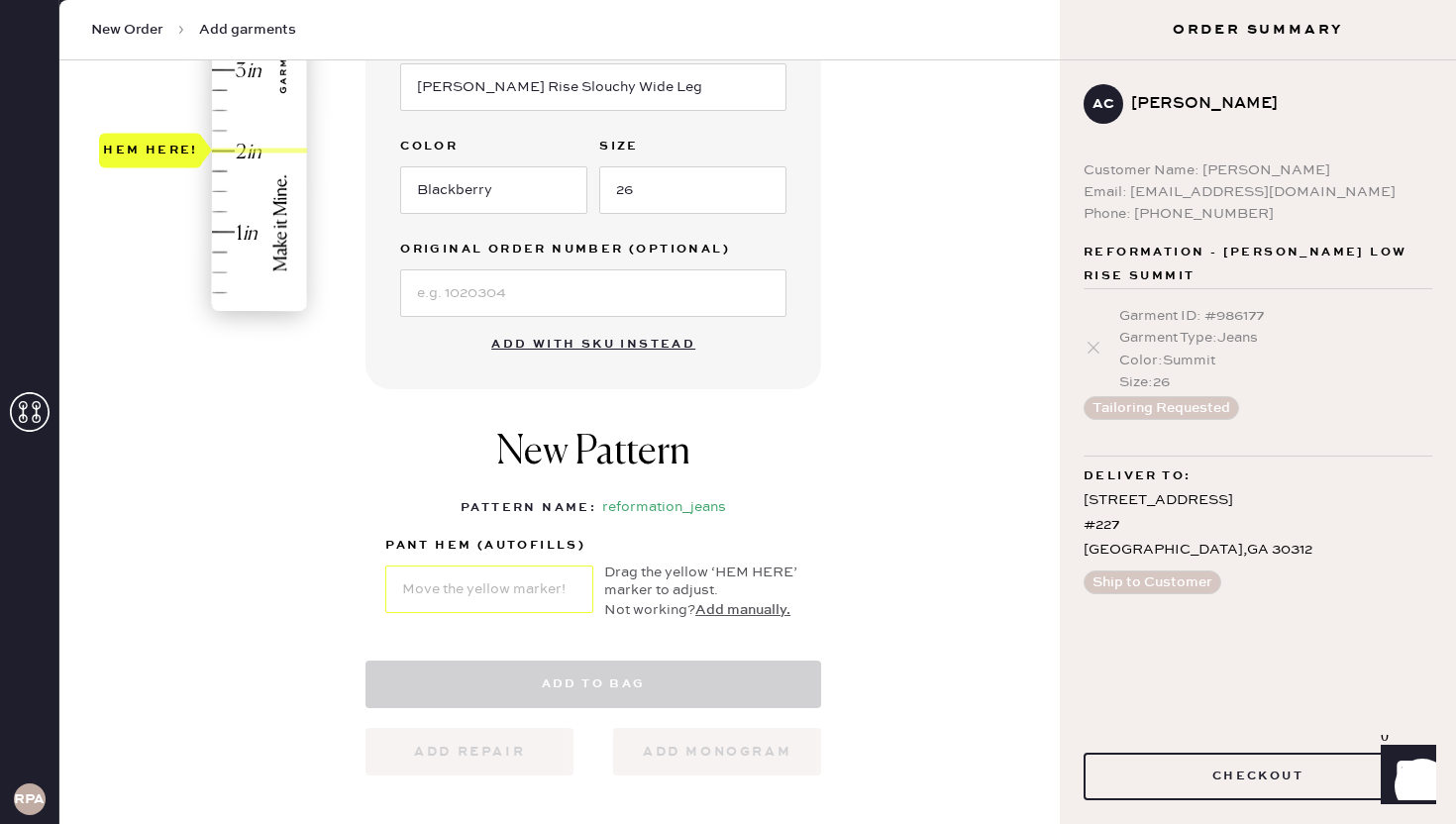
select select "2"
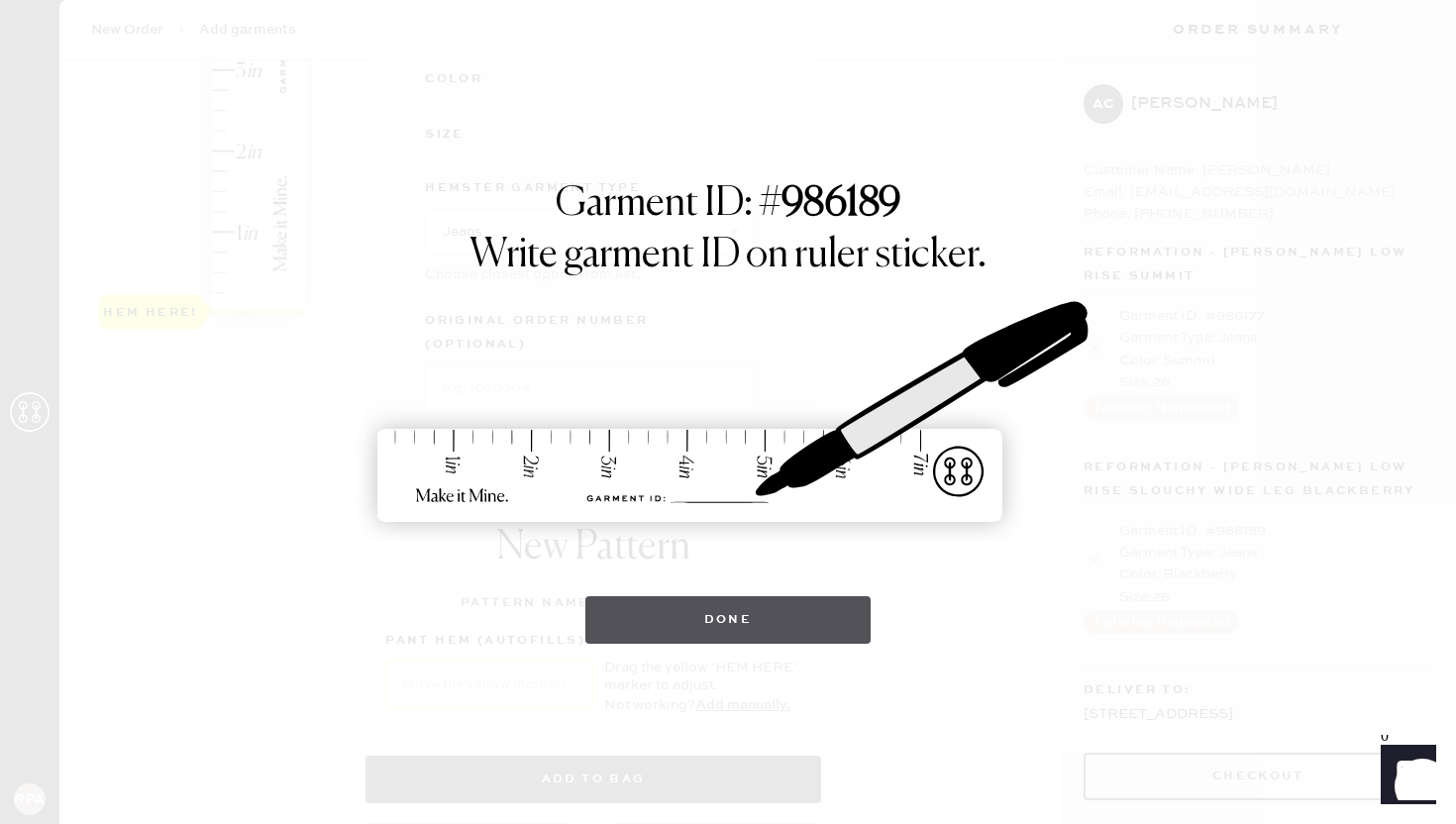
click at [755, 608] on button "Done" at bounding box center [728, 620] width 286 height 48
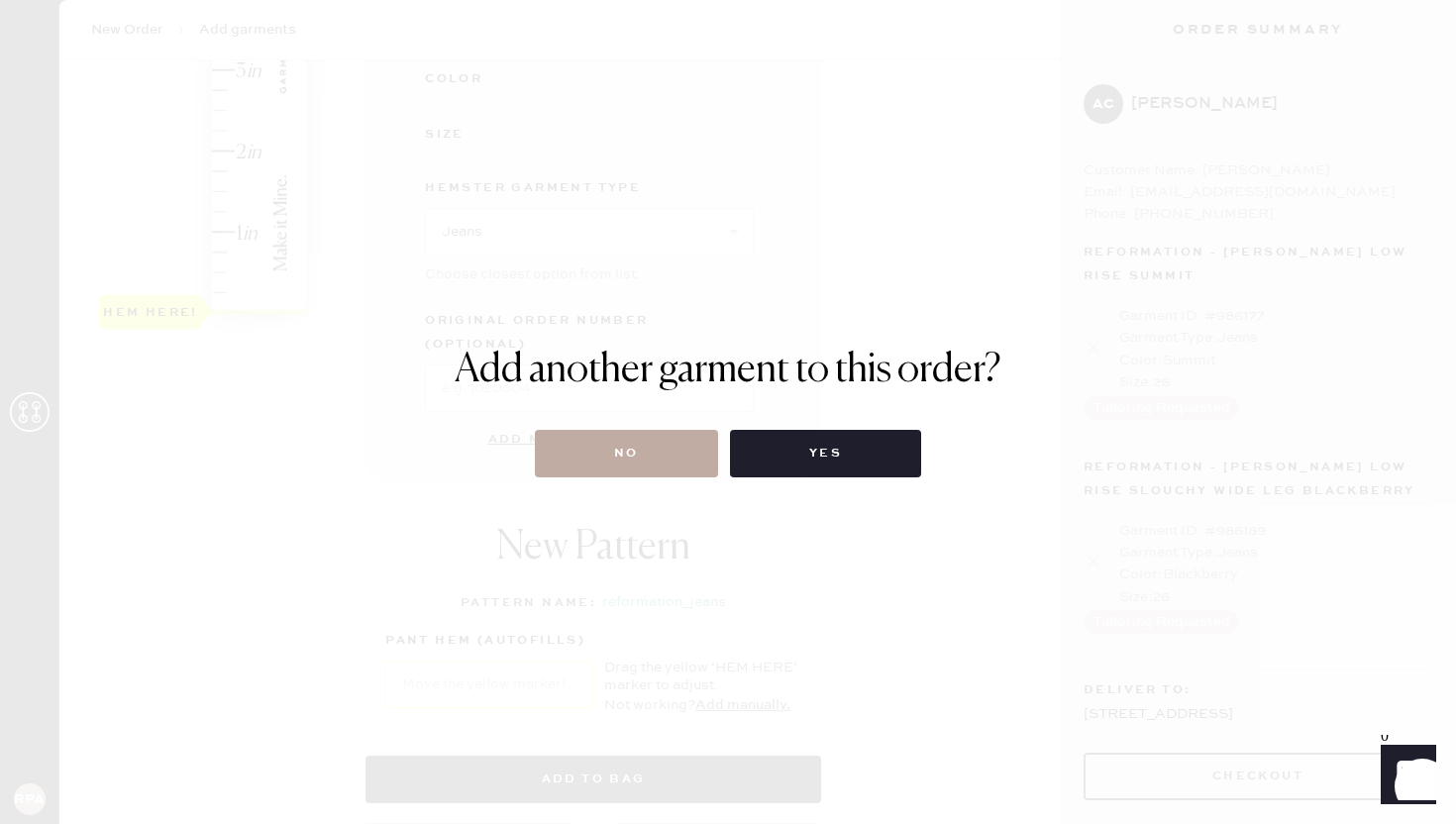
click at [673, 457] on button "No" at bounding box center [626, 454] width 183 height 48
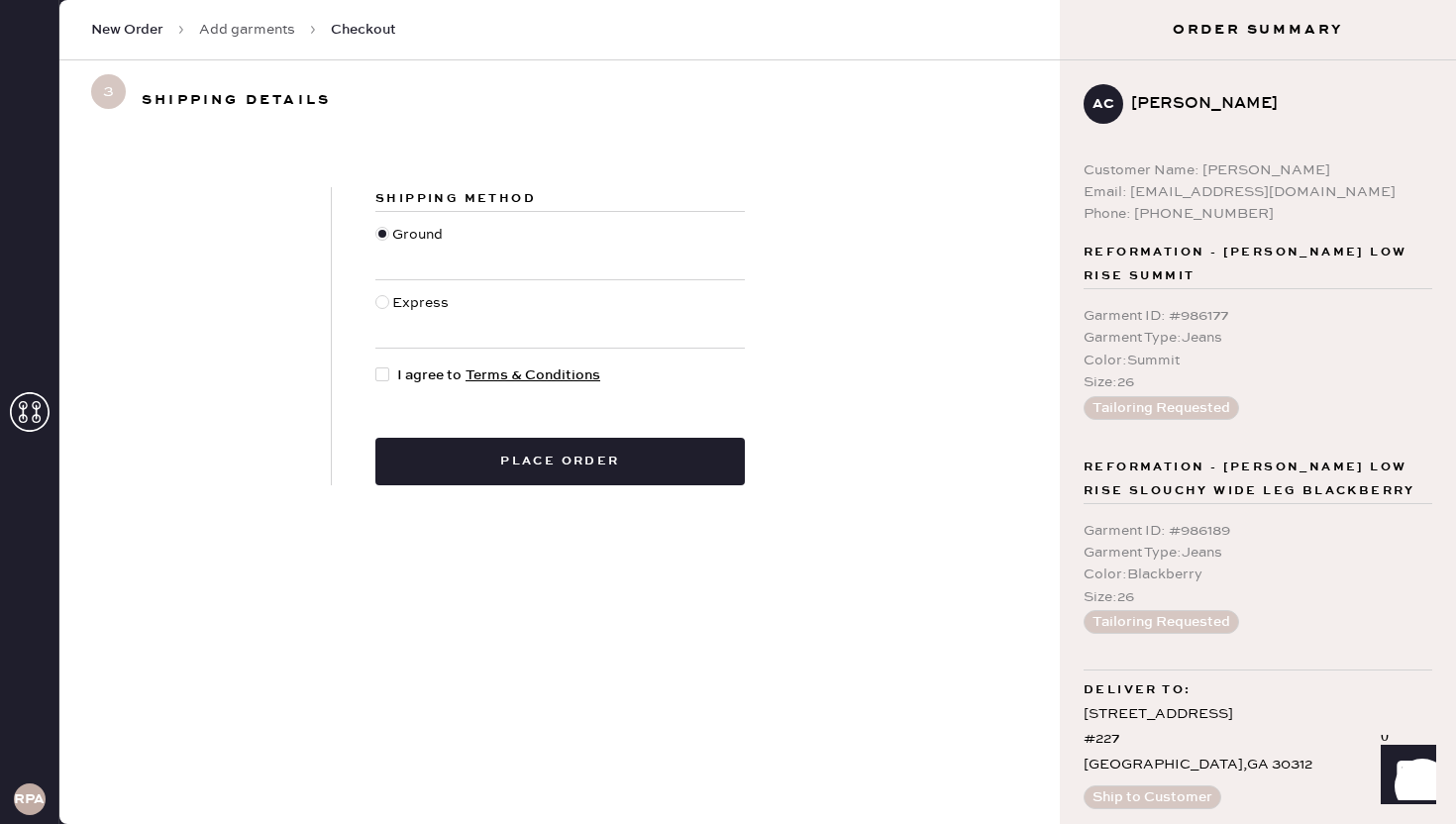
click at [385, 379] on div at bounding box center [383, 375] width 14 height 14
click at [377, 366] on input "I agree to Terms & Conditions" at bounding box center [376, 365] width 1 height 1
checkbox input "true"
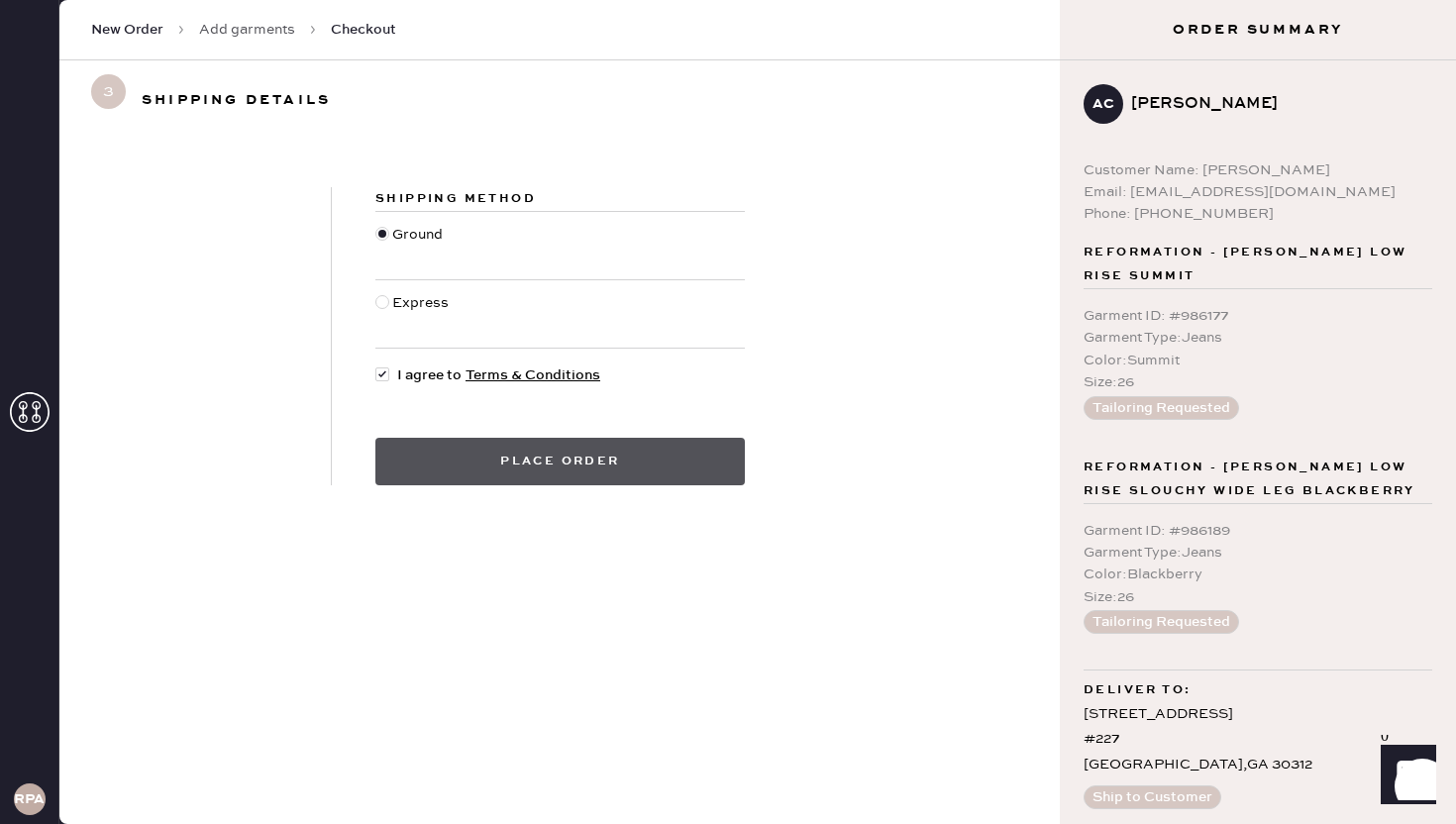
click at [652, 468] on button "Place order" at bounding box center [561, 462] width 370 height 48
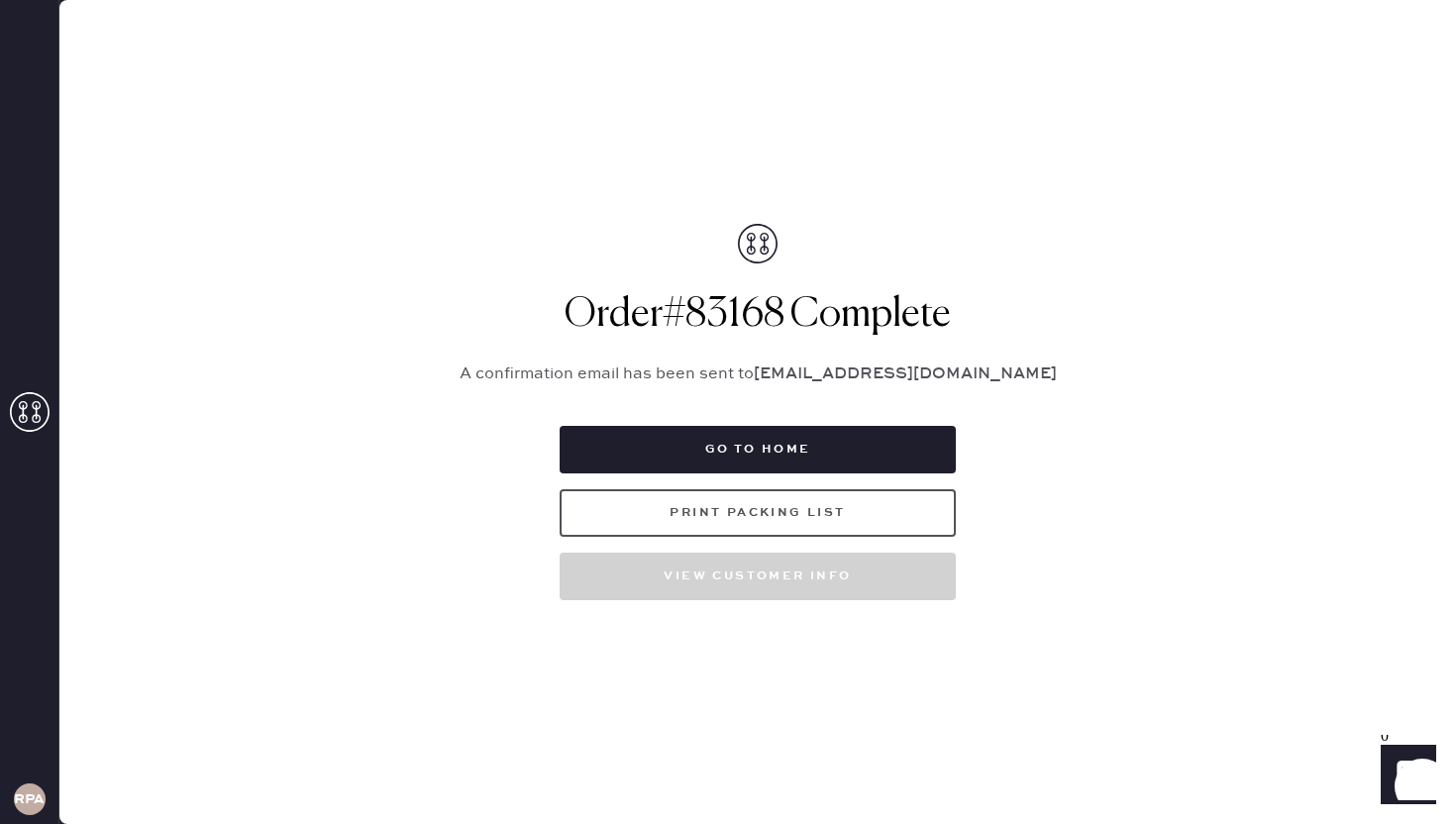
click at [797, 508] on button "Print Packing List" at bounding box center [757, 513] width 397 height 48
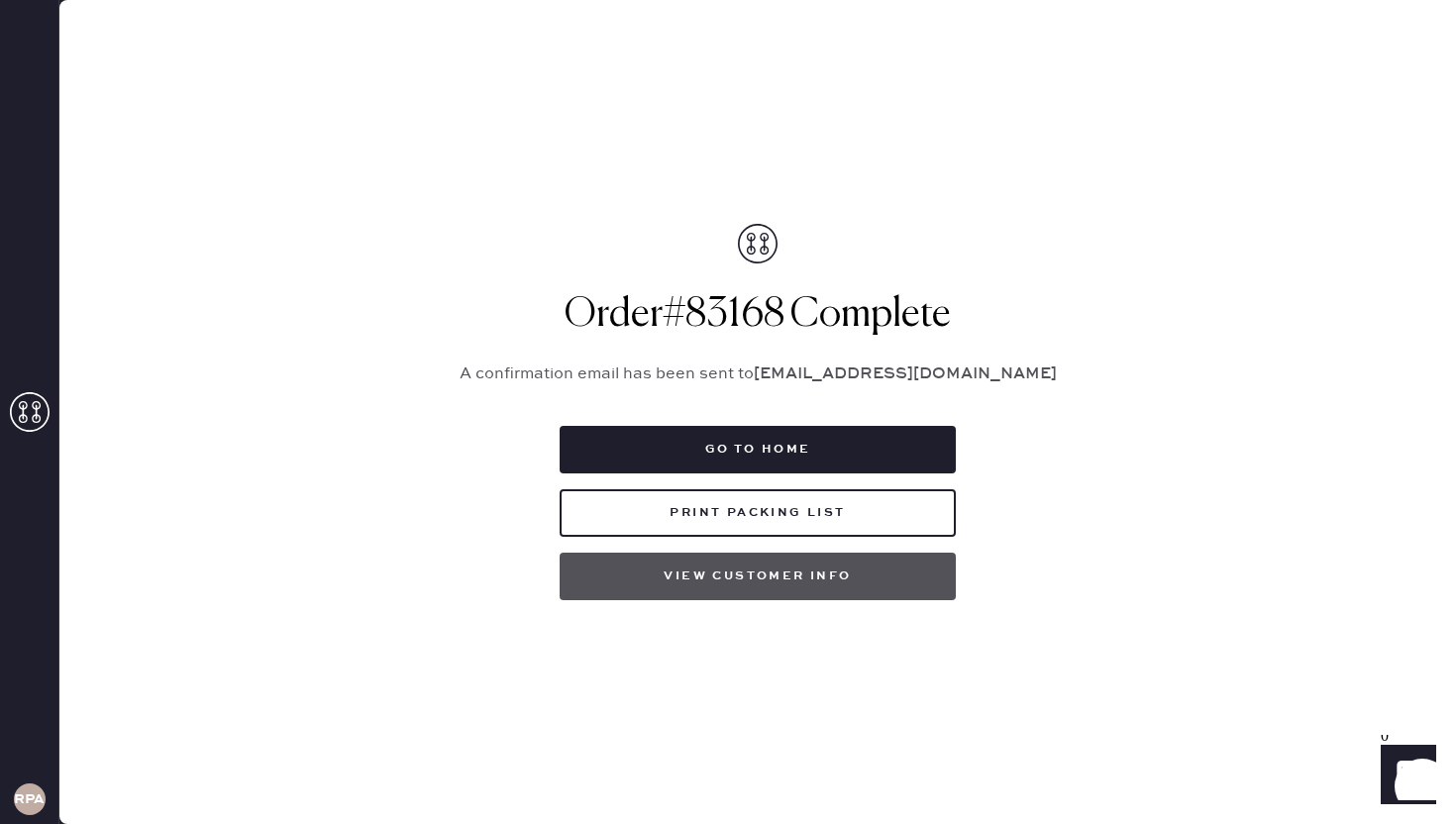
click at [824, 574] on button "View customer info" at bounding box center [757, 577] width 397 height 48
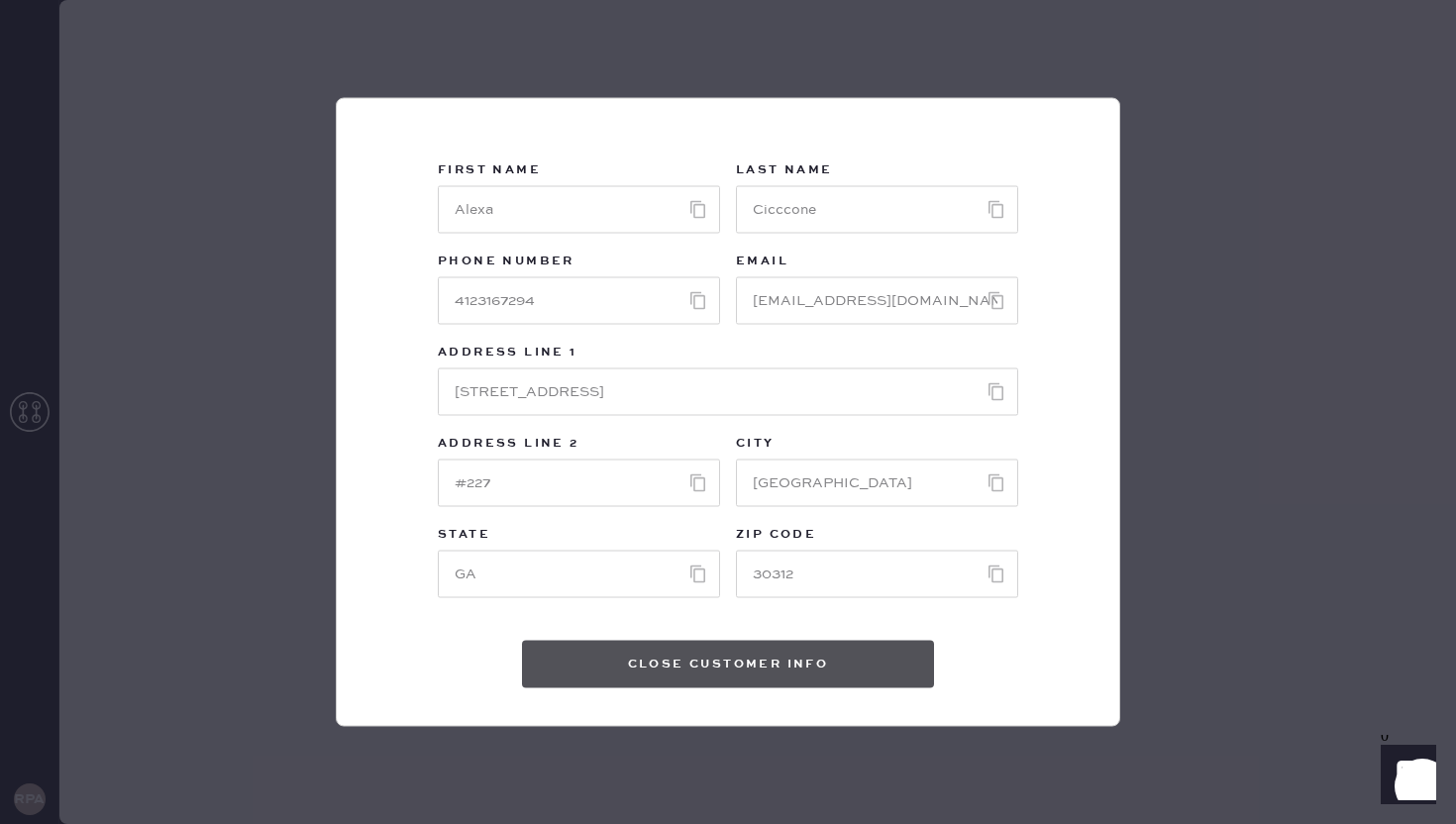
click at [853, 652] on button "Close Customer Info" at bounding box center [728, 665] width 412 height 48
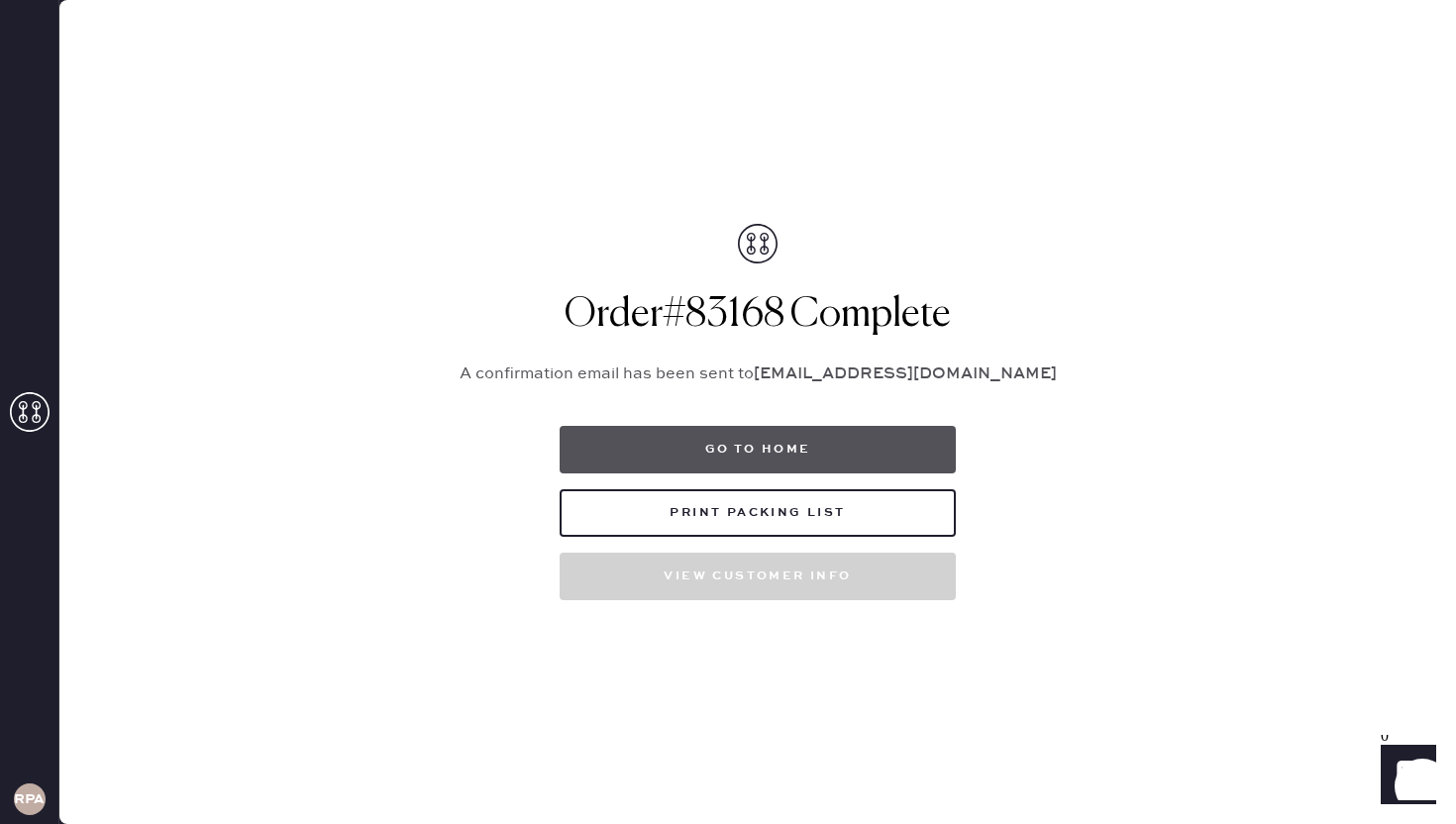
click at [818, 453] on button "Go to home" at bounding box center [757, 450] width 397 height 48
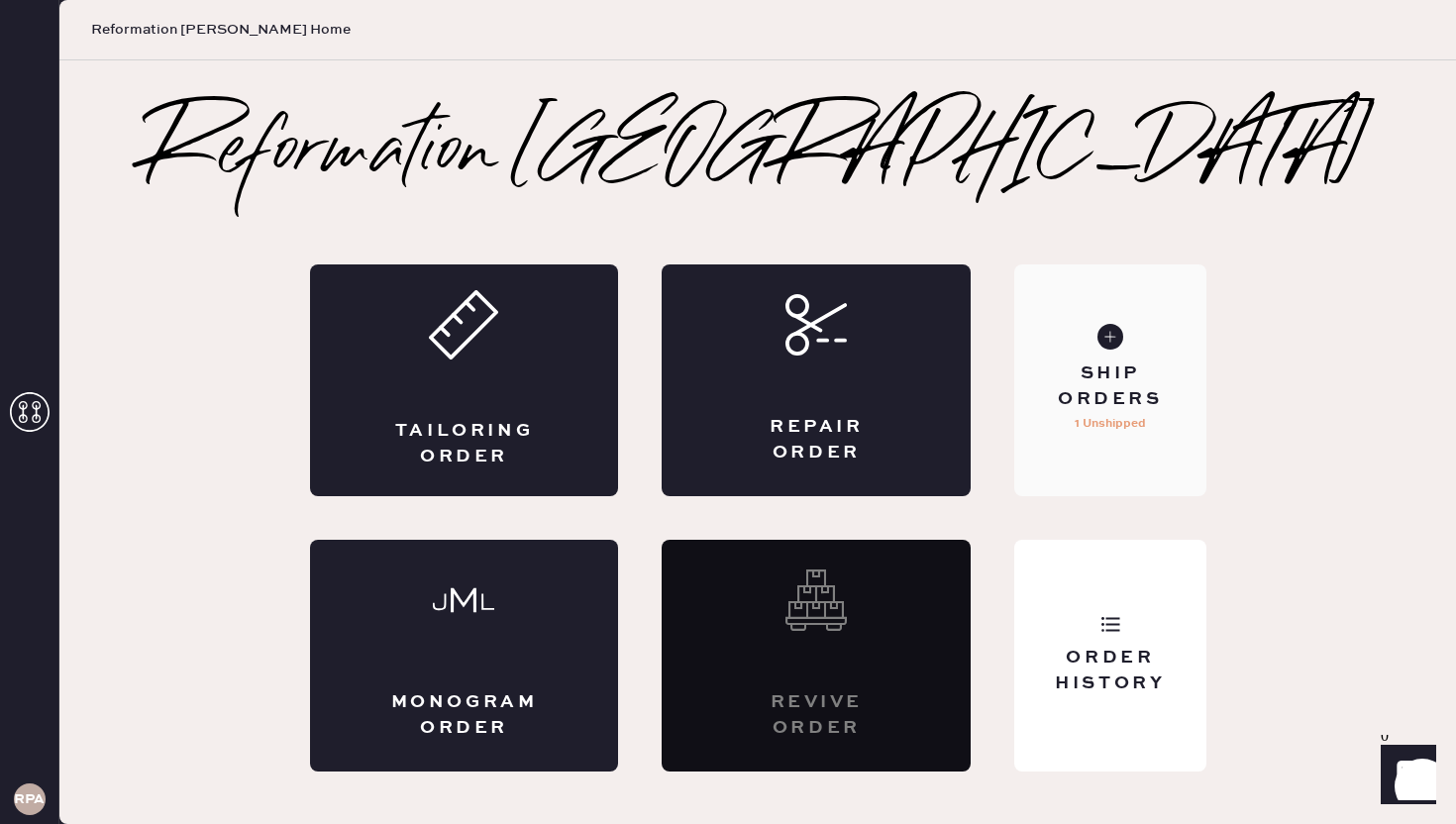
click at [1115, 345] on use at bounding box center [1110, 337] width 26 height 26
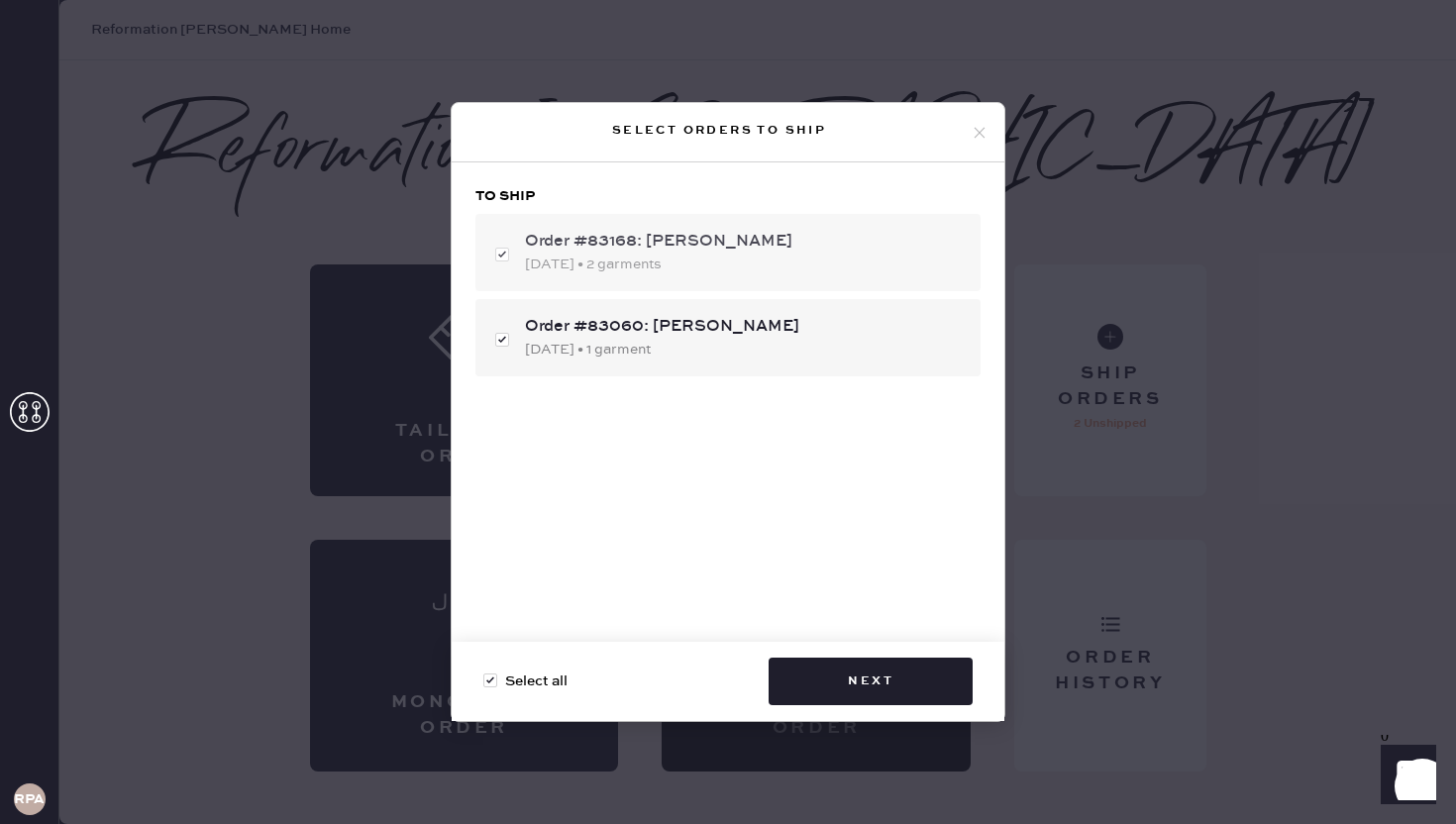
click at [846, 266] on div "[DATE] • 2 garments" at bounding box center [744, 264] width 440 height 22
checkbox input "false"
click at [846, 266] on div "[DATE] • 2 garments" at bounding box center [744, 264] width 440 height 22
checkbox input "true"
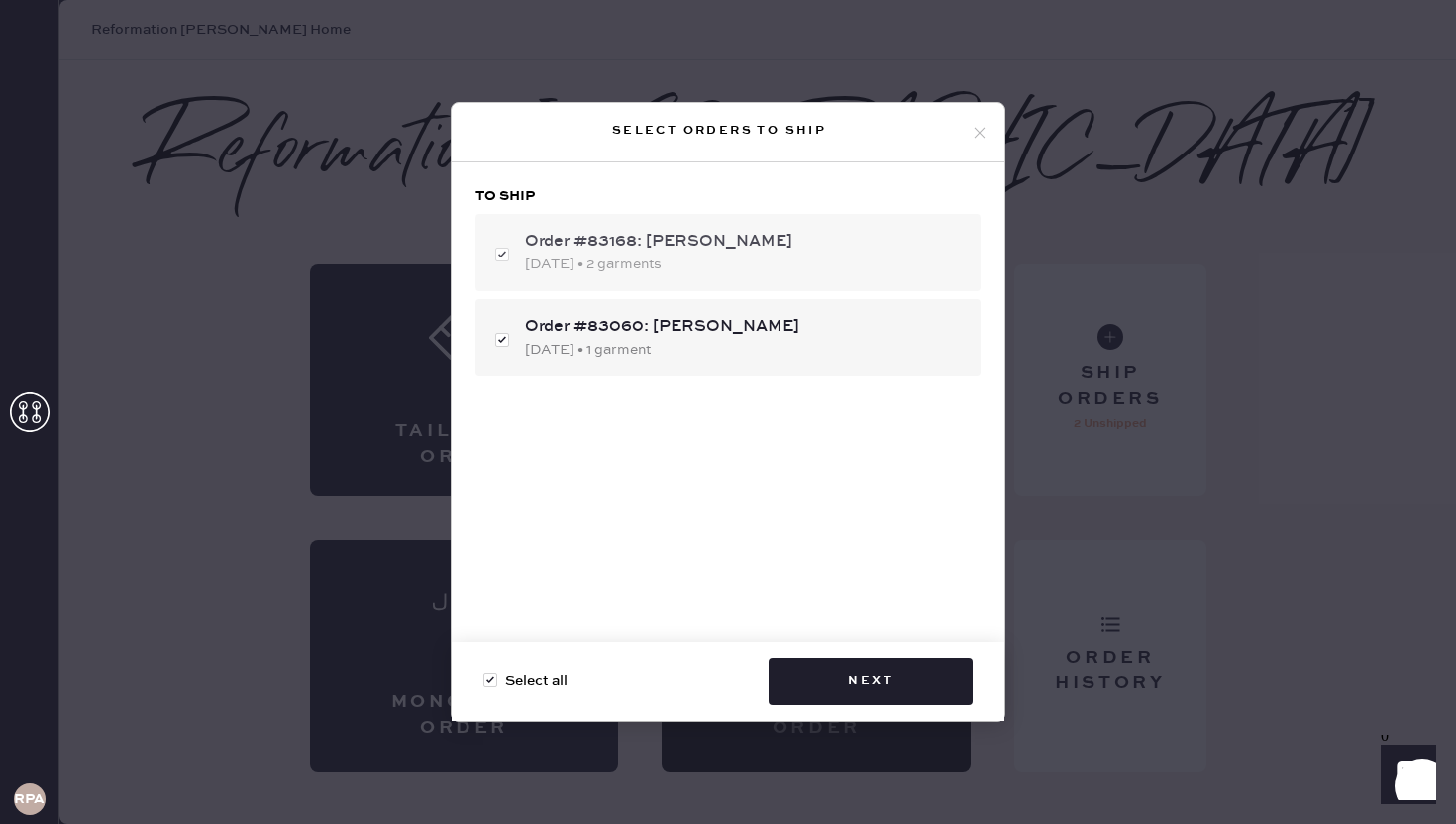
checkbox input "true"
click at [872, 673] on button "Next" at bounding box center [870, 682] width 204 height 48
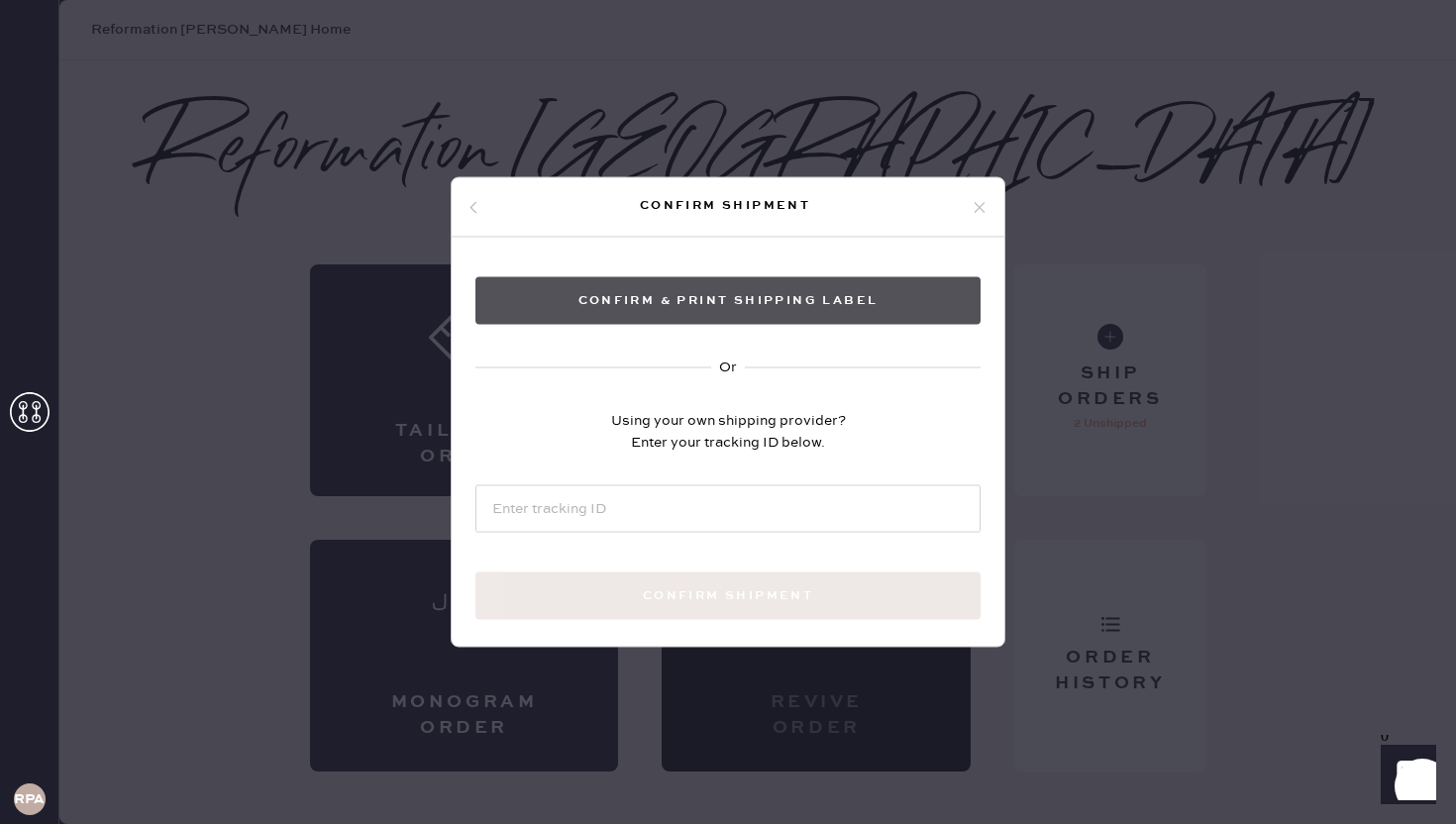
click at [820, 311] on button "Confirm & Print shipping label" at bounding box center [728, 301] width 505 height 48
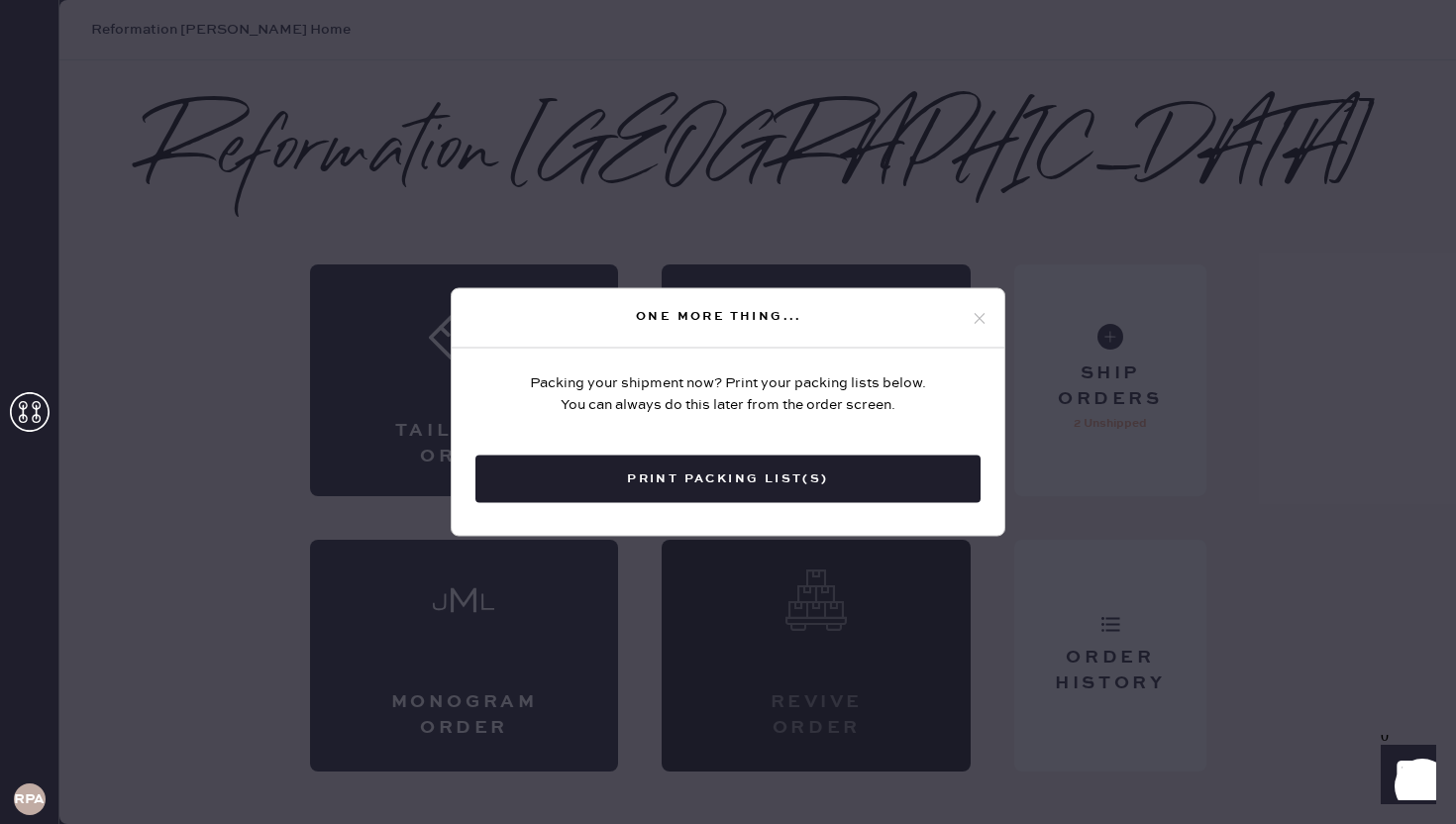
click at [981, 318] on icon at bounding box center [980, 318] width 18 height 18
